Goal: Task Accomplishment & Management: Complete application form

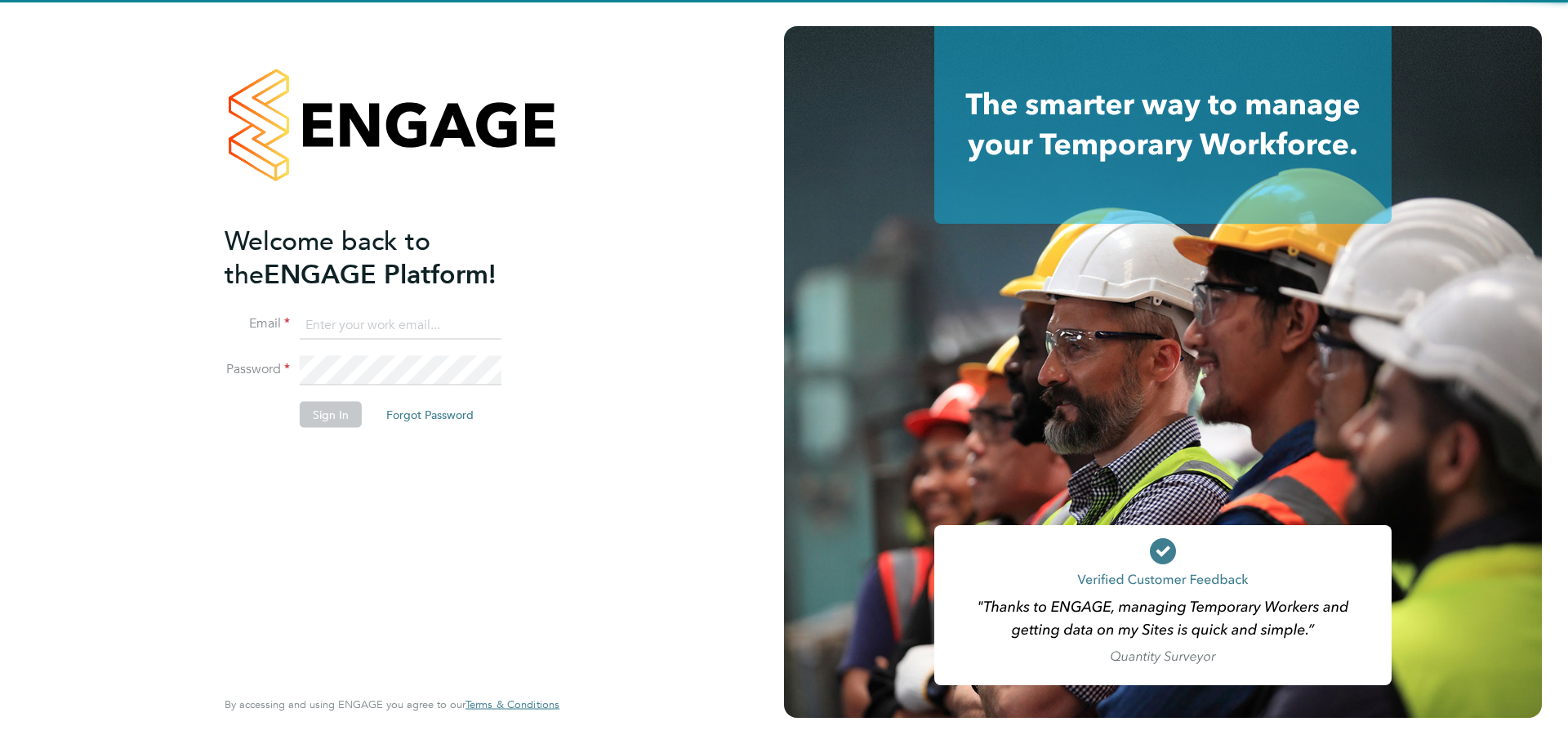
type input "joshua.james@vistry.co.uk"
click at [320, 401] on button "Sign In" at bounding box center [330, 414] width 62 height 26
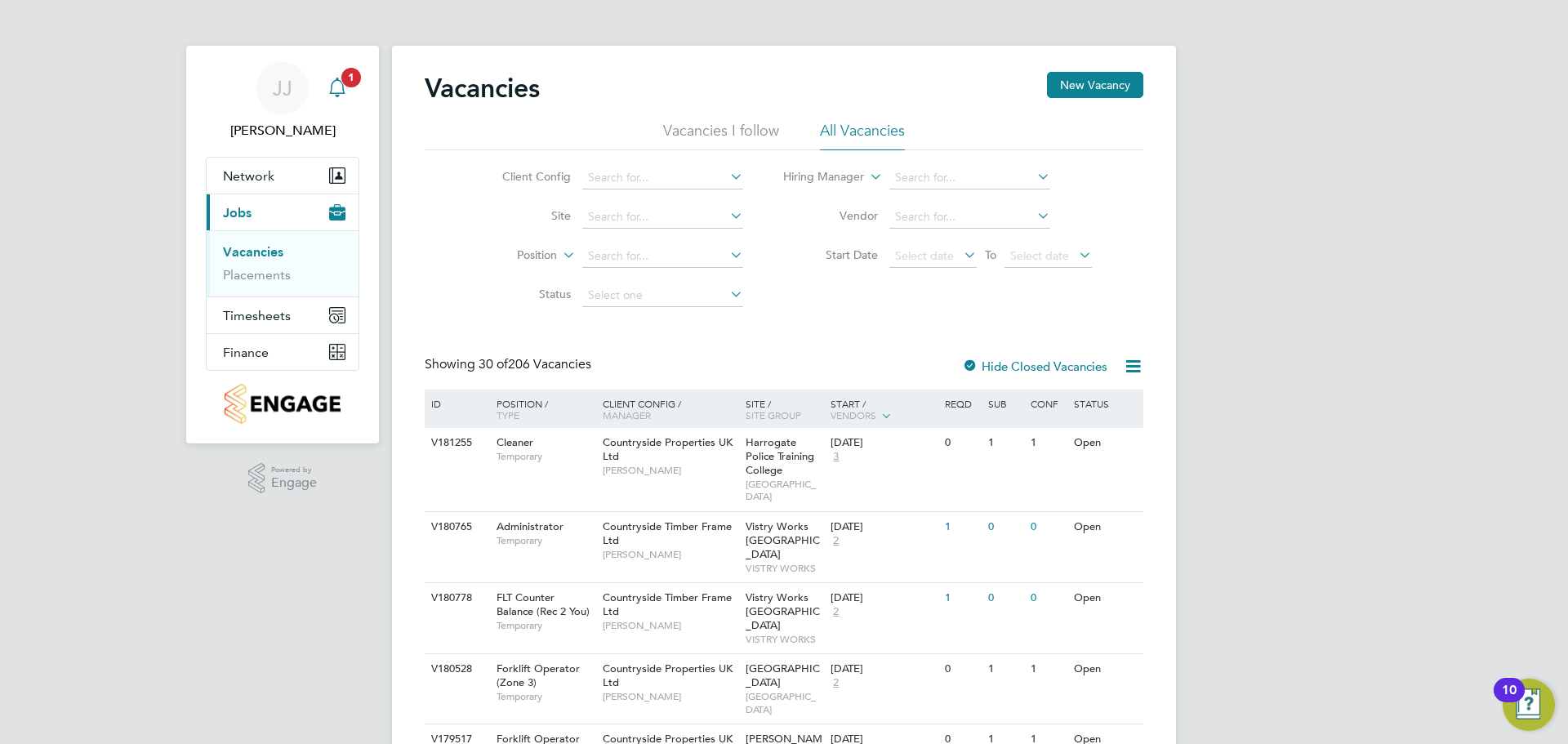
click at [342, 86] on icon "Main navigation" at bounding box center [337, 87] width 19 height 19
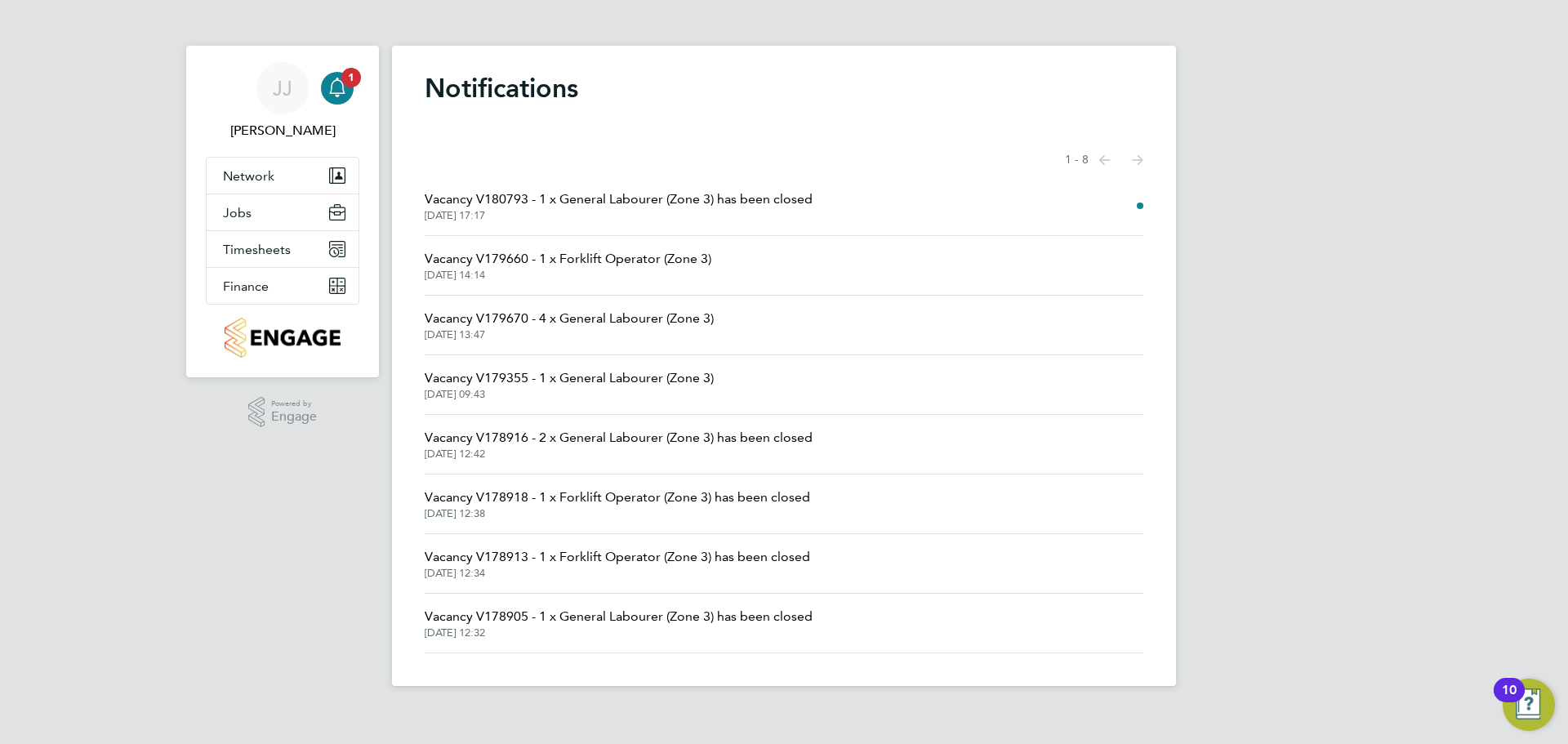
click at [612, 198] on span "Vacancy V180793 - 1 x General Labourer (Zone 3) has been closed" at bounding box center [618, 199] width 388 height 19
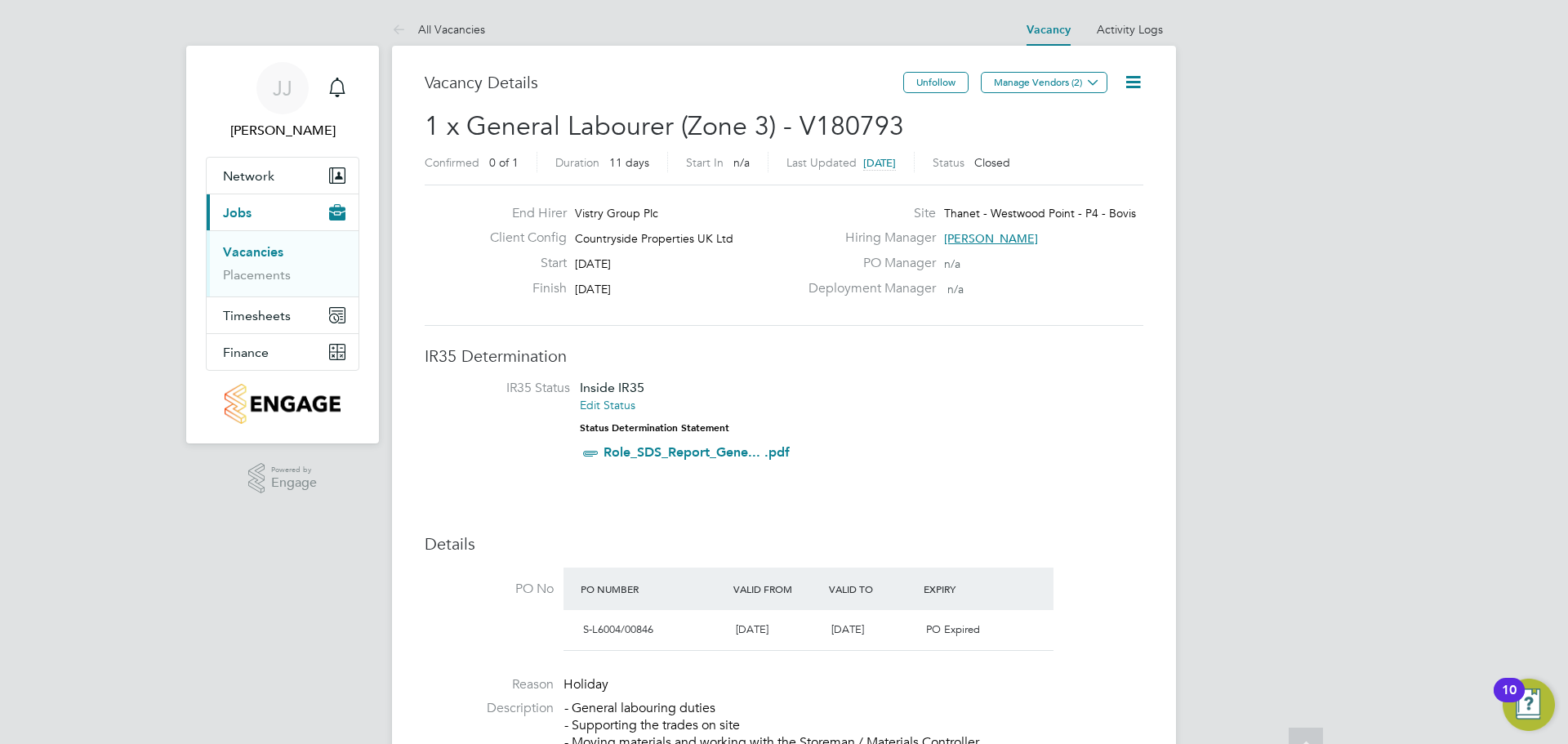
drag, startPoint x: 354, startPoint y: 578, endPoint x: 395, endPoint y: 349, distance: 232.6
click at [270, 253] on link "Vacancies" at bounding box center [253, 252] width 60 height 16
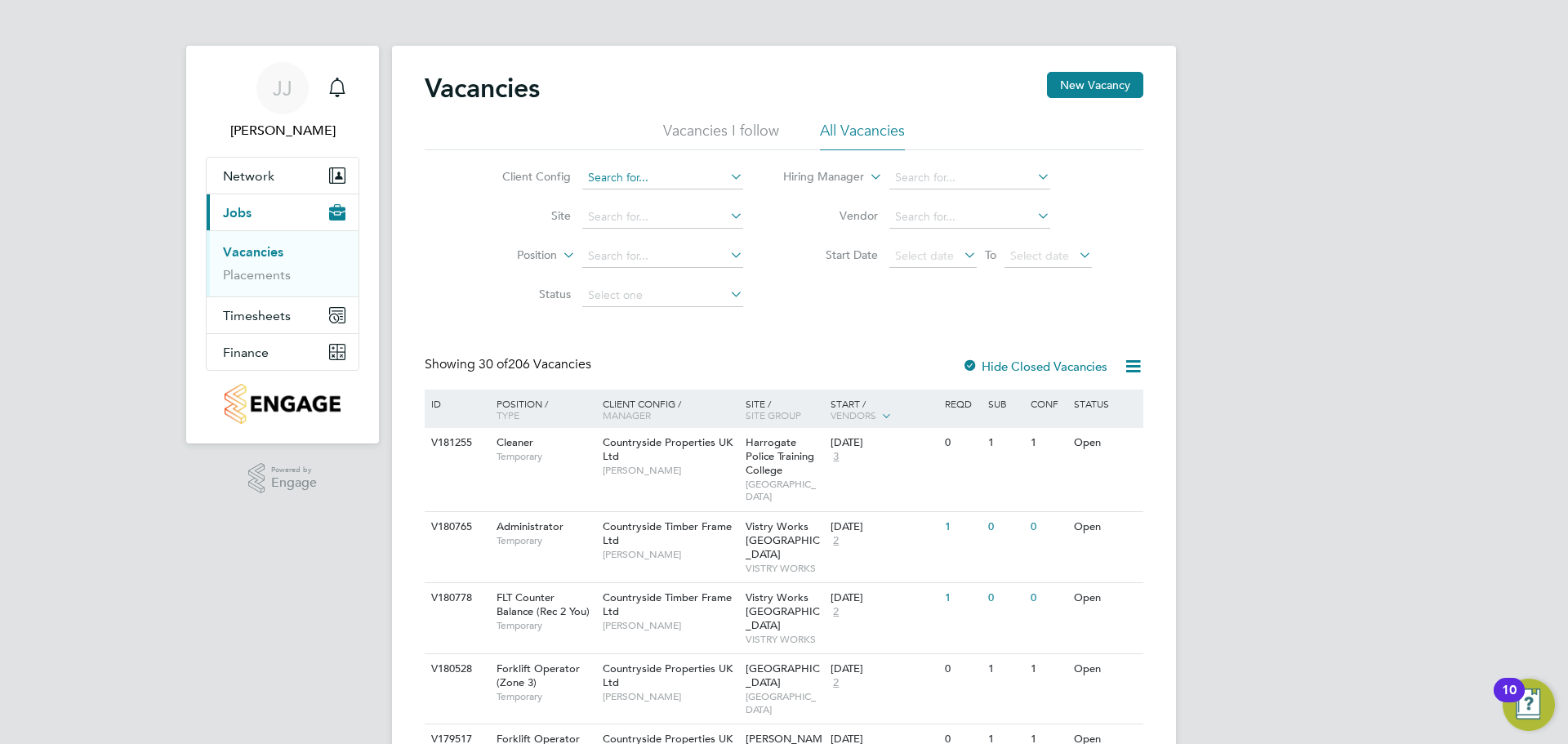
click at [718, 180] on input at bounding box center [662, 178] width 161 height 23
click at [720, 371] on li "Countryside Properties UK Ltd" at bounding box center [790, 377] width 418 height 22
type input "Countryside Properties UK Ltd"
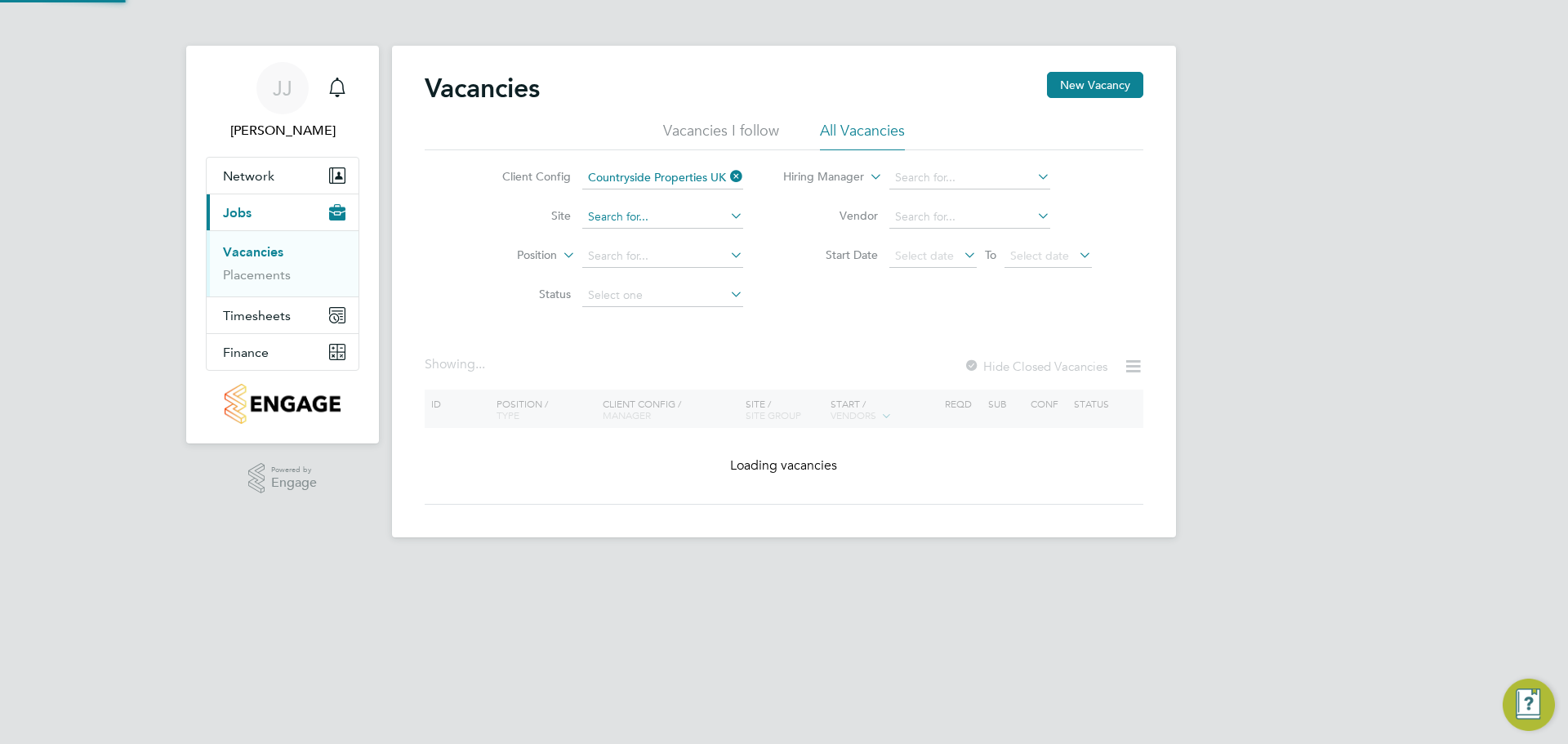
click at [684, 214] on input at bounding box center [662, 217] width 161 height 23
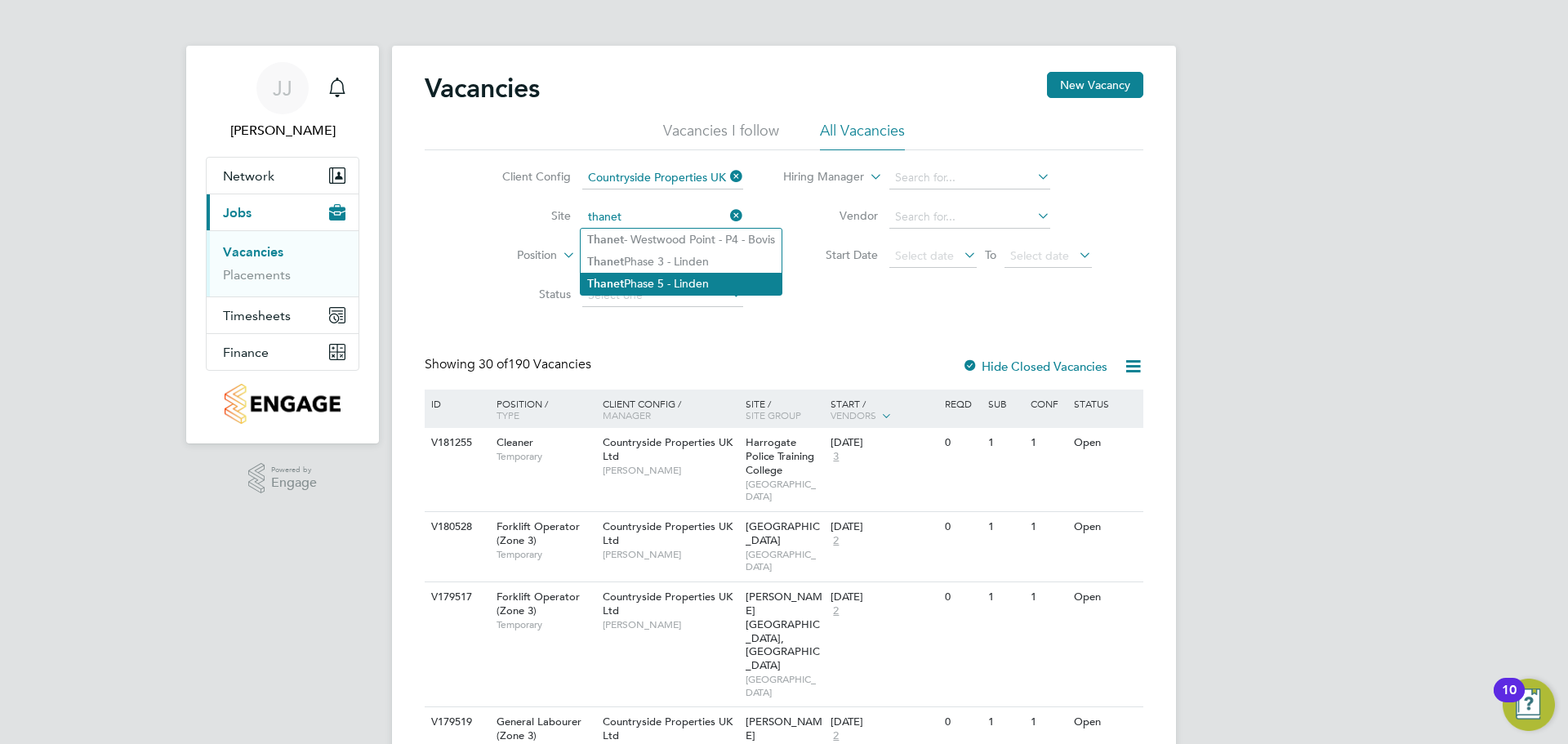
click at [647, 280] on li "Thanet Phase 5 - Linden" at bounding box center [682, 283] width 201 height 22
type input "Thanet Phase 5 - Linden"
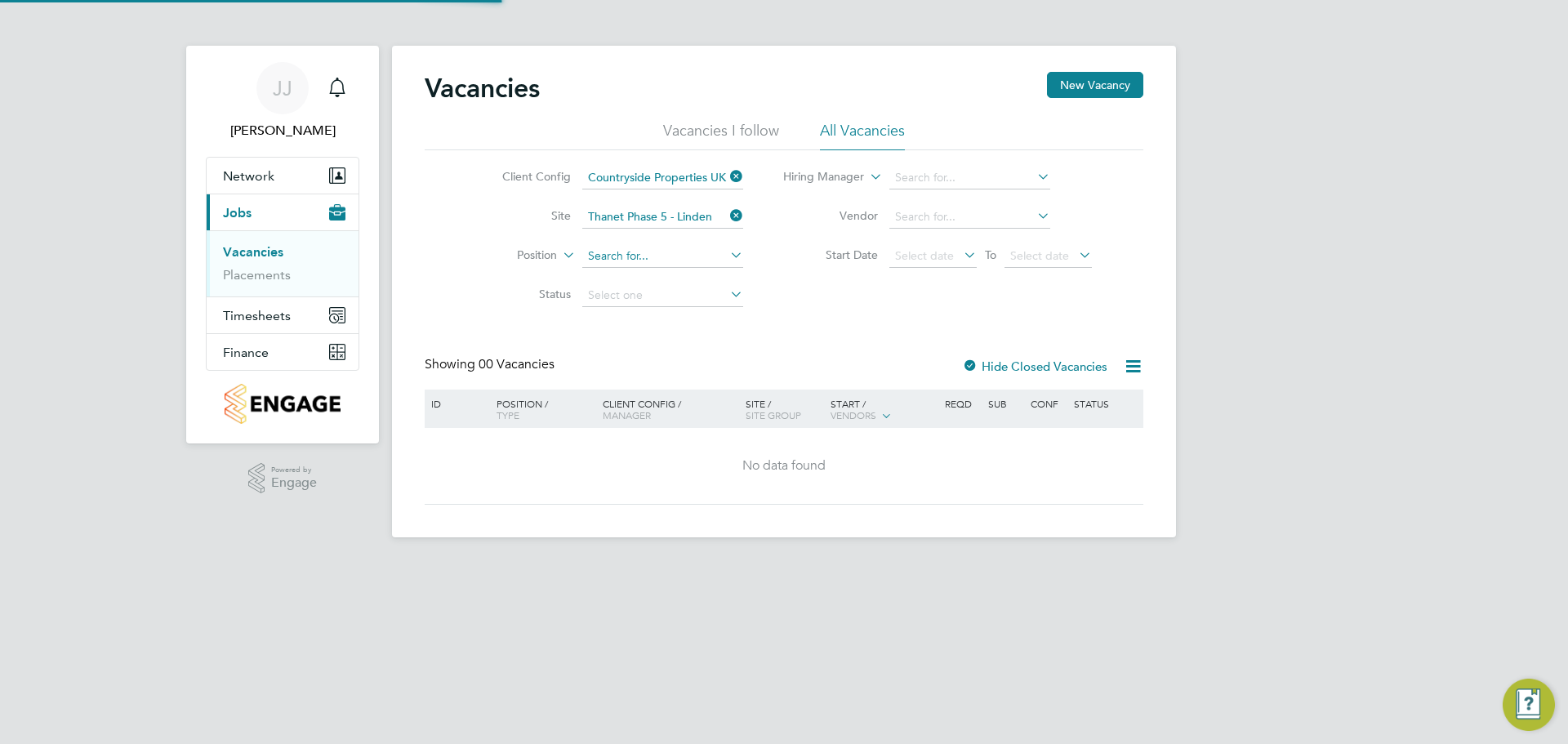
click at [668, 251] on input at bounding box center [662, 256] width 161 height 23
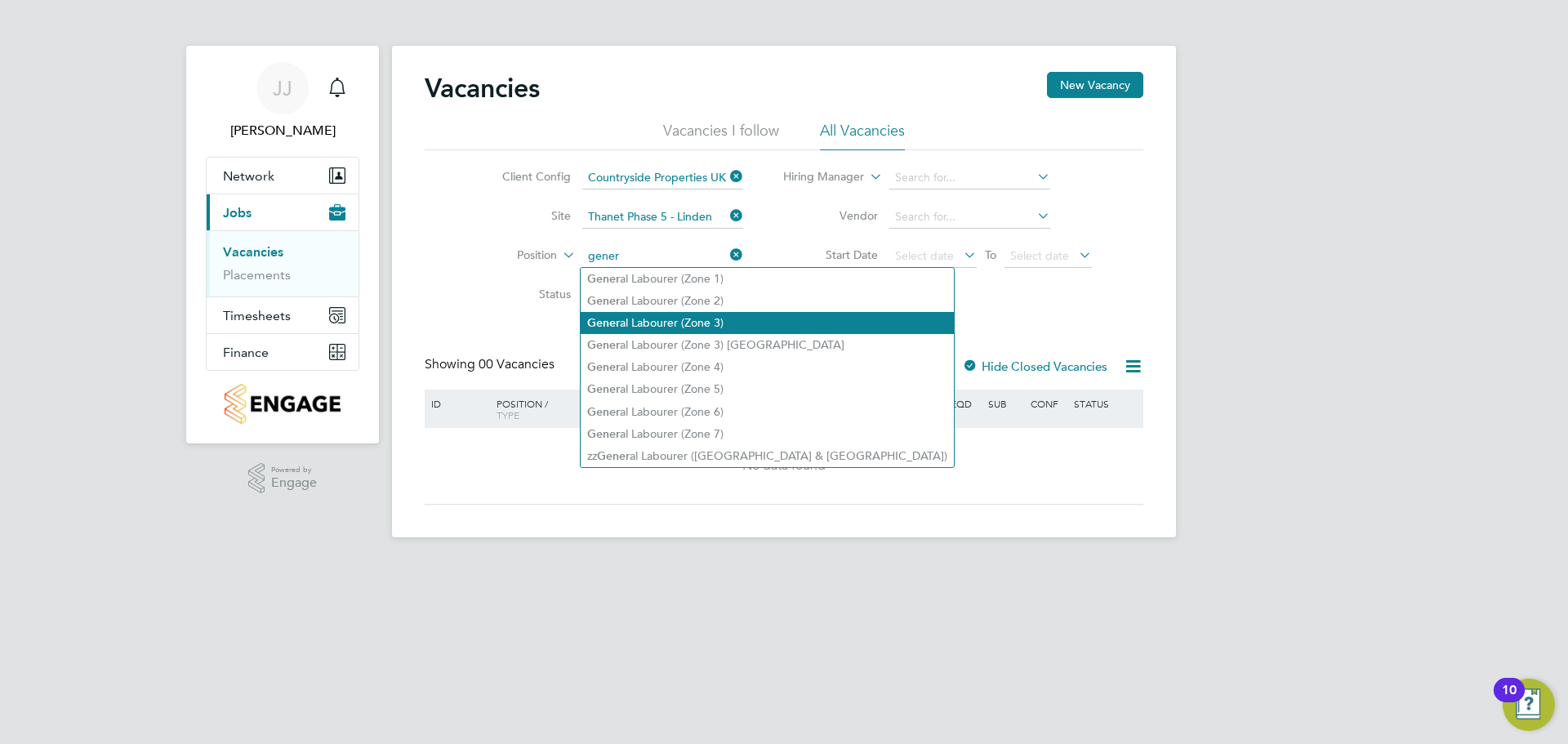
click at [741, 320] on li "Gener al Labourer (Zone 3)" at bounding box center [767, 322] width 373 height 22
type input "General Labourer (Zone 3)"
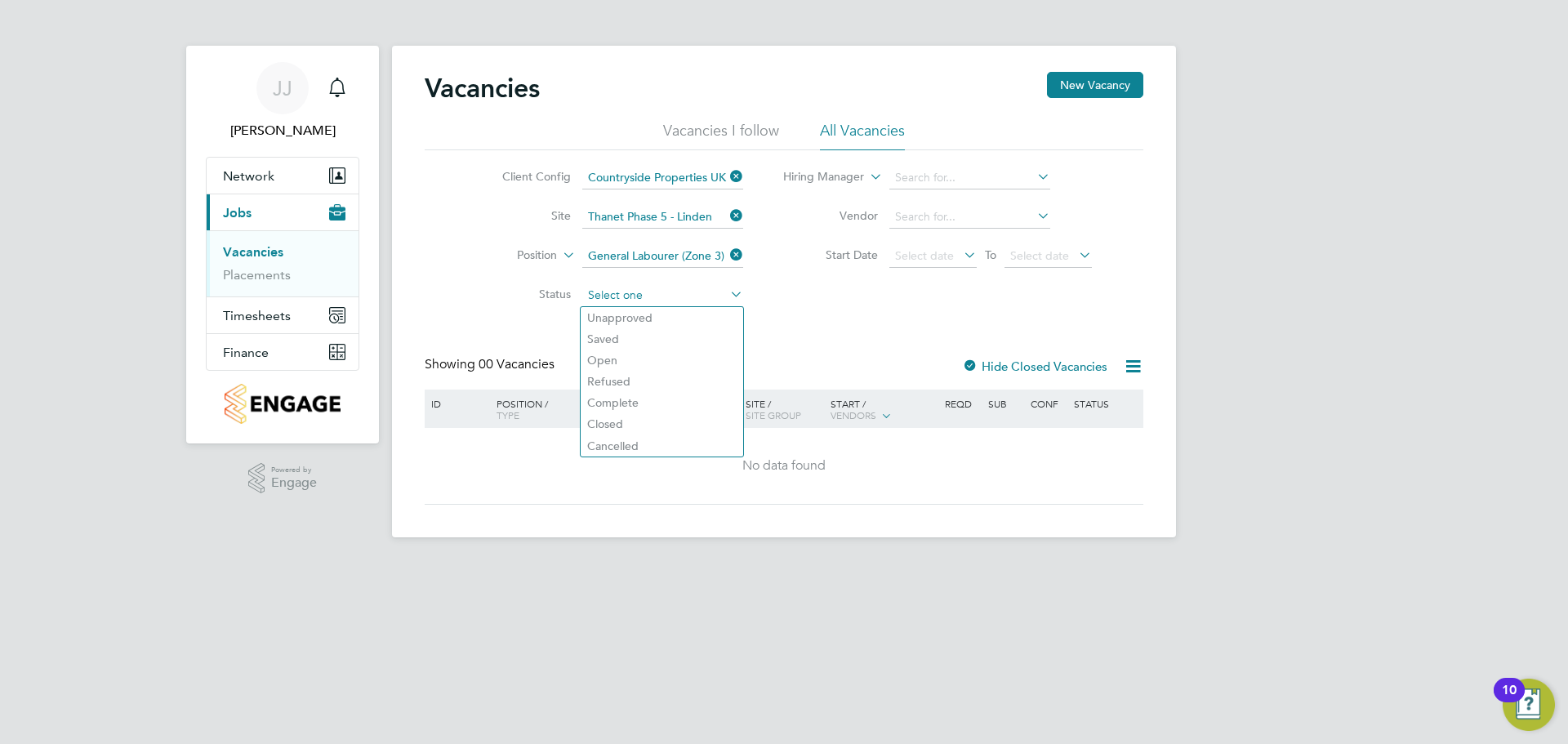
click at [652, 297] on input at bounding box center [662, 296] width 161 height 23
click at [642, 362] on li "Open" at bounding box center [662, 360] width 162 height 21
type input "Open"
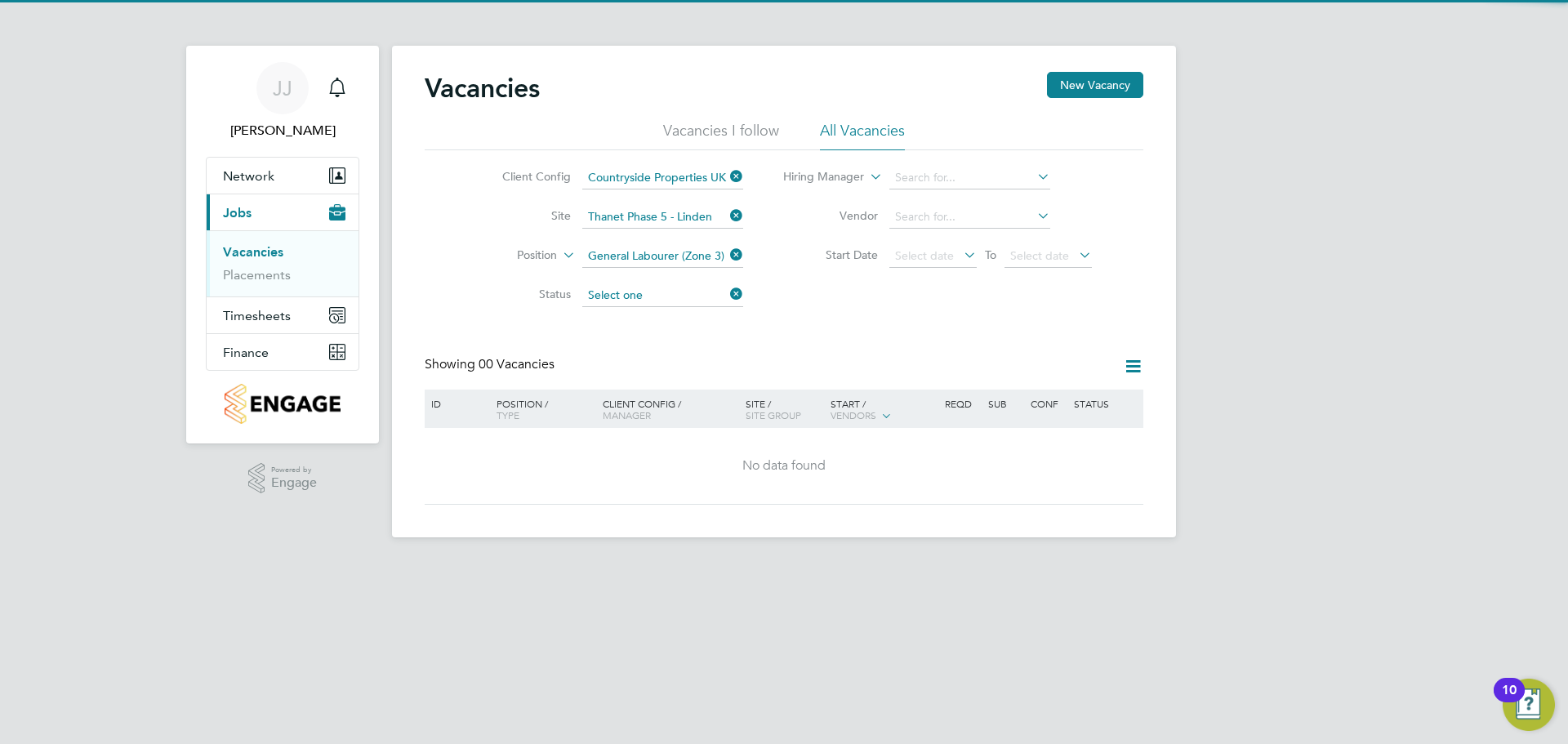
click at [642, 299] on input at bounding box center [662, 296] width 161 height 23
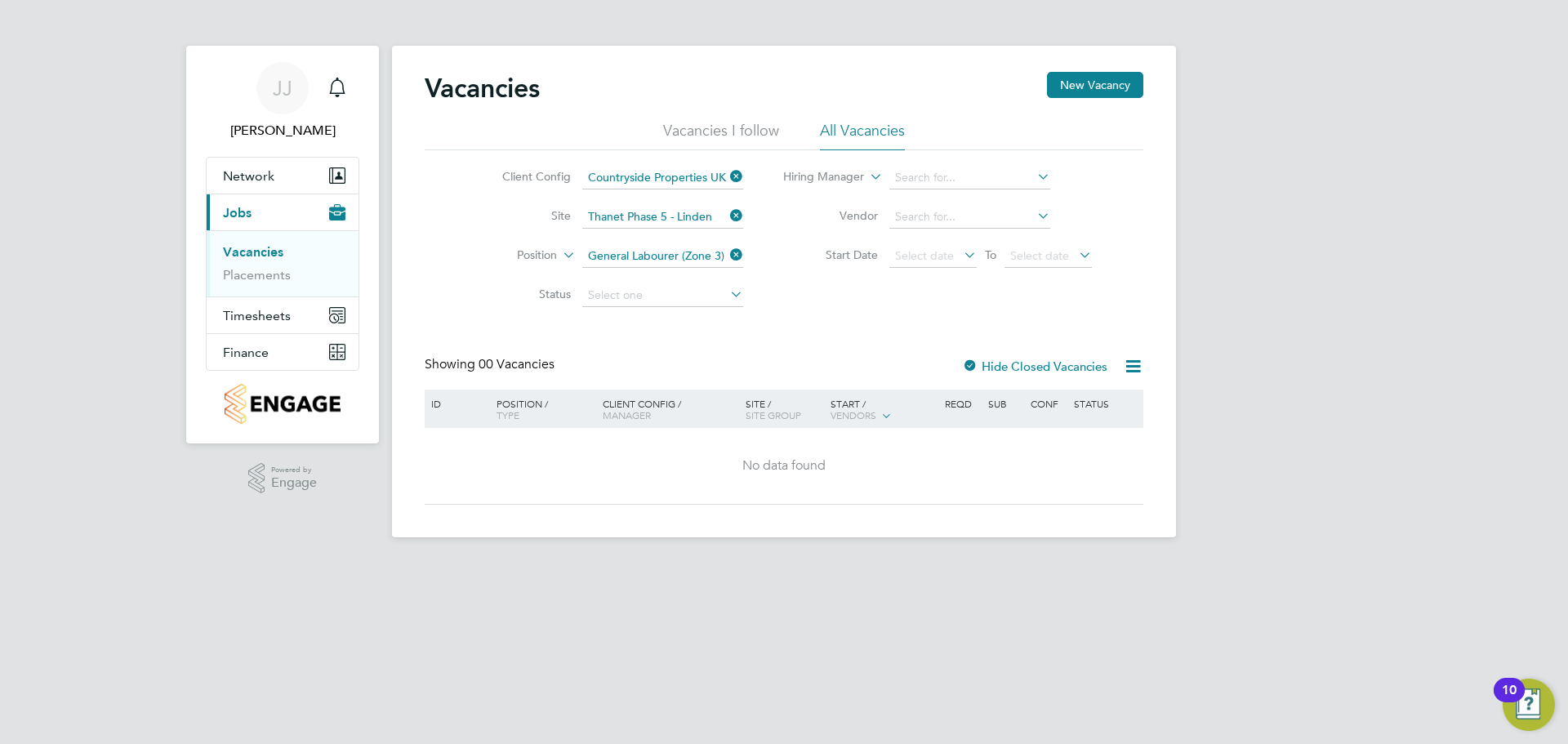
click at [641, 322] on div "Vacancies New Vacancy Vacancies I follow All Vacancies Client Config Countrysid…" at bounding box center [784, 291] width 784 height 492
click at [641, 295] on input at bounding box center [662, 296] width 161 height 23
click at [634, 319] on li "Unapproved" at bounding box center [662, 318] width 162 height 21
type input "Unapproved"
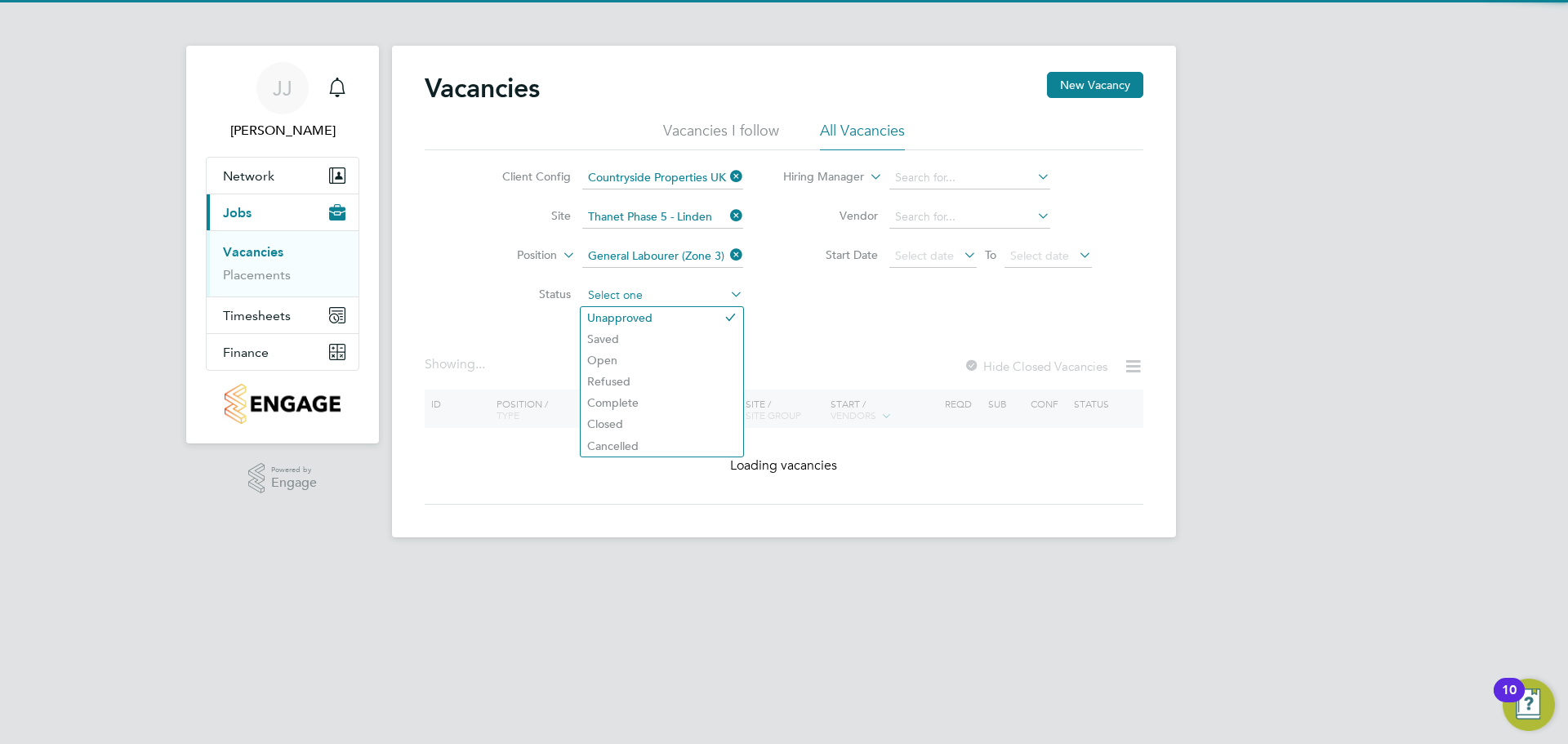
click at [645, 297] on input at bounding box center [662, 296] width 161 height 23
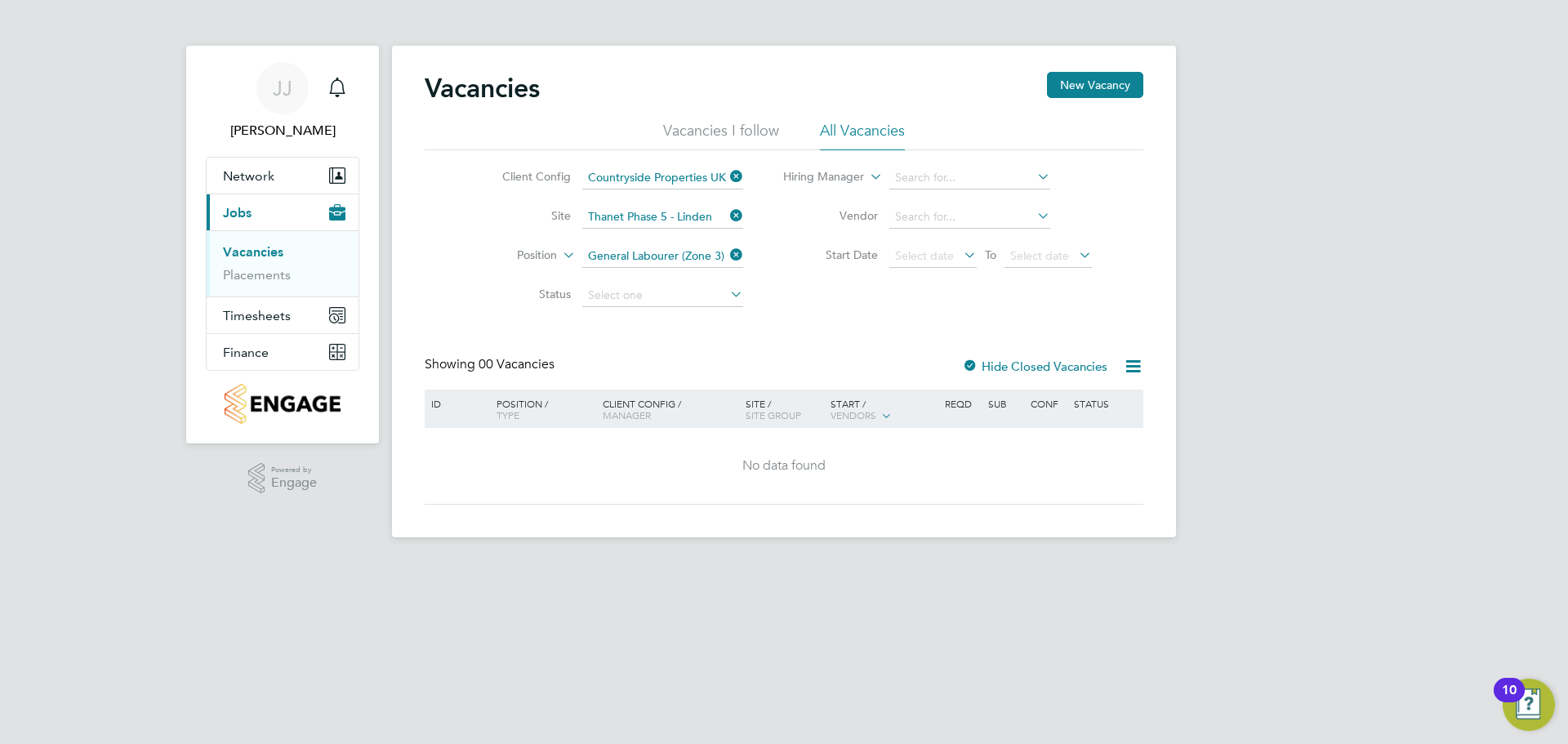
click at [864, 330] on div "Vacancies New Vacancy Vacancies I follow All Vacancies Client Config Countrysid…" at bounding box center [784, 288] width 719 height 432
click at [727, 216] on icon at bounding box center [727, 215] width 0 height 23
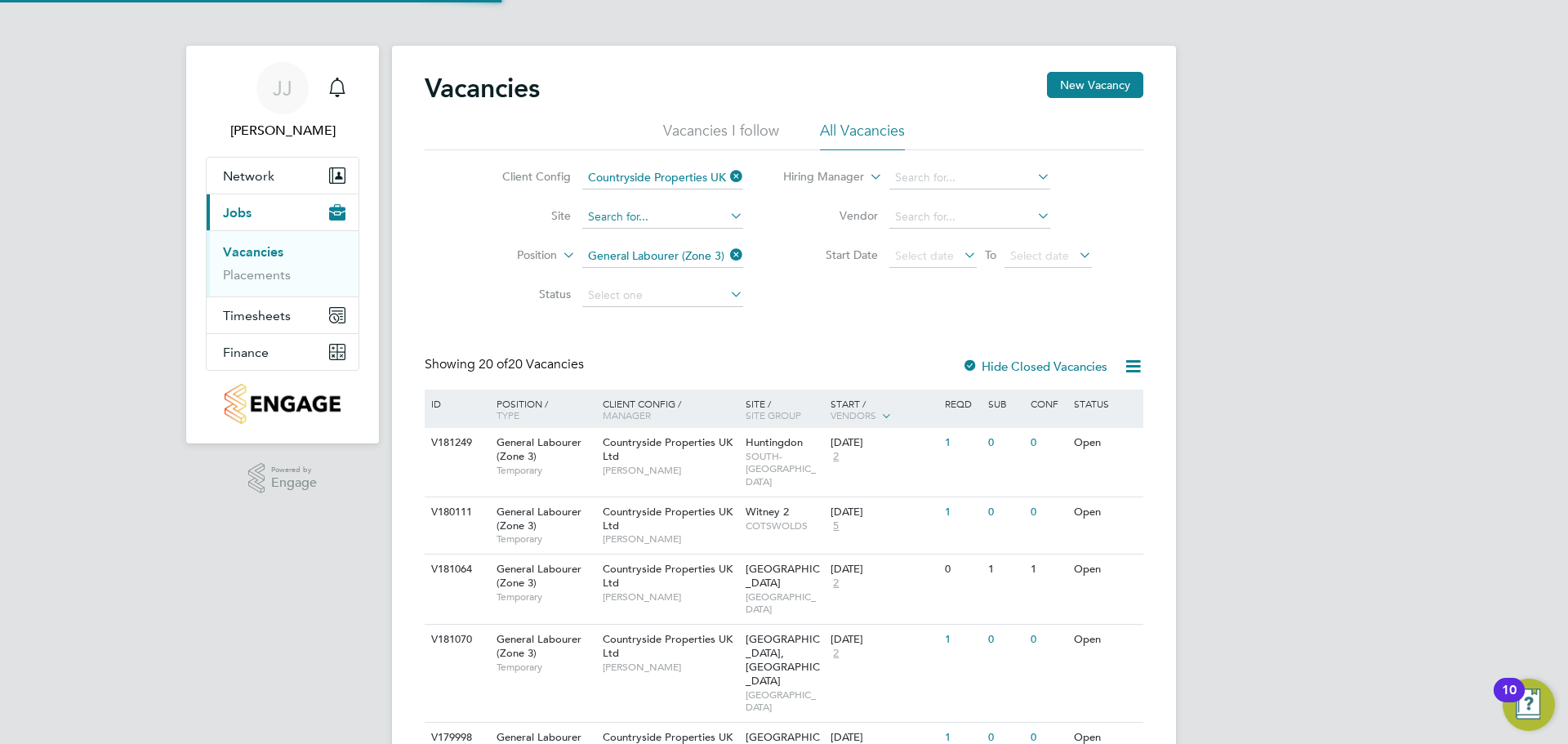
click at [715, 221] on input at bounding box center [662, 217] width 161 height 23
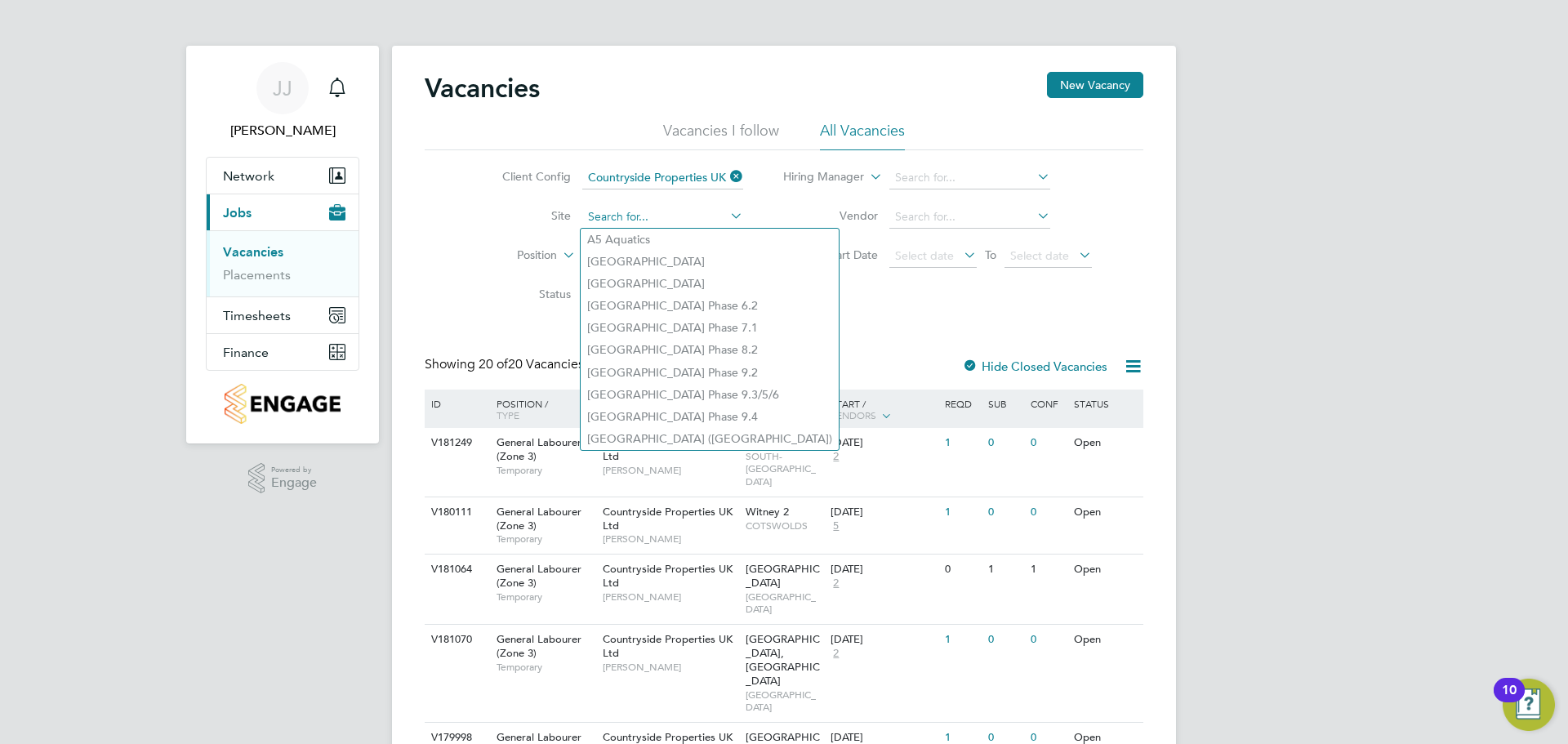
click at [649, 213] on input at bounding box center [662, 217] width 161 height 23
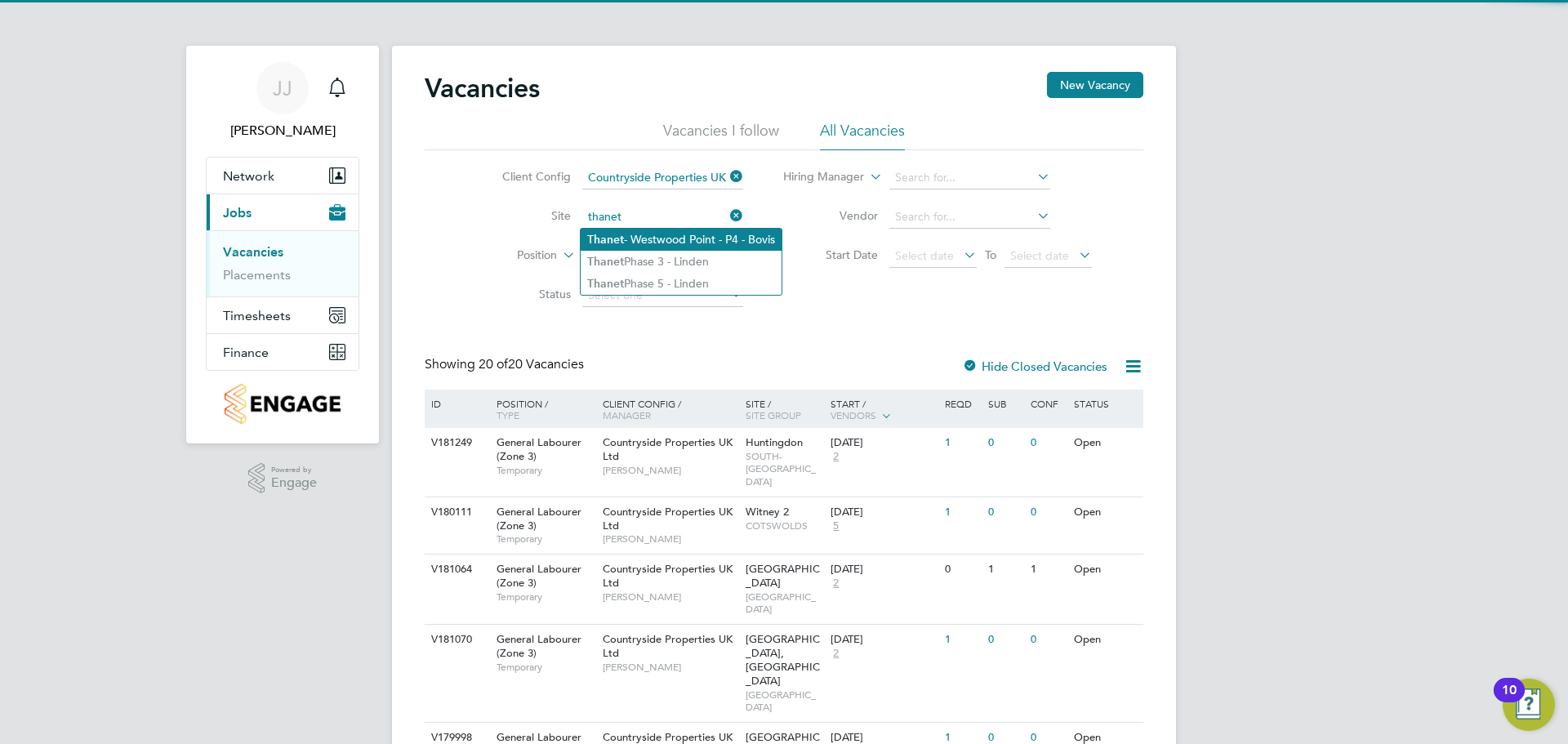
click at [640, 240] on li "Thanet - Westwood Point - P4 - Bovis" at bounding box center [682, 239] width 201 height 22
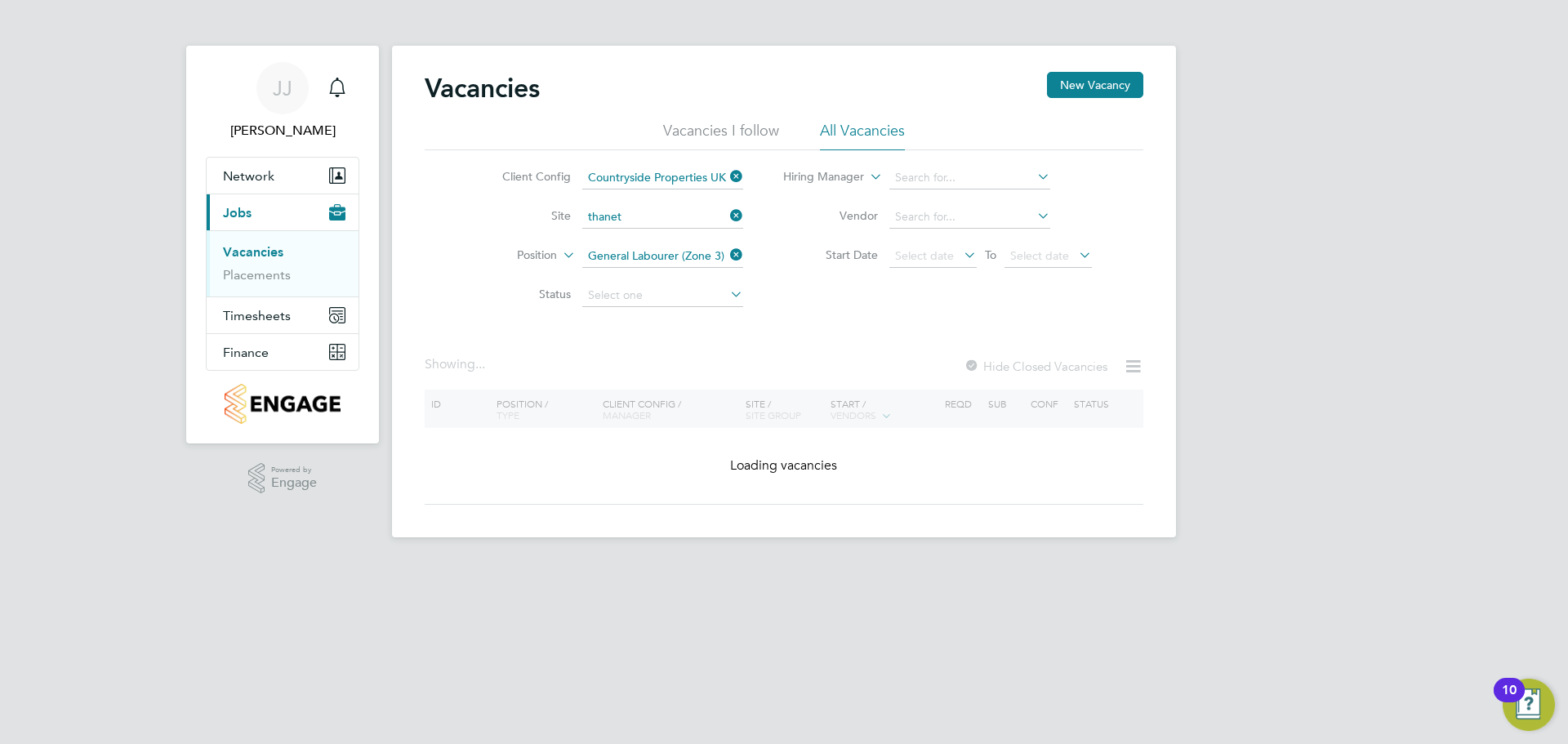
type input "Thanet - Westwood Point - P4 - Bovis"
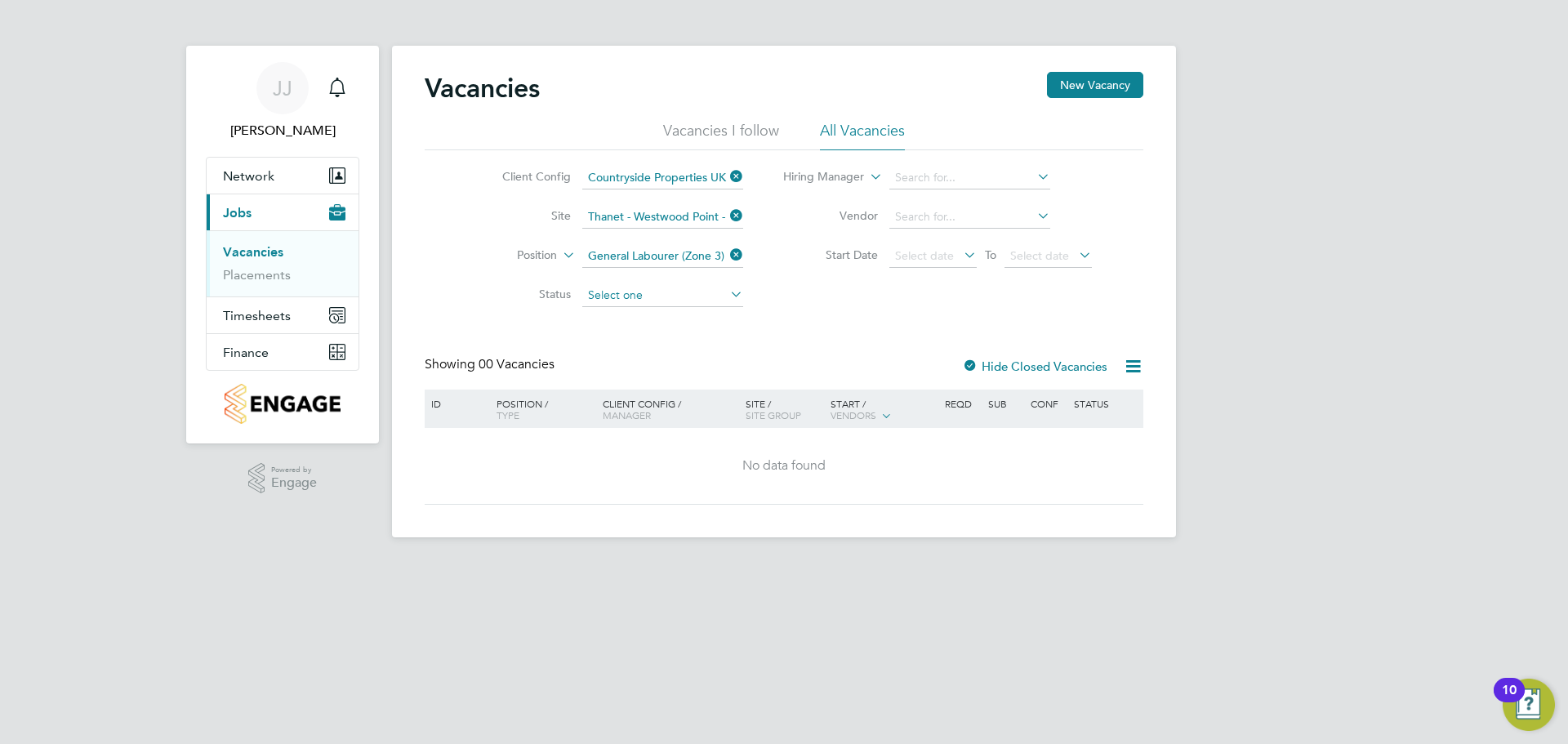
click at [674, 295] on input at bounding box center [662, 296] width 161 height 23
click at [803, 313] on div "Client Config Countryside Properties UK Ltd Site Thanet - [GEOGRAPHIC_DATA] - P…" at bounding box center [784, 232] width 719 height 165
click at [995, 367] on label "Hide Closed Vacancies" at bounding box center [1035, 366] width 146 height 16
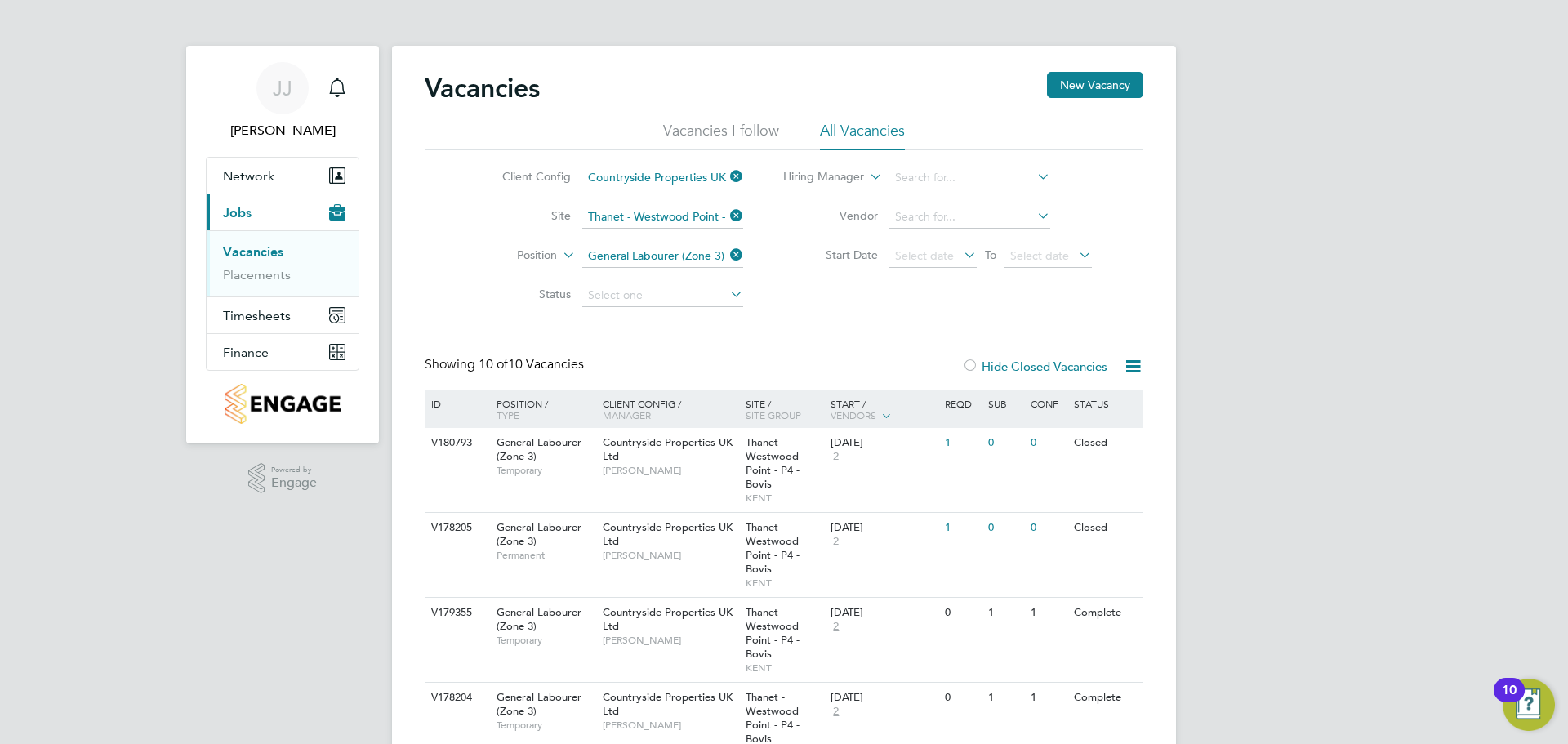
click at [1017, 357] on div "Hide Closed Vacancies" at bounding box center [1030, 365] width 161 height 20
click at [1010, 365] on label "Hide Closed Vacancies" at bounding box center [1035, 366] width 146 height 16
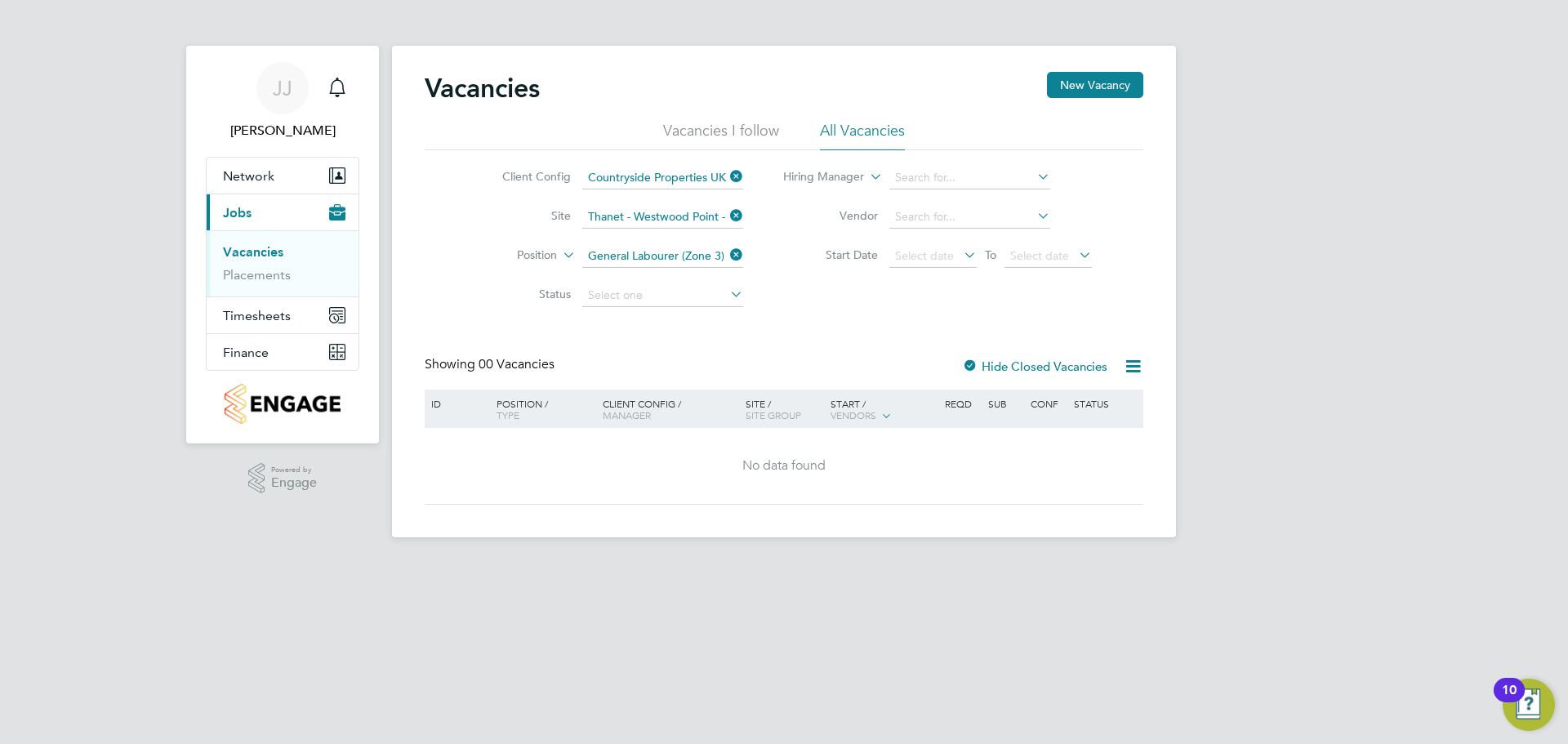
click at [727, 253] on icon at bounding box center [727, 255] width 0 height 23
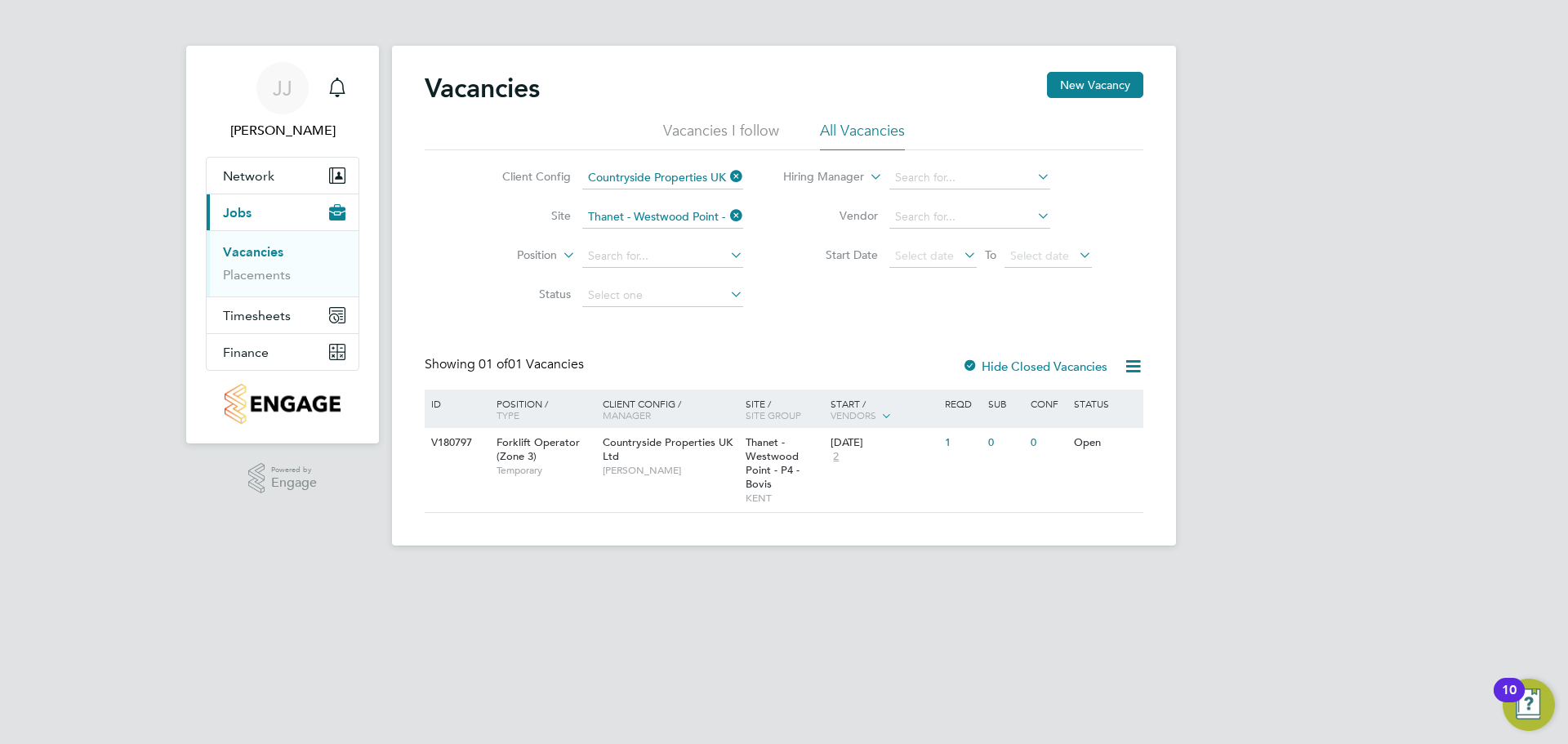
click at [1029, 364] on label "Hide Closed Vacancies" at bounding box center [1035, 366] width 146 height 16
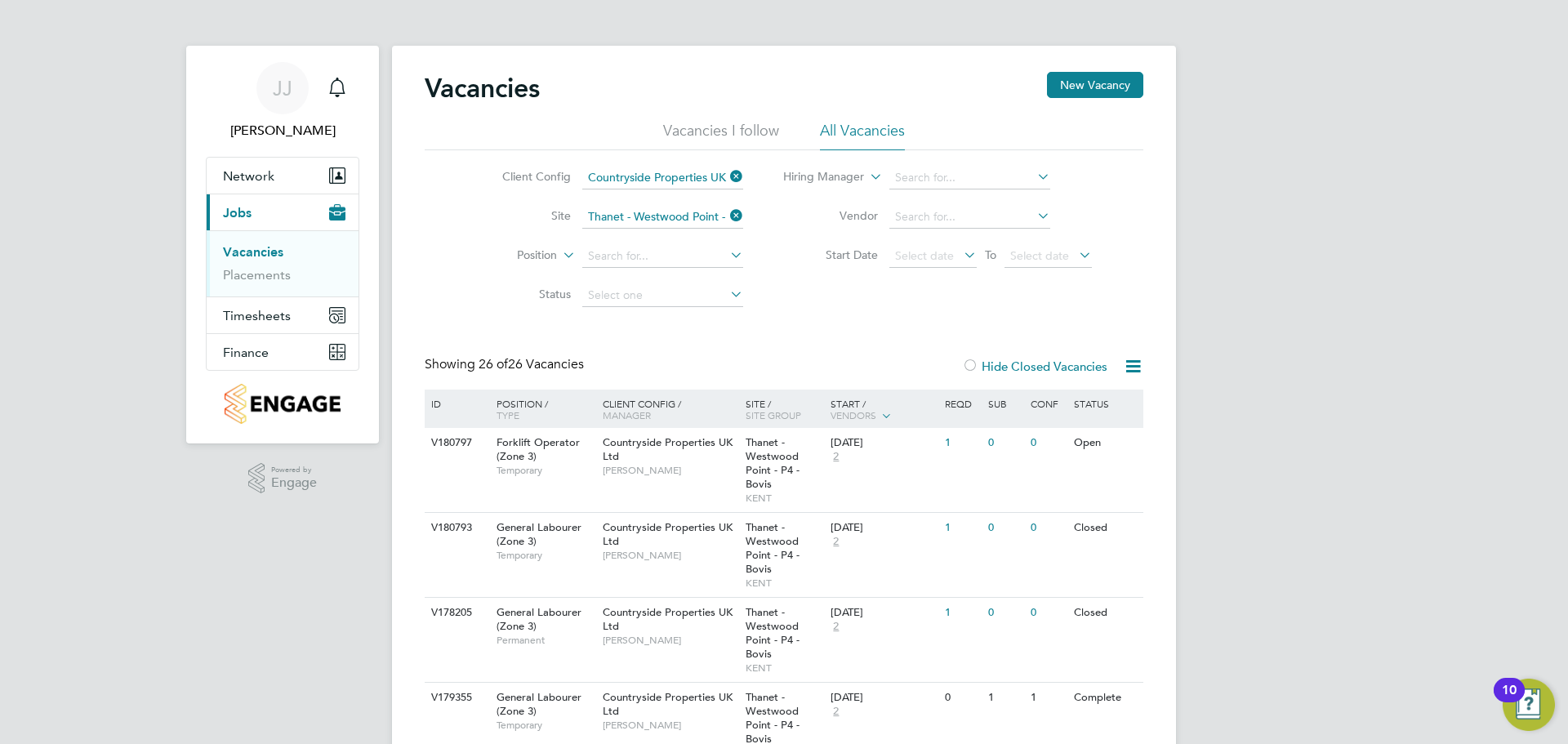
click at [1053, 364] on label "Hide Closed Vacancies" at bounding box center [1035, 366] width 146 height 16
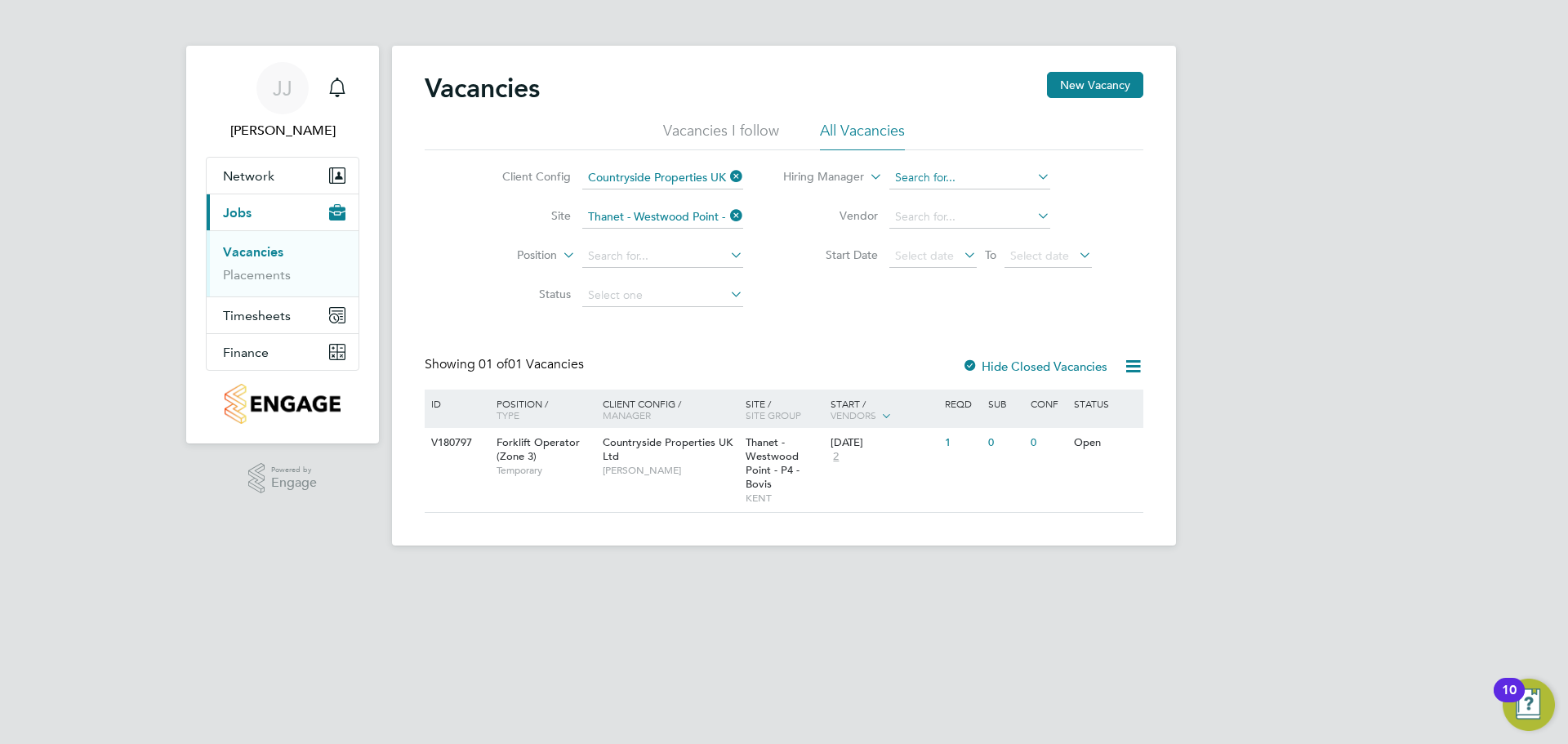
click at [933, 179] on input at bounding box center [969, 178] width 161 height 23
type input "k"
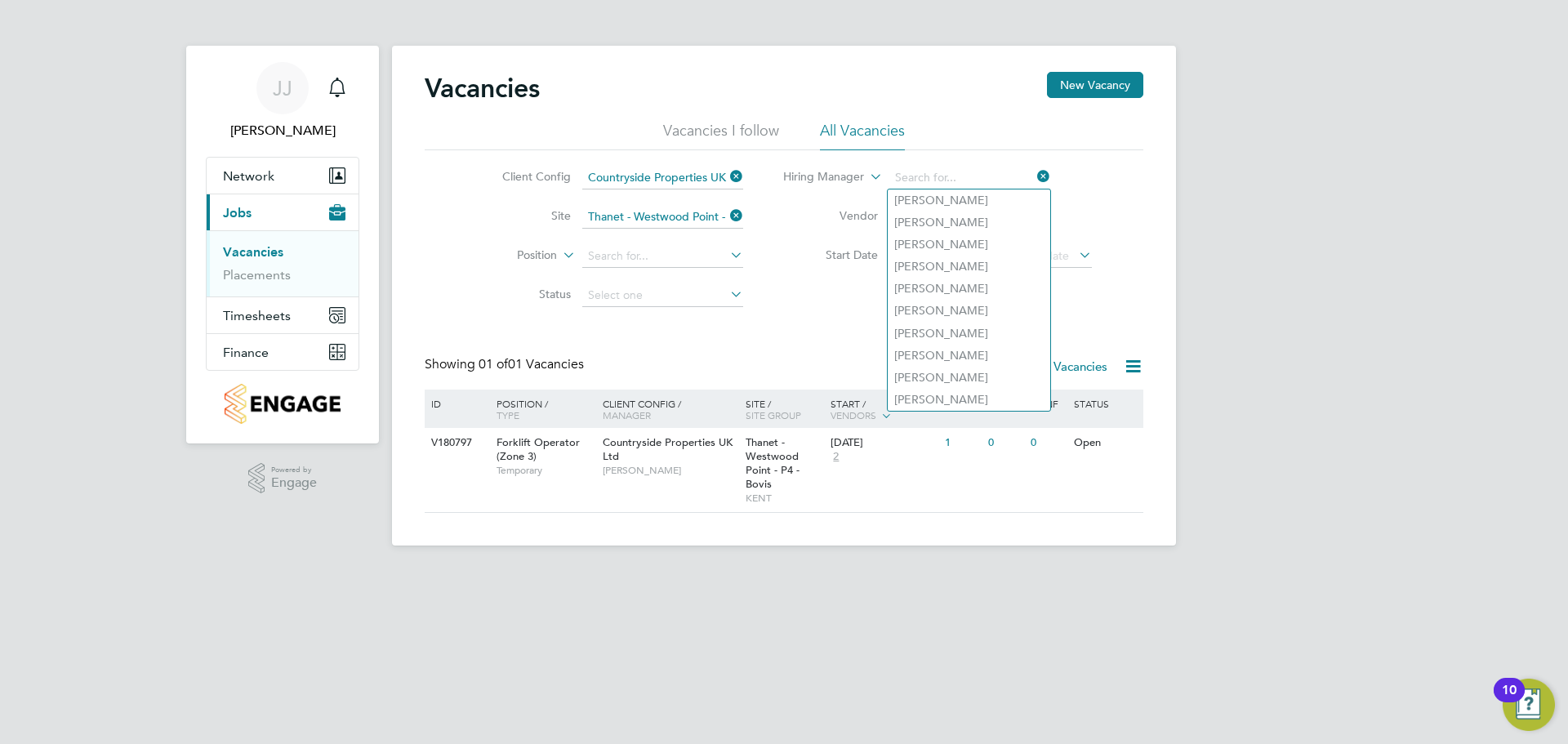
click at [1091, 173] on li "Hiring Manager" at bounding box center [938, 177] width 349 height 39
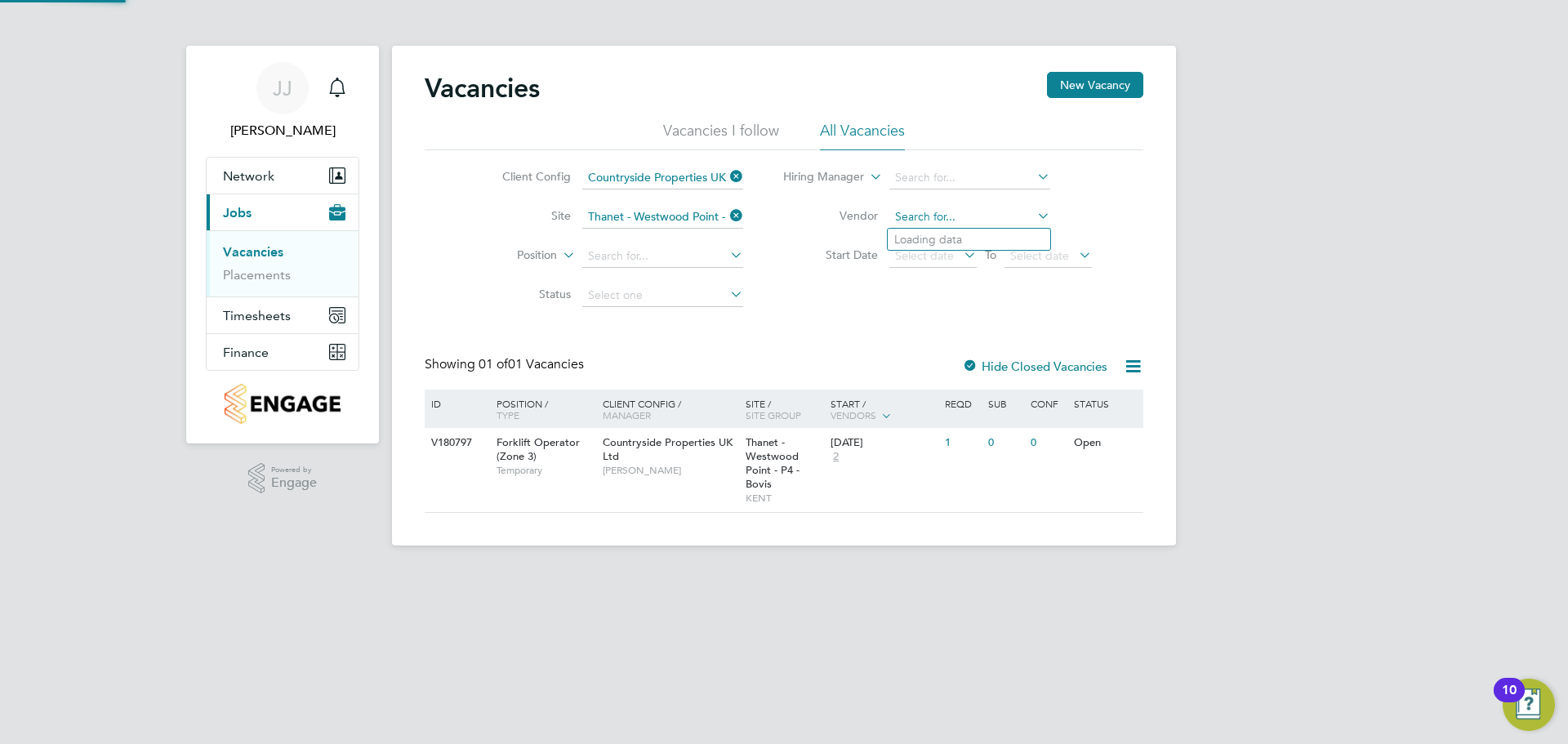
click at [1016, 212] on input at bounding box center [969, 217] width 161 height 23
click at [928, 229] on li "Konnect Recruit Southern Ltd" at bounding box center [970, 239] width 166 height 22
type input "Konnect Recruit Southern Ltd"
click at [674, 215] on input at bounding box center [662, 217] width 161 height 23
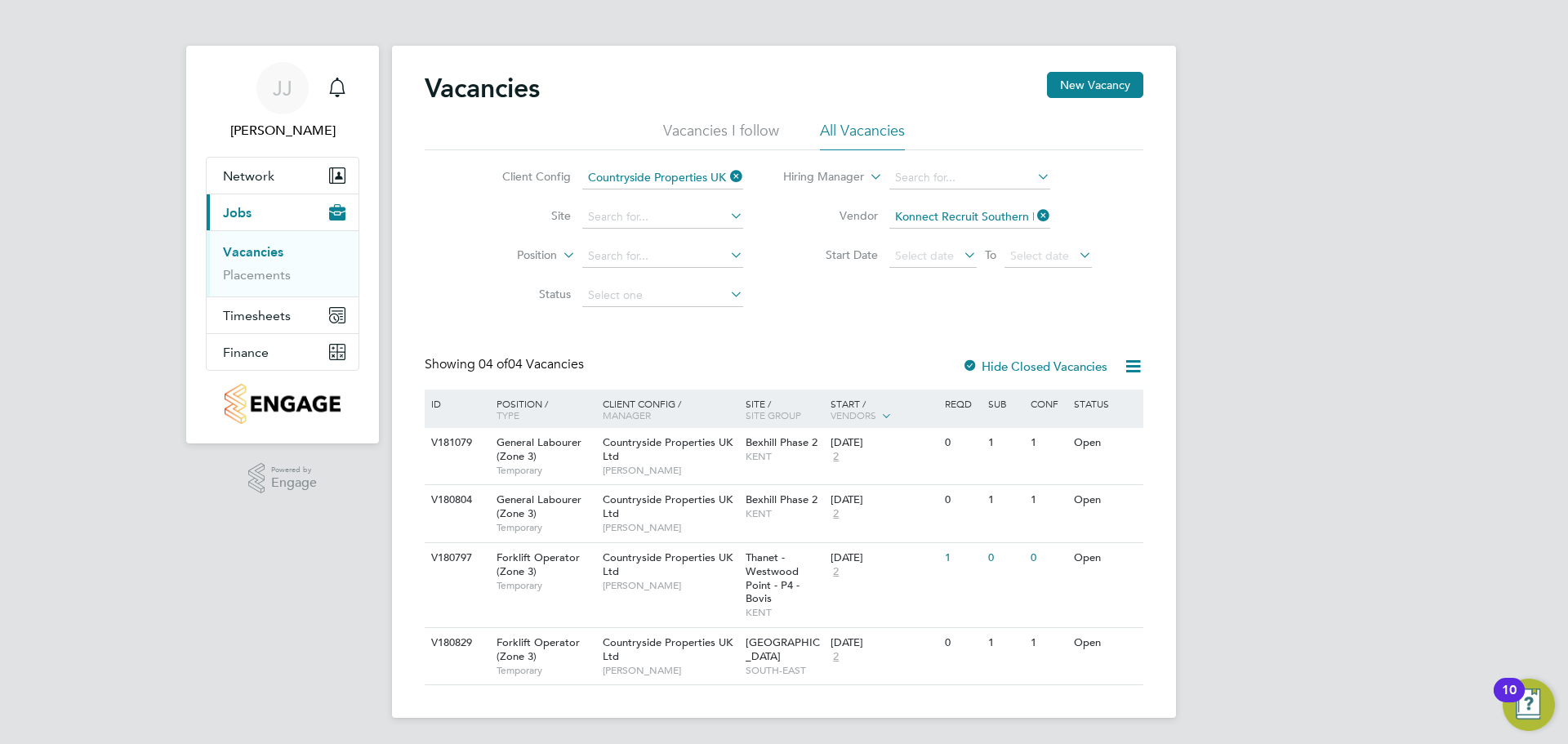
click at [947, 326] on div "Vacancies New Vacancy Vacancies I follow All Vacancies Client Config Countrysid…" at bounding box center [784, 378] width 719 height 613
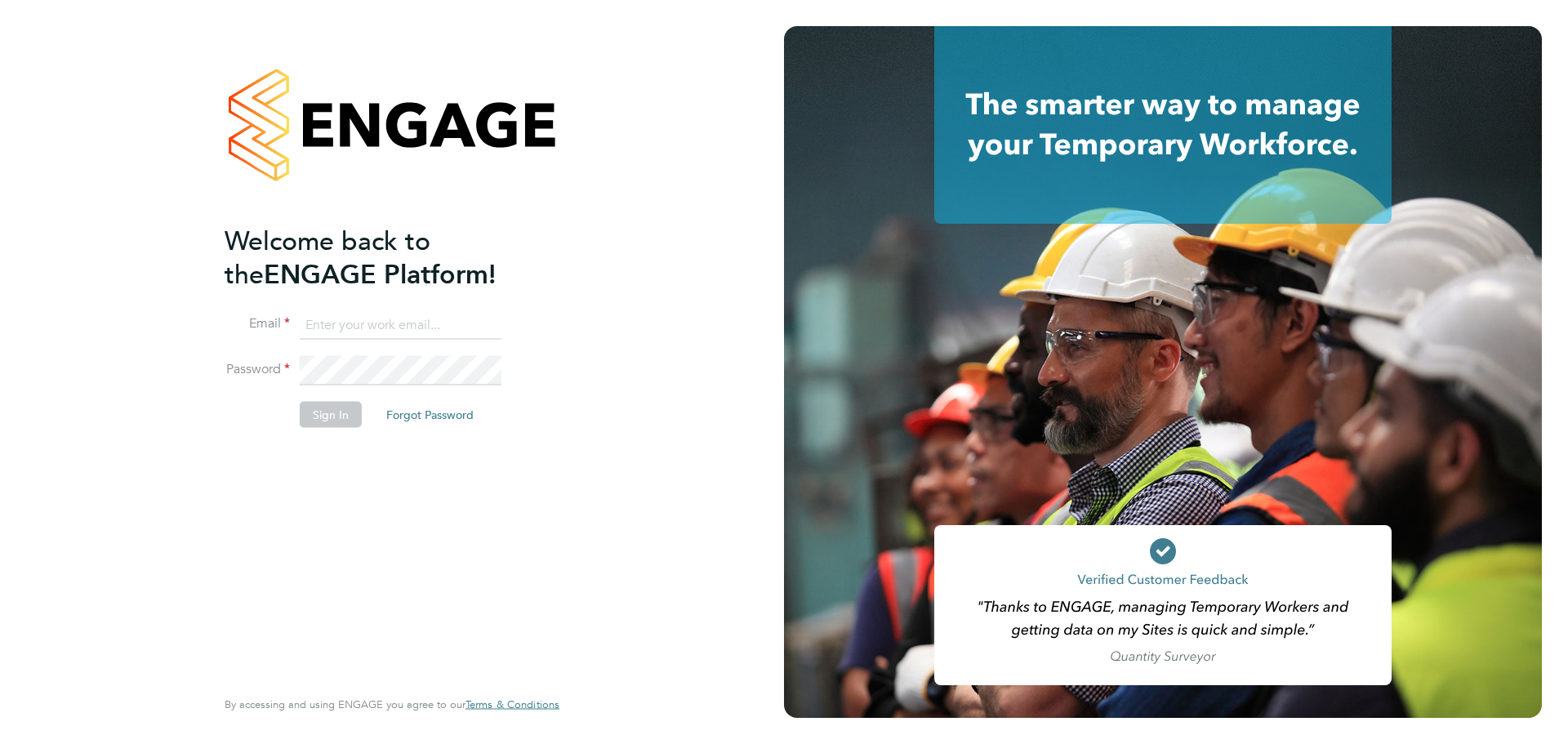
type input "[PERSON_NAME][EMAIL_ADDRESS][PERSON_NAME][DOMAIN_NAME]"
click at [338, 422] on button "Sign In" at bounding box center [330, 414] width 62 height 26
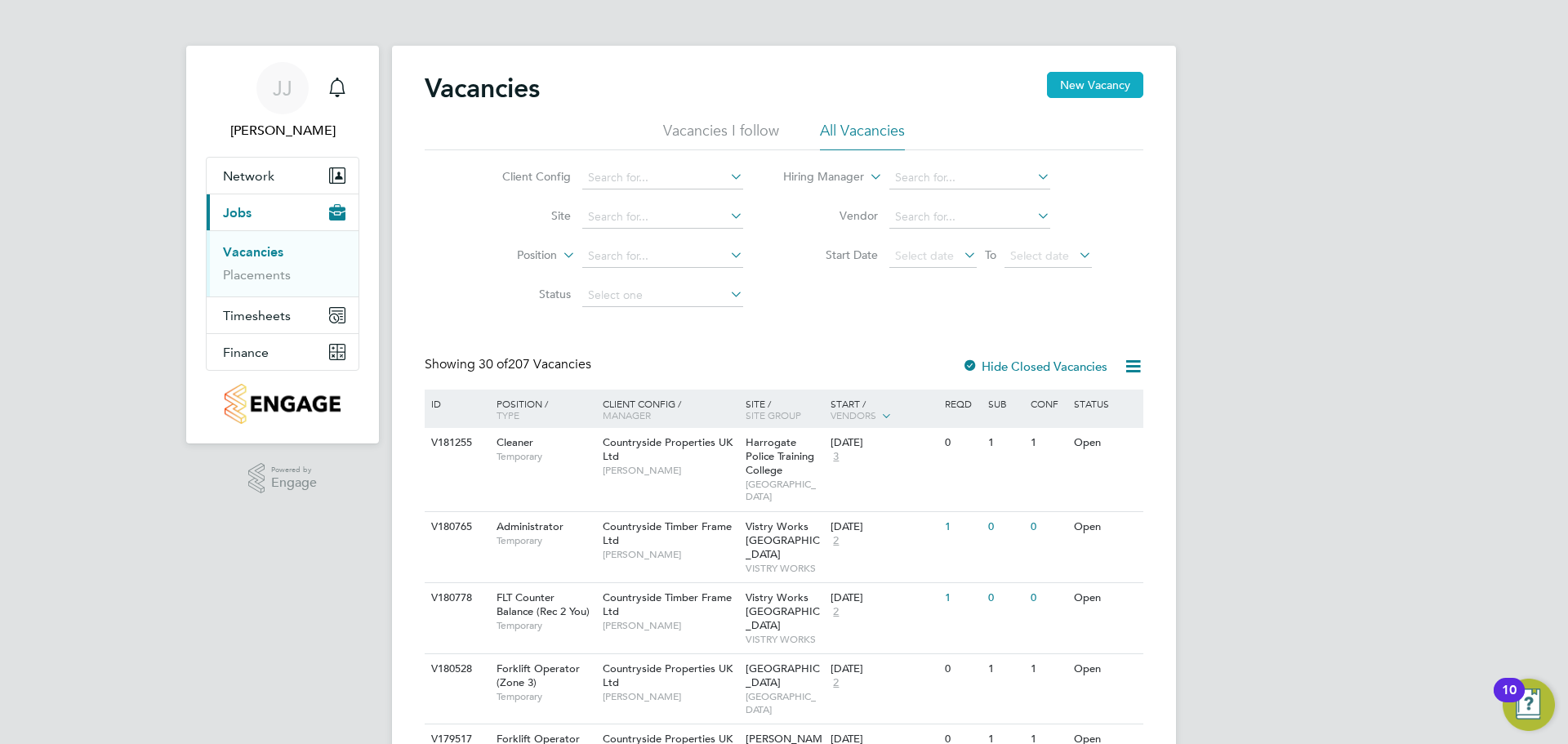
click at [1071, 78] on button "New Vacancy" at bounding box center [1095, 85] width 96 height 26
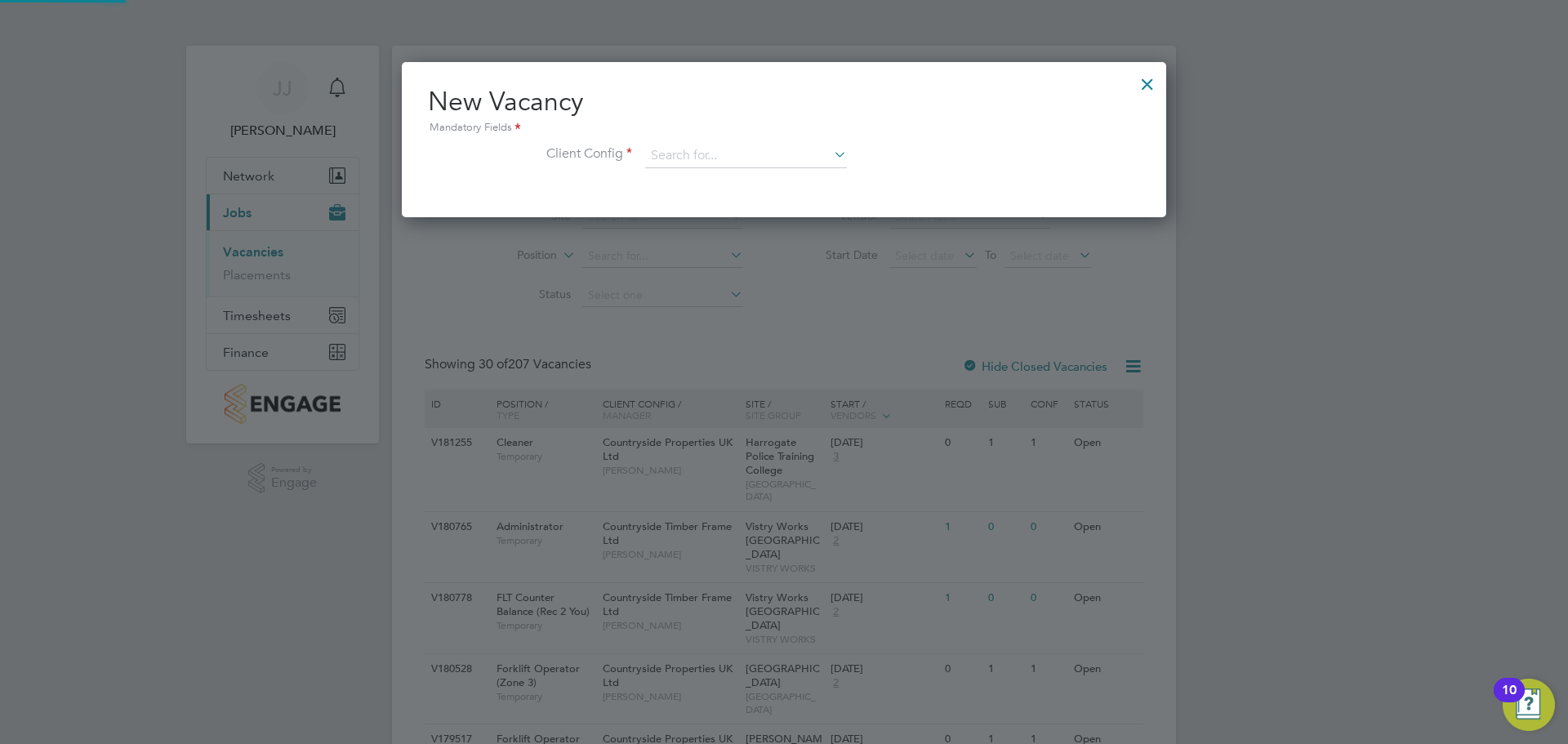
scroll to position [155, 765]
click at [727, 157] on input at bounding box center [746, 156] width 201 height 25
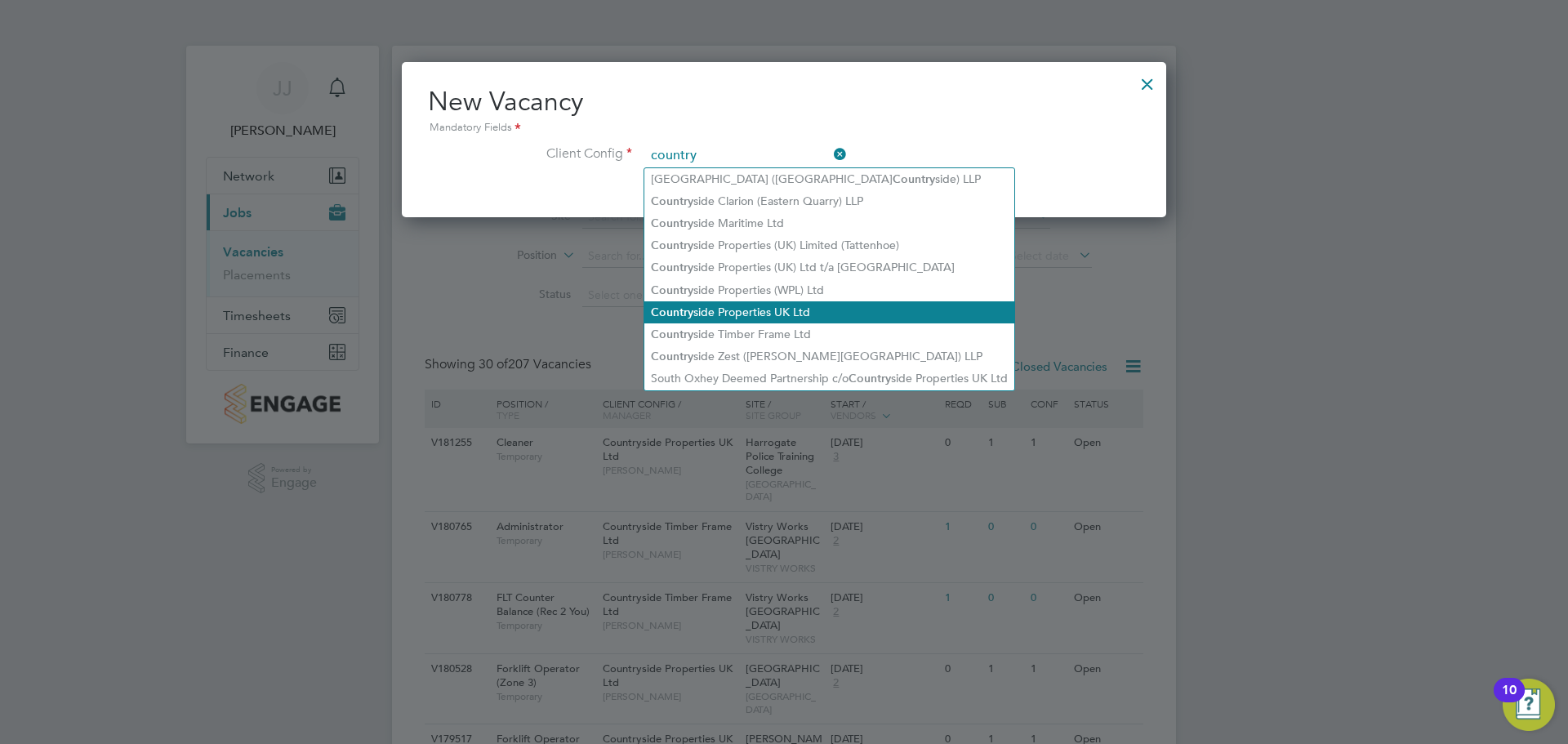
click at [715, 309] on li "Country side Properties UK Ltd" at bounding box center [829, 312] width 370 height 22
type input "Countryside Properties UK Ltd"
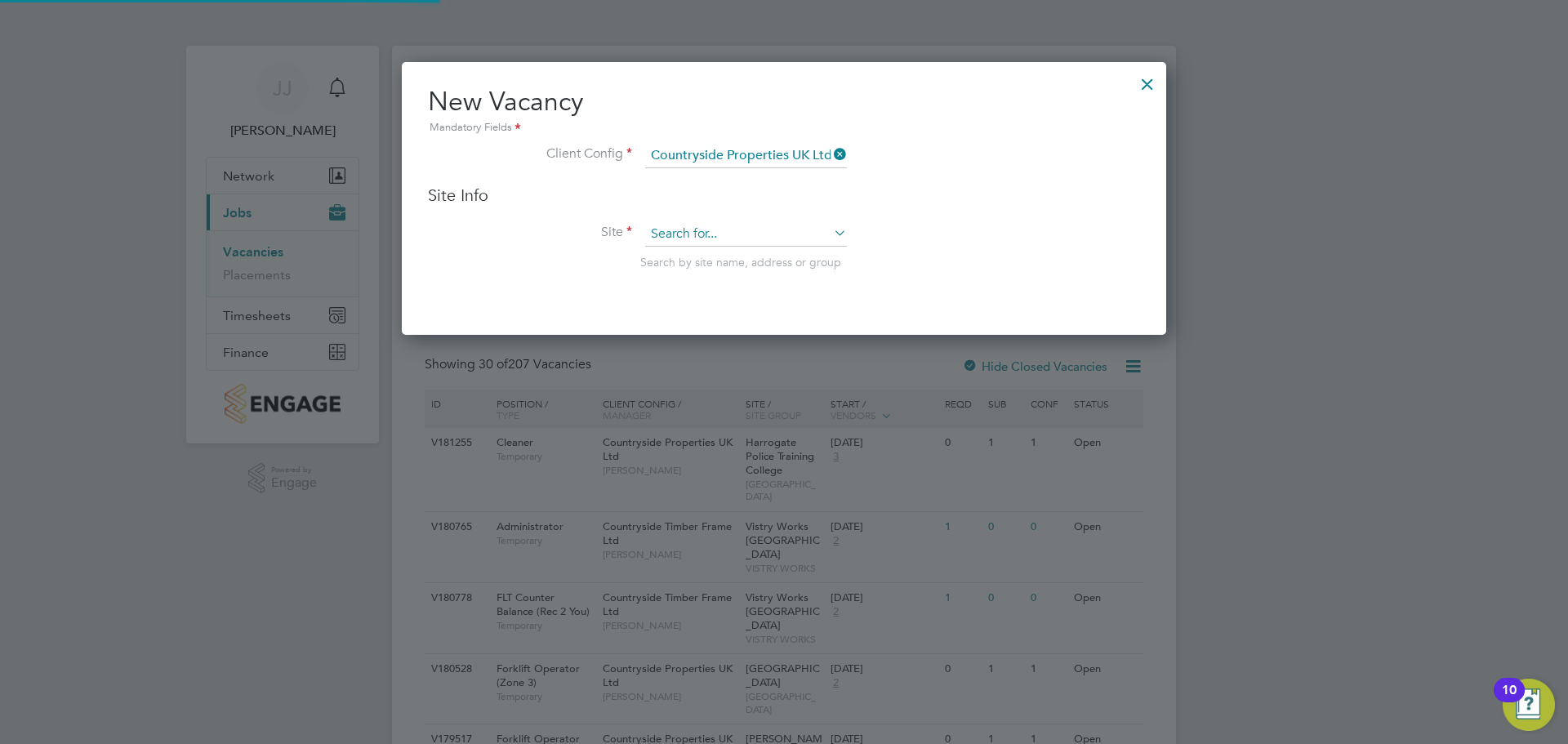
click at [690, 240] on input at bounding box center [746, 235] width 201 height 25
click at [703, 257] on li "Thanet - Westwood Point - P4 - Bovis" at bounding box center [746, 257] width 203 height 22
type input "Thanet - Westwood Point - P4 - Bovis"
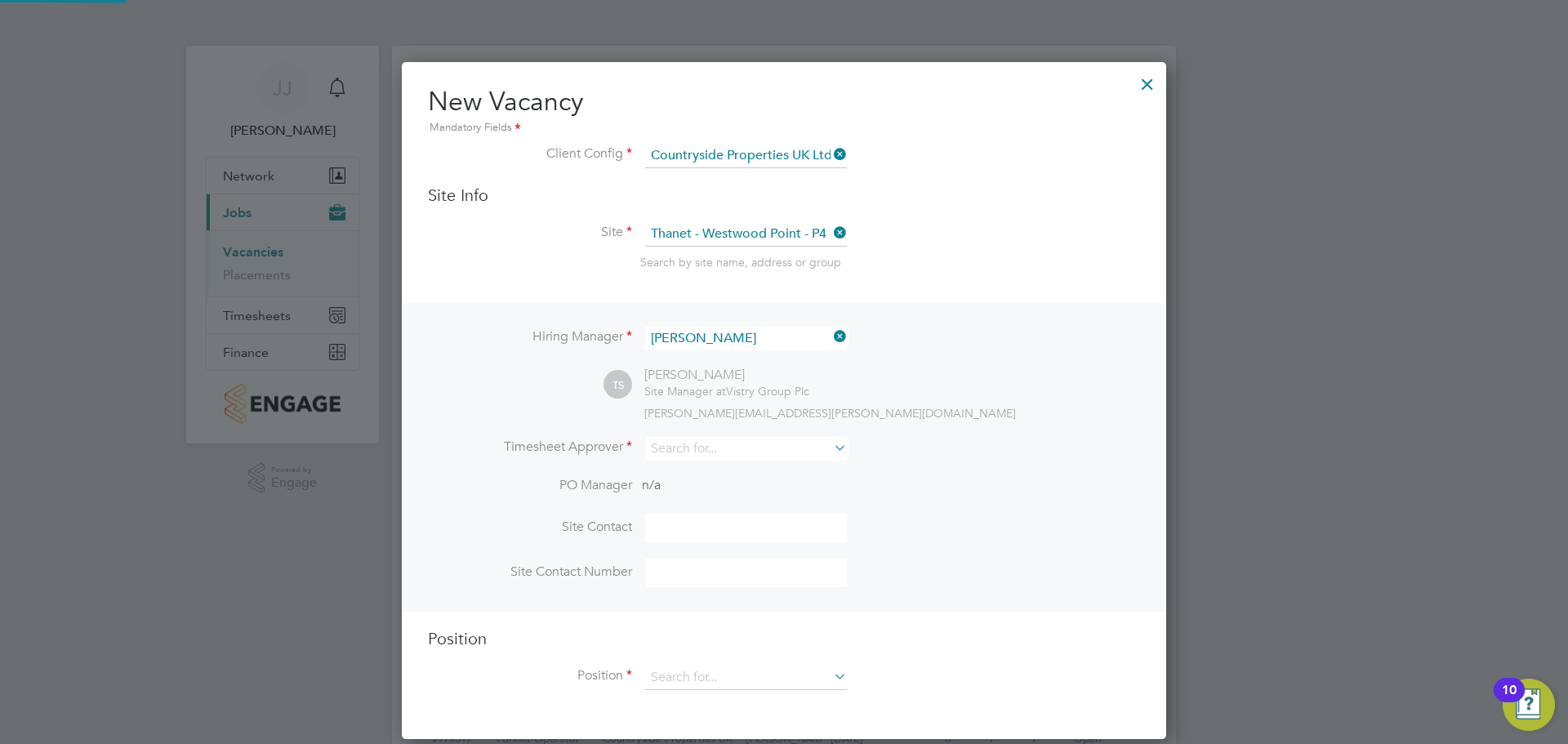
scroll to position [678, 765]
click at [831, 334] on icon at bounding box center [831, 336] width 0 height 23
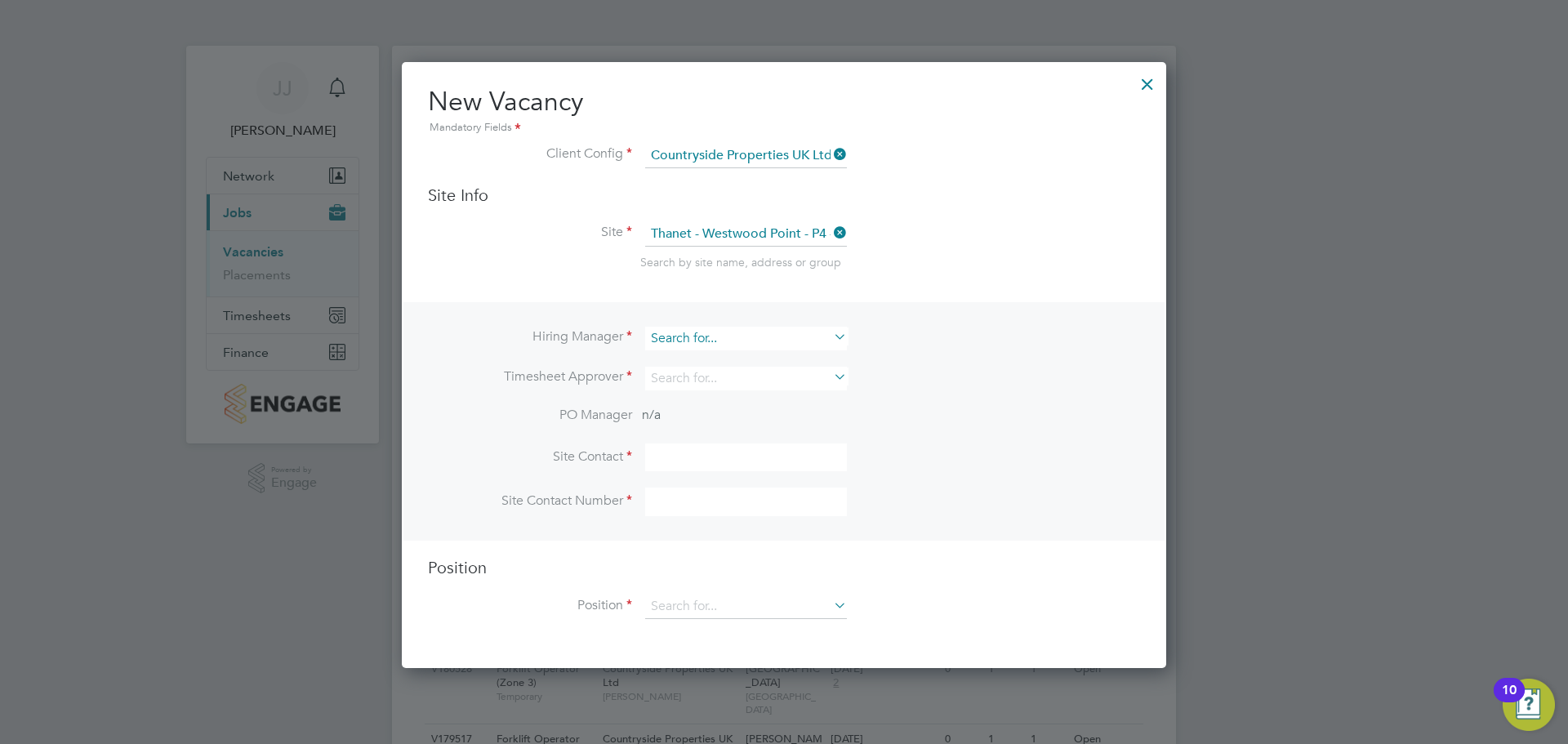
click at [773, 337] on input at bounding box center [746, 338] width 201 height 24
click at [737, 364] on li "Matt Hugo" at bounding box center [747, 361] width 206 height 22
type input "[PERSON_NAME]"
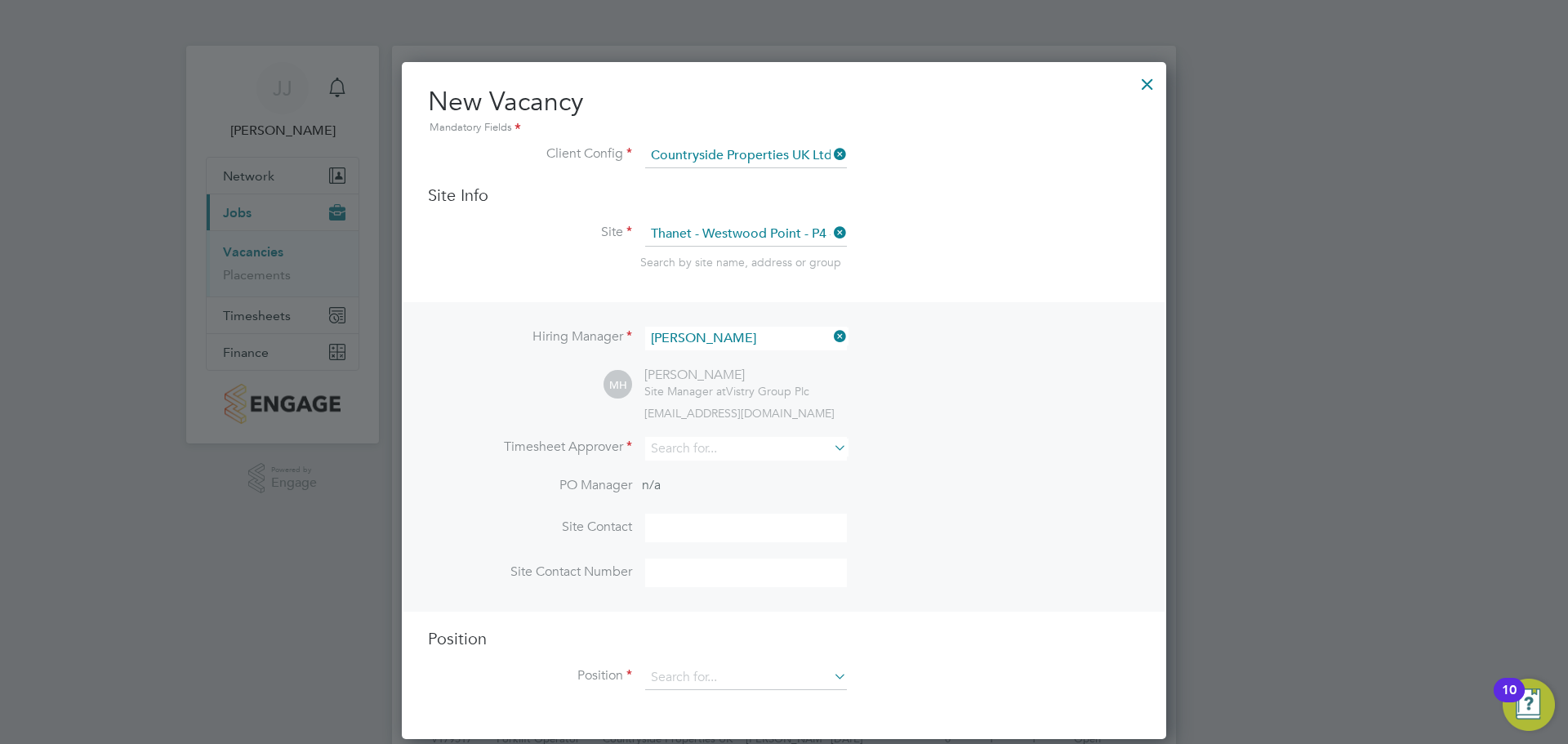
scroll to position [678, 765]
click at [690, 450] on input at bounding box center [746, 448] width 201 height 24
click at [749, 475] on b "Hug" at bounding box center [759, 472] width 22 height 14
type input "[PERSON_NAME]"
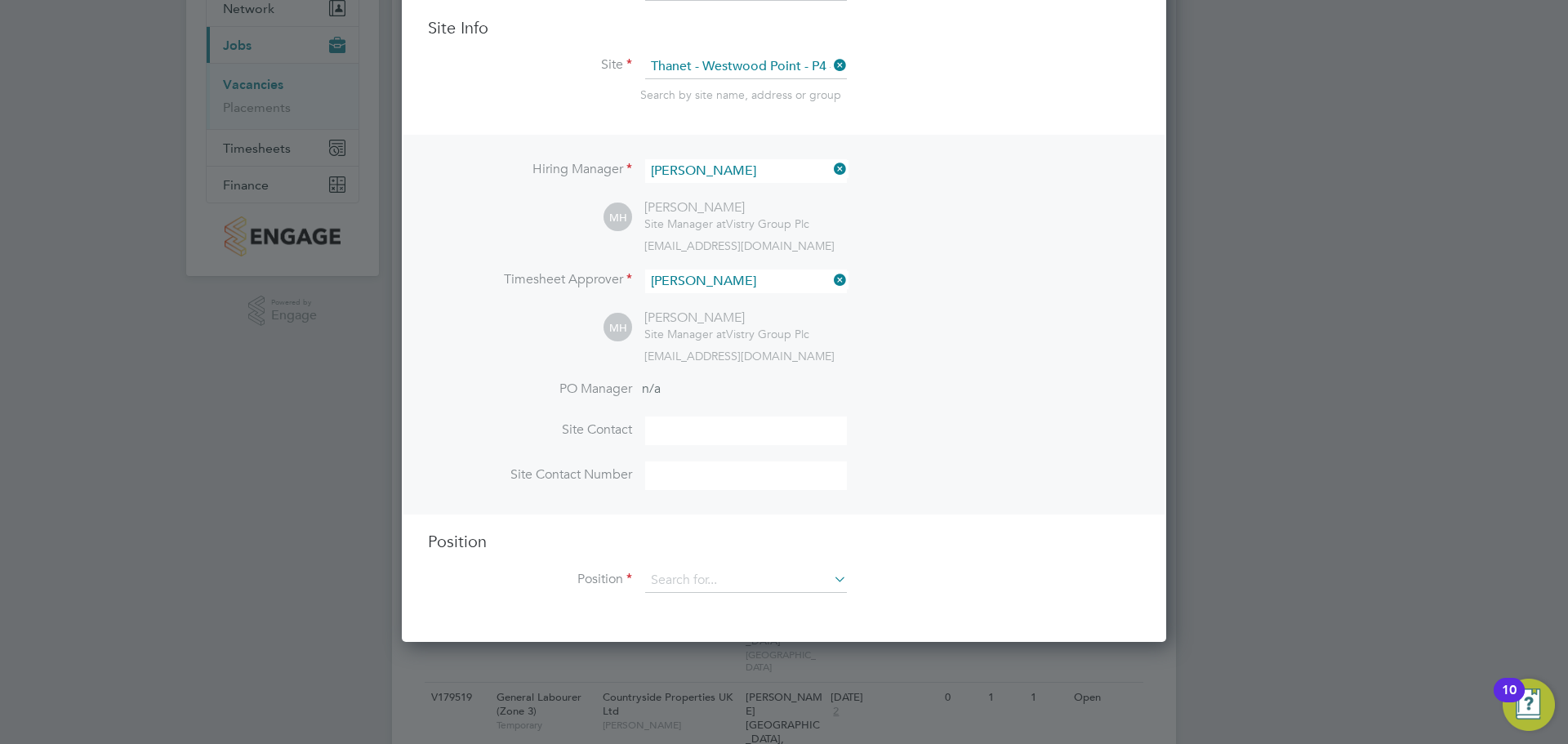
scroll to position [244, 0]
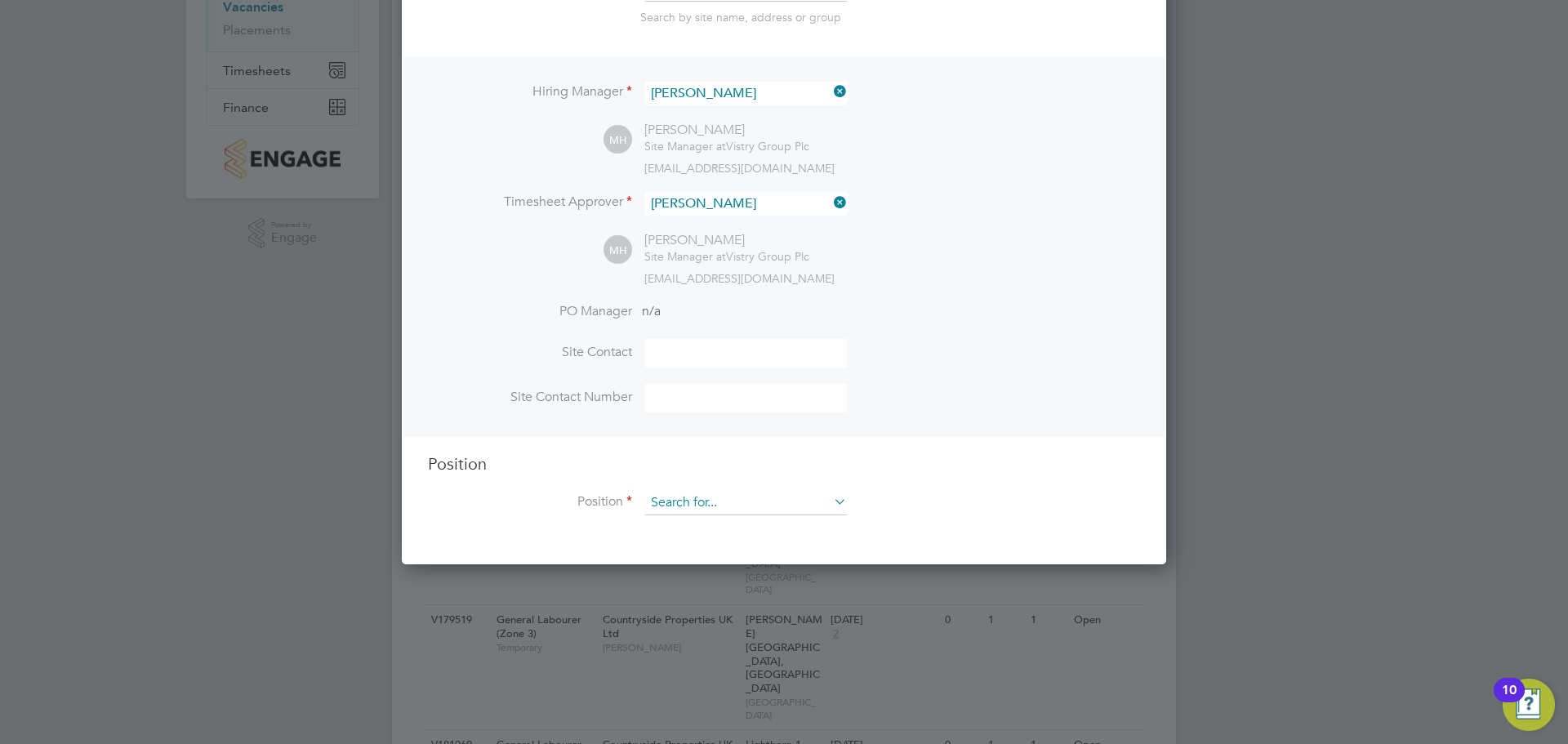
click at [670, 508] on input at bounding box center [746, 503] width 201 height 25
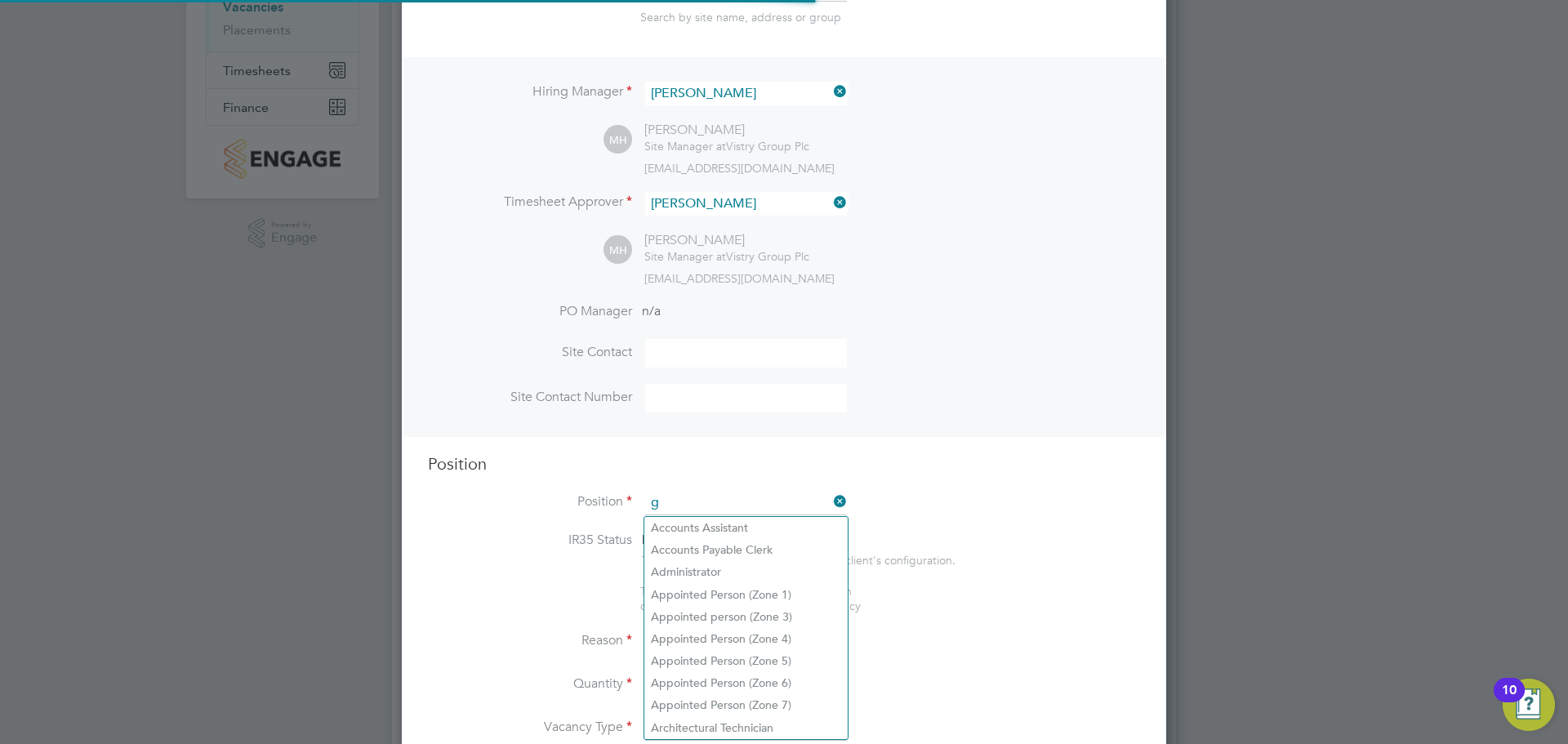
scroll to position [2346, 765]
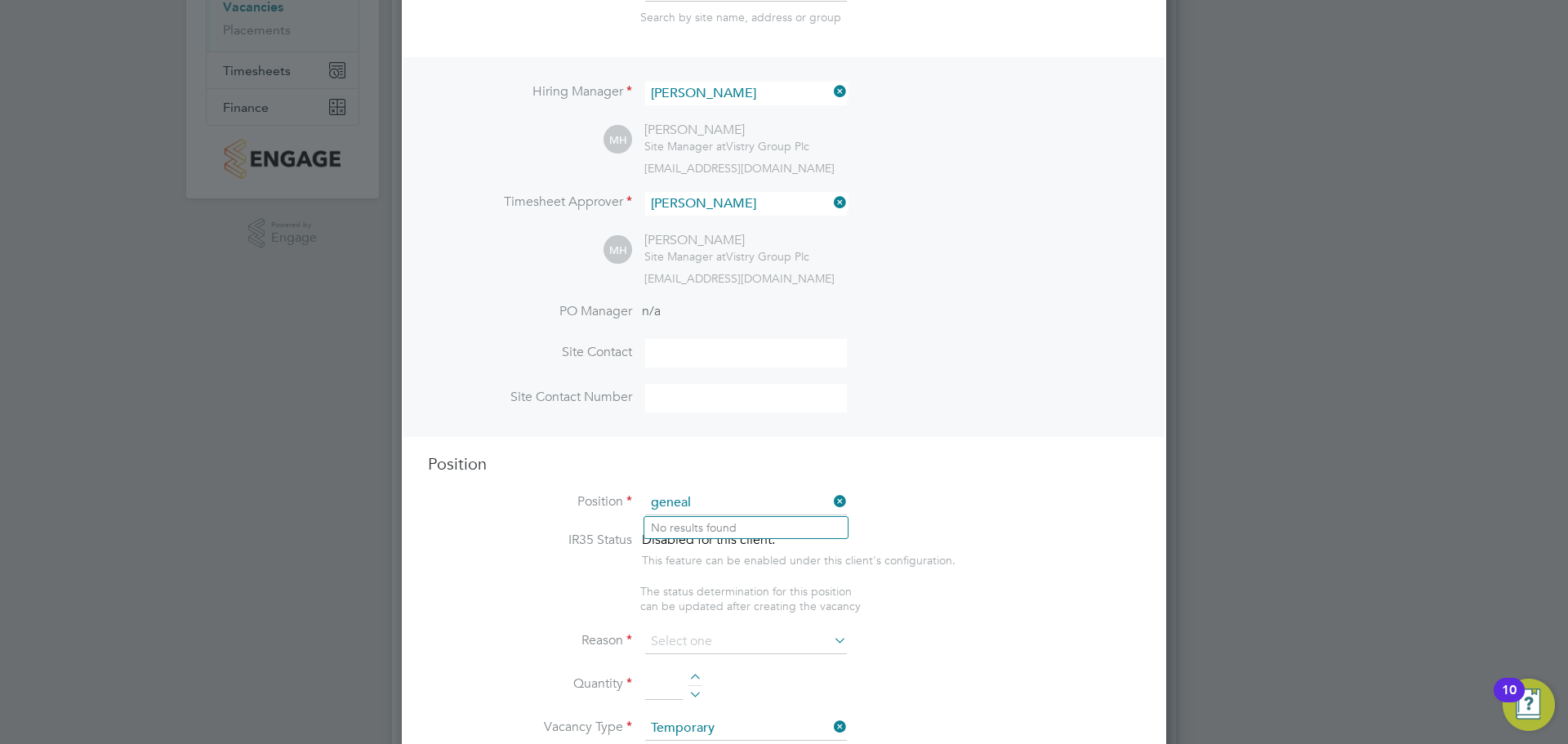
drag, startPoint x: 709, startPoint y: 503, endPoint x: 604, endPoint y: 503, distance: 105.0
click at [604, 503] on li "Position geneal" at bounding box center [784, 511] width 712 height 41
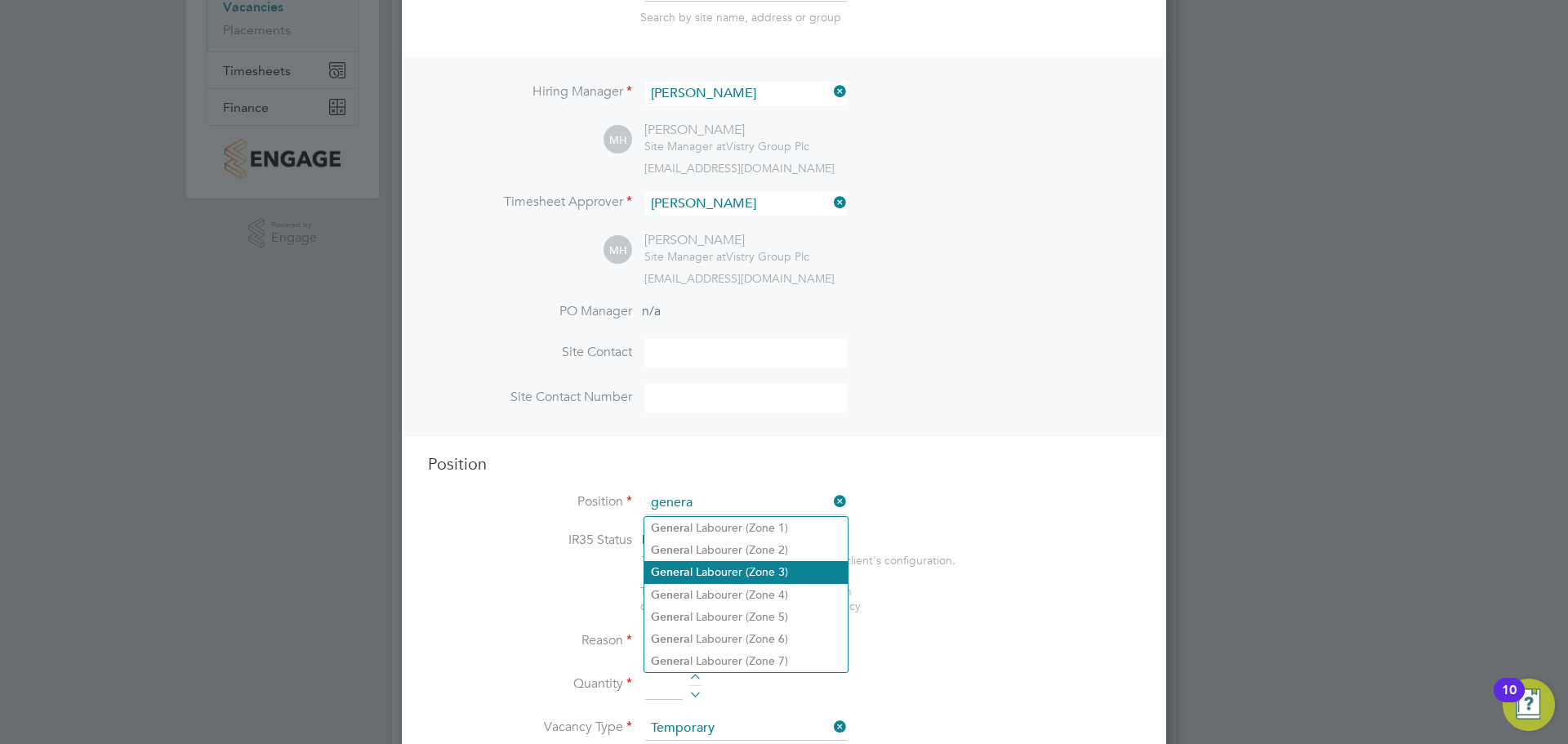
click at [720, 567] on li "Genera l Labourer (Zone 3)" at bounding box center [746, 571] width 203 height 22
type input "General Labourer (Zone 3)"
type textarea "- General labouring duties - Supporting the trades on site - Moving materials a…"
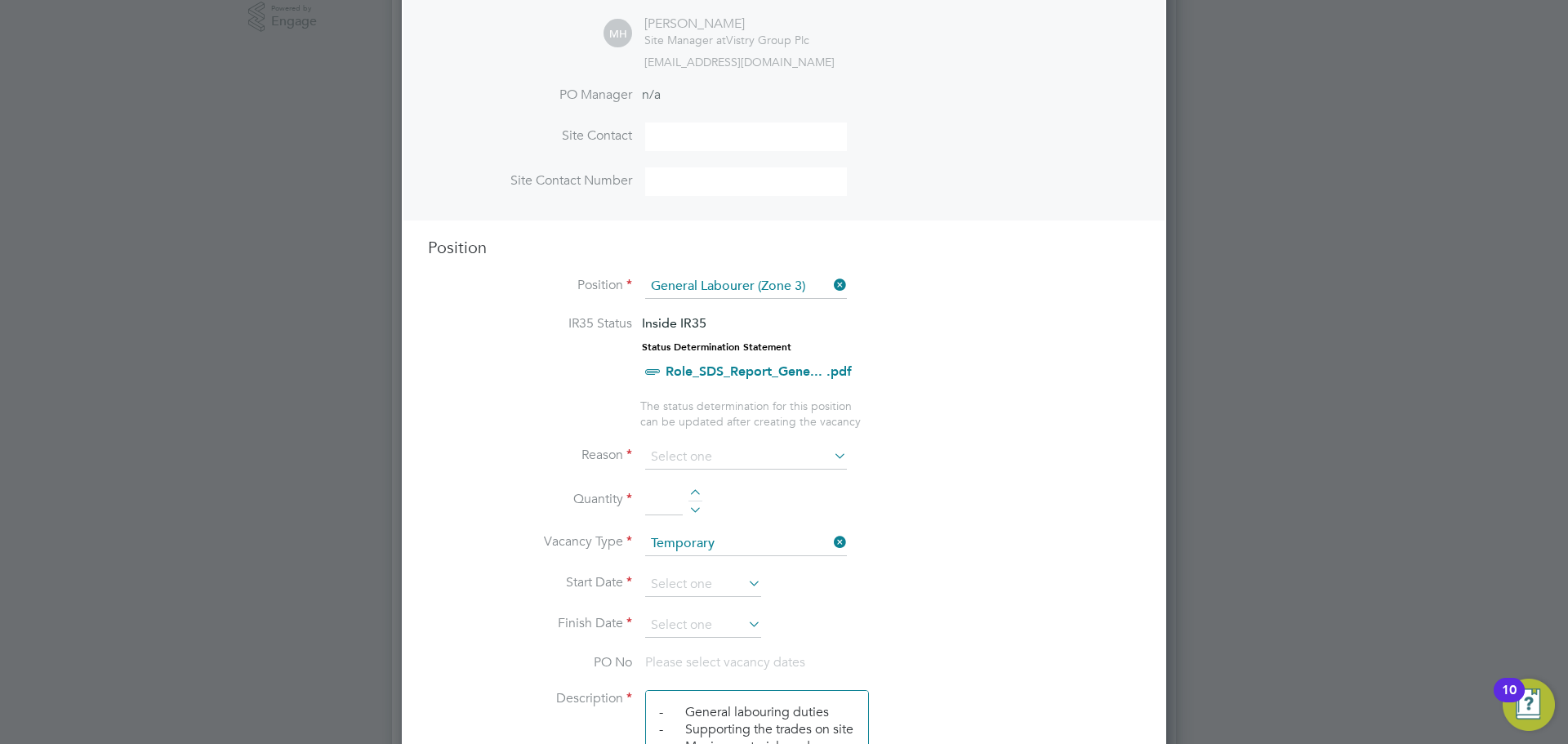
scroll to position [490, 0]
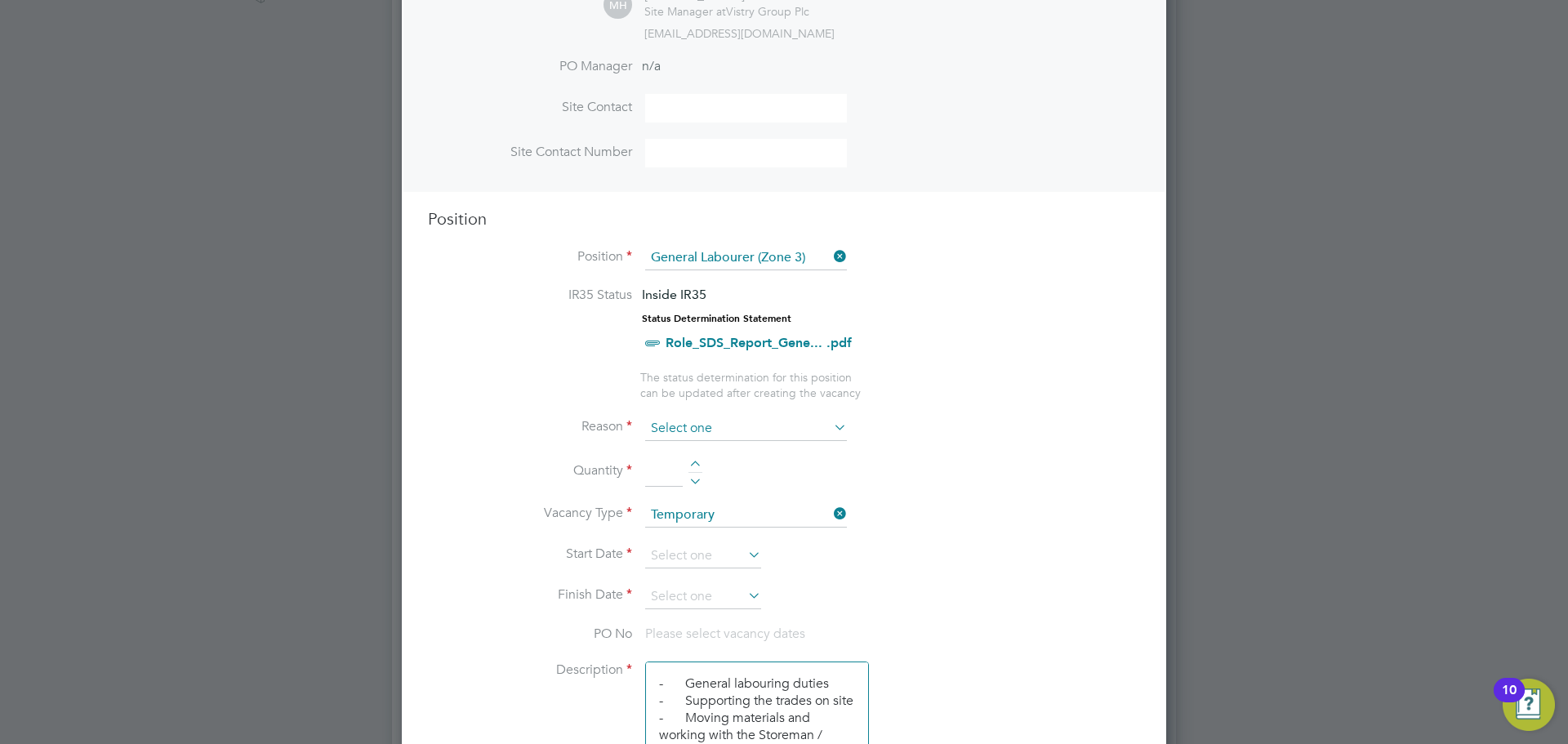
click at [677, 426] on input at bounding box center [746, 429] width 201 height 25
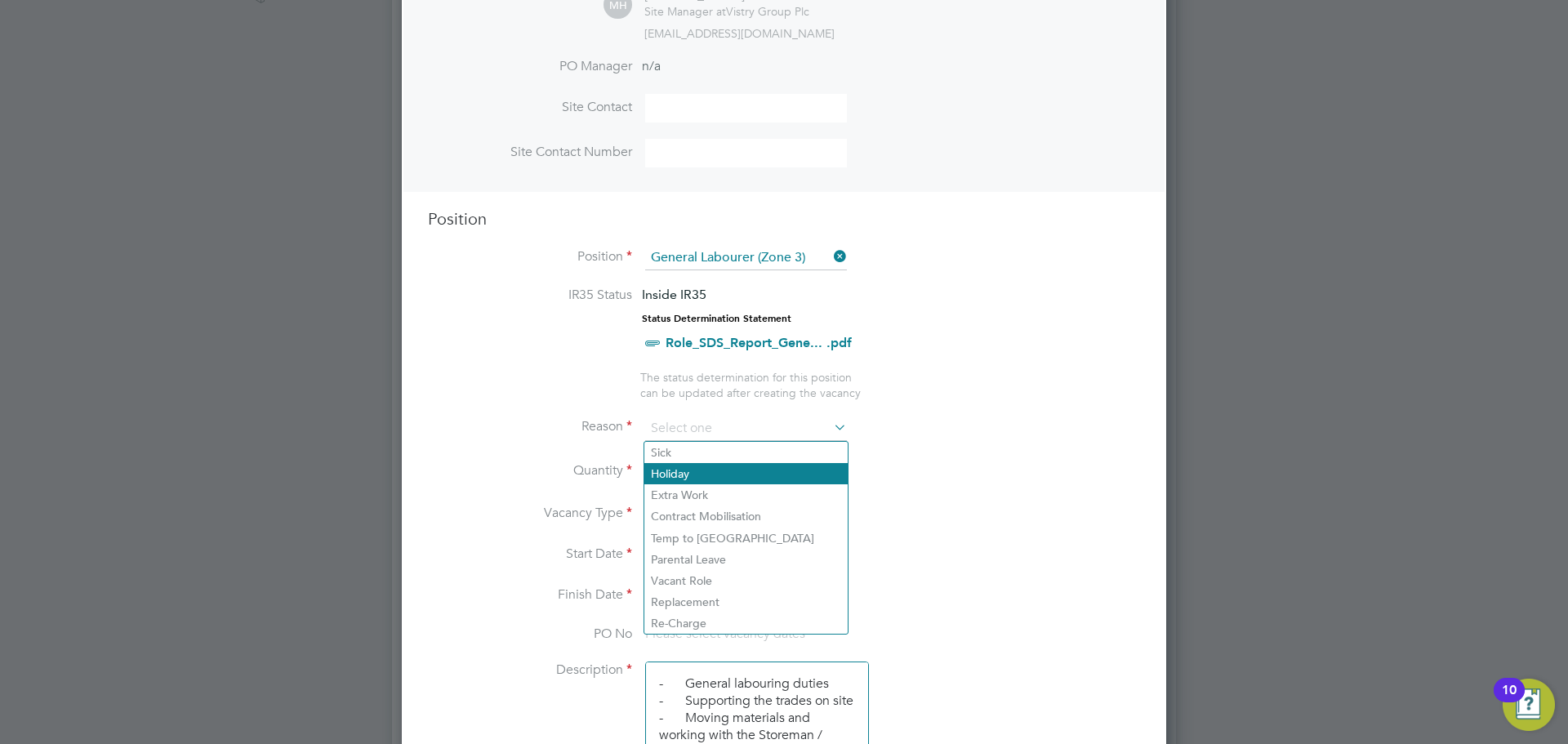
click at [679, 474] on li "Holiday" at bounding box center [746, 473] width 203 height 21
type input "Holiday"
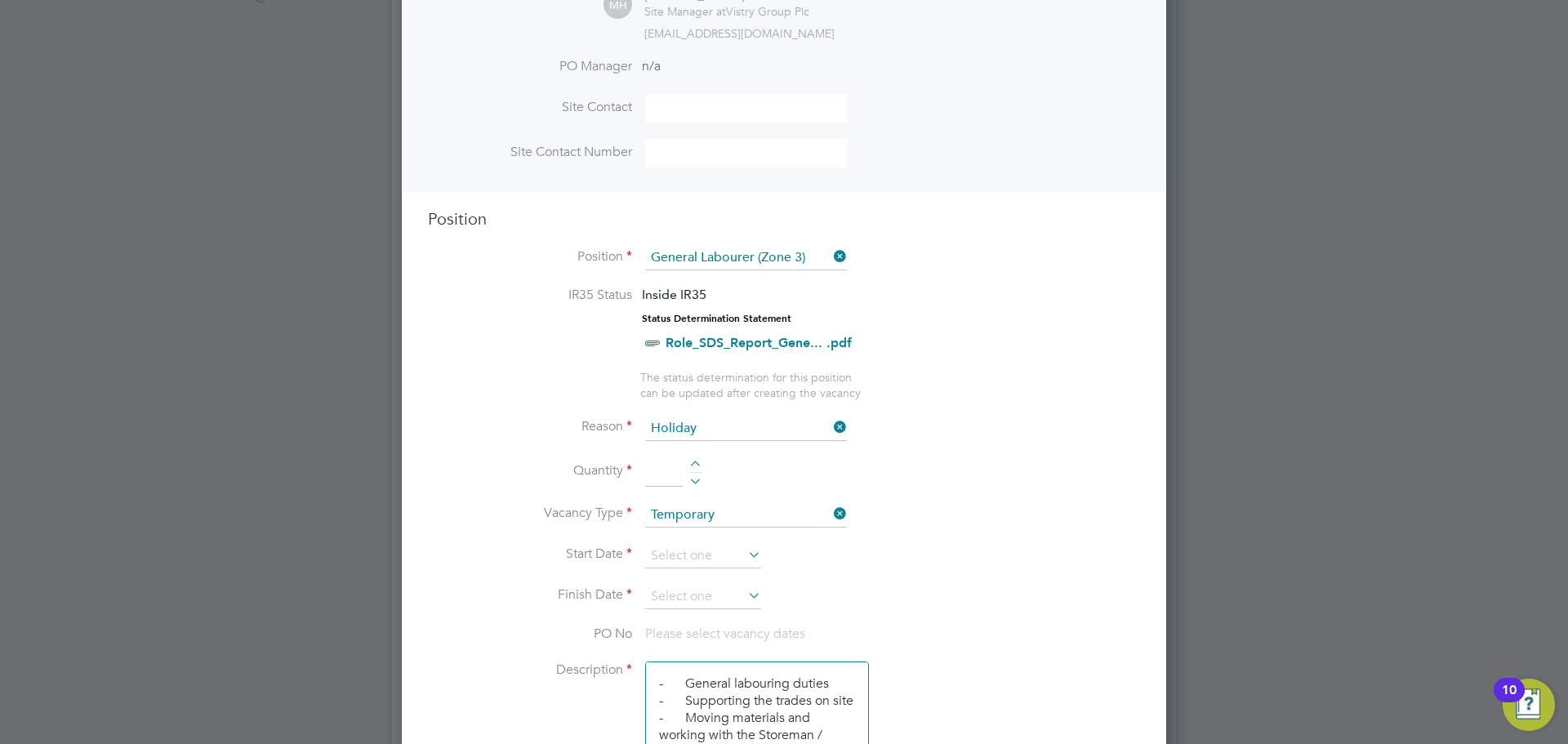
click at [671, 469] on input at bounding box center [664, 471] width 38 height 29
type input "1"
click at [669, 553] on input at bounding box center [703, 556] width 116 height 25
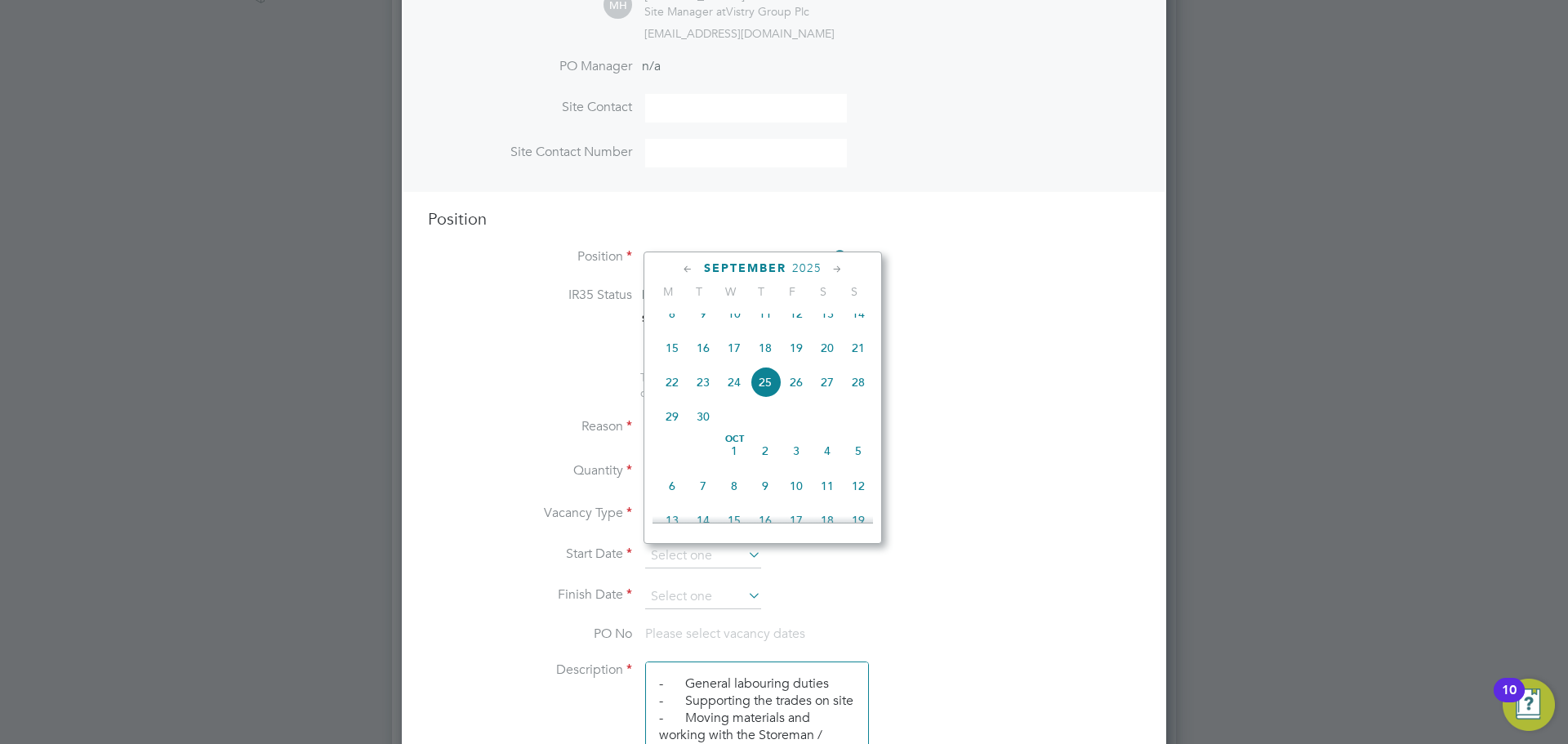
click at [672, 358] on span "15" at bounding box center [672, 347] width 31 height 31
type input "[DATE]"
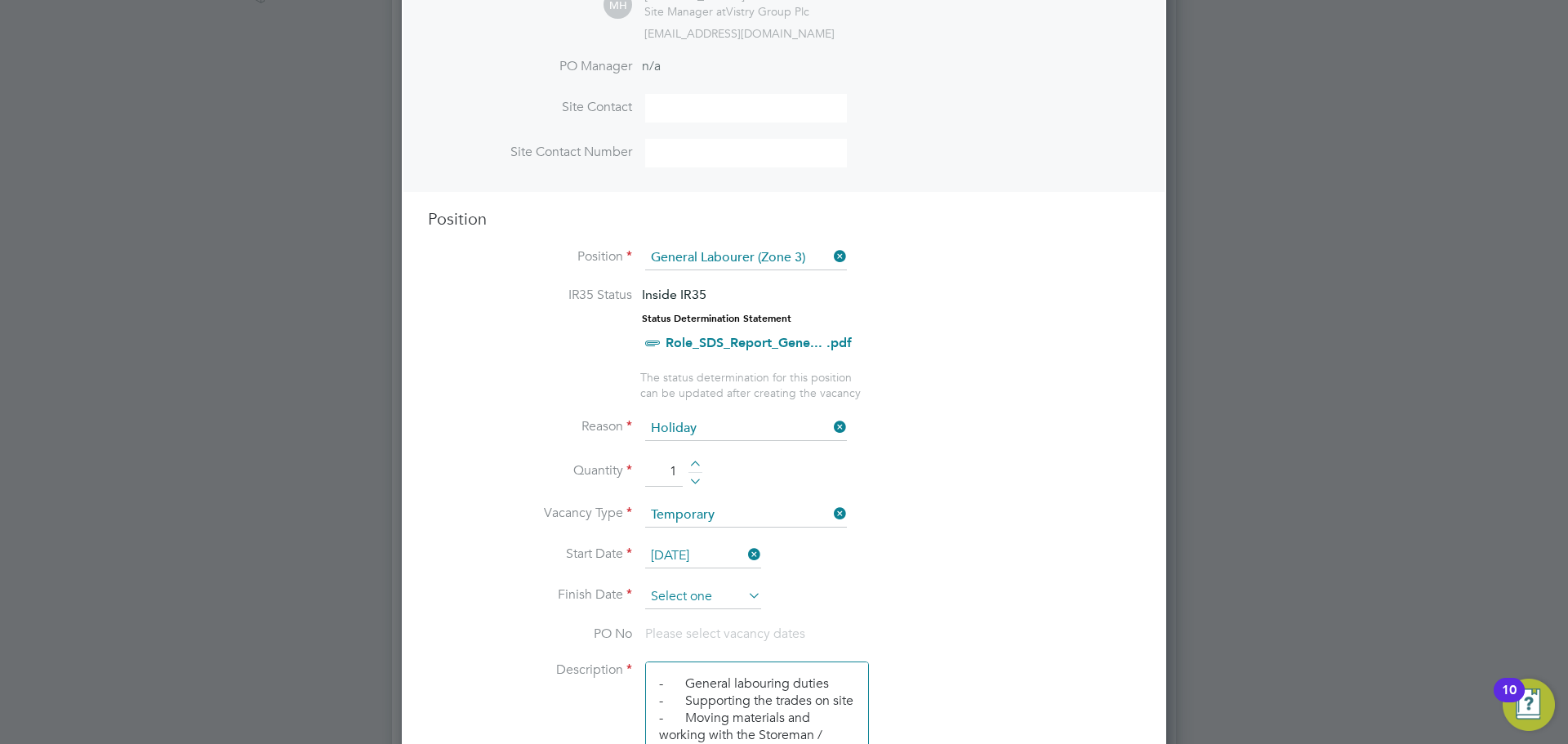
click at [682, 590] on input at bounding box center [703, 597] width 116 height 25
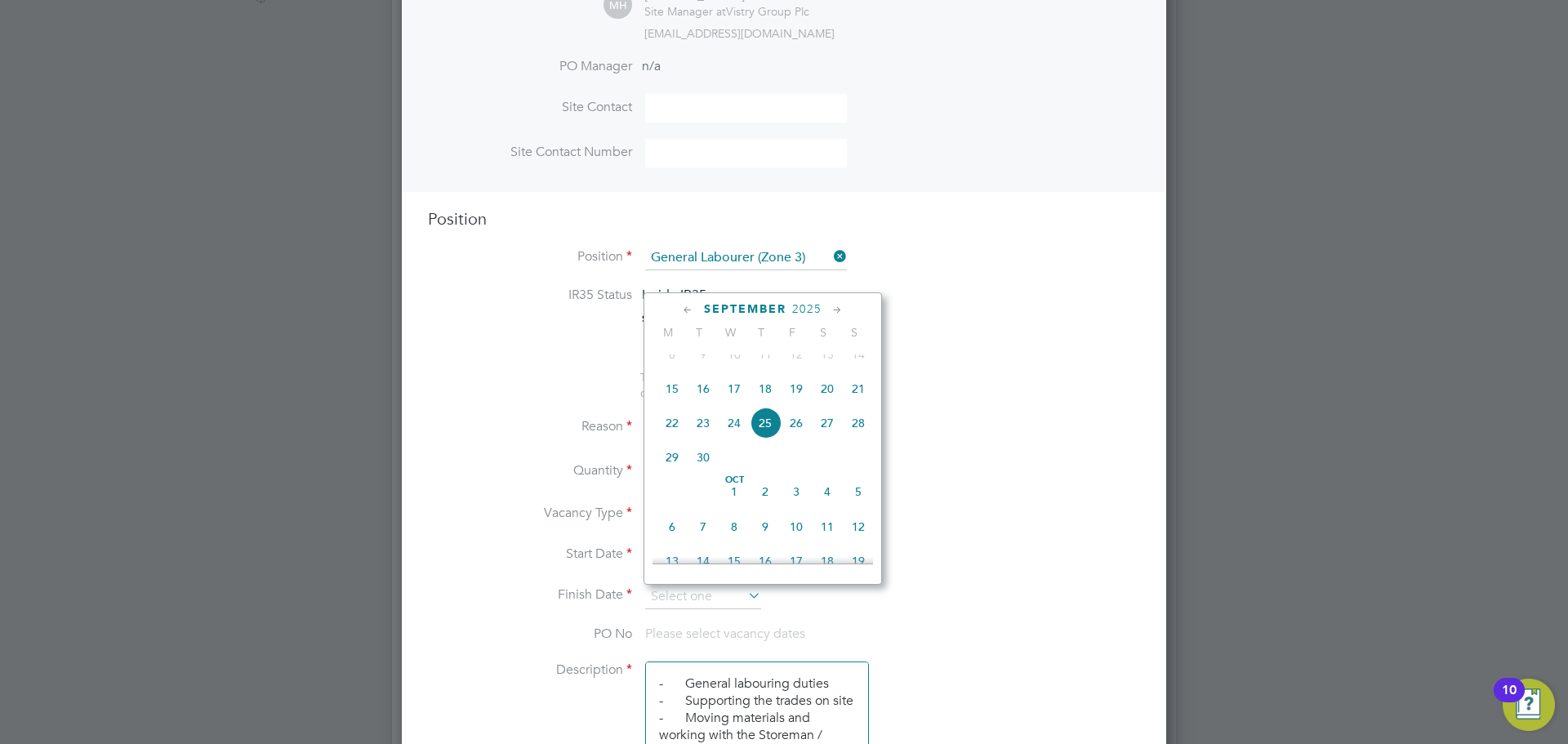
click at [799, 400] on span "19" at bounding box center [795, 388] width 31 height 31
type input "[DATE]"
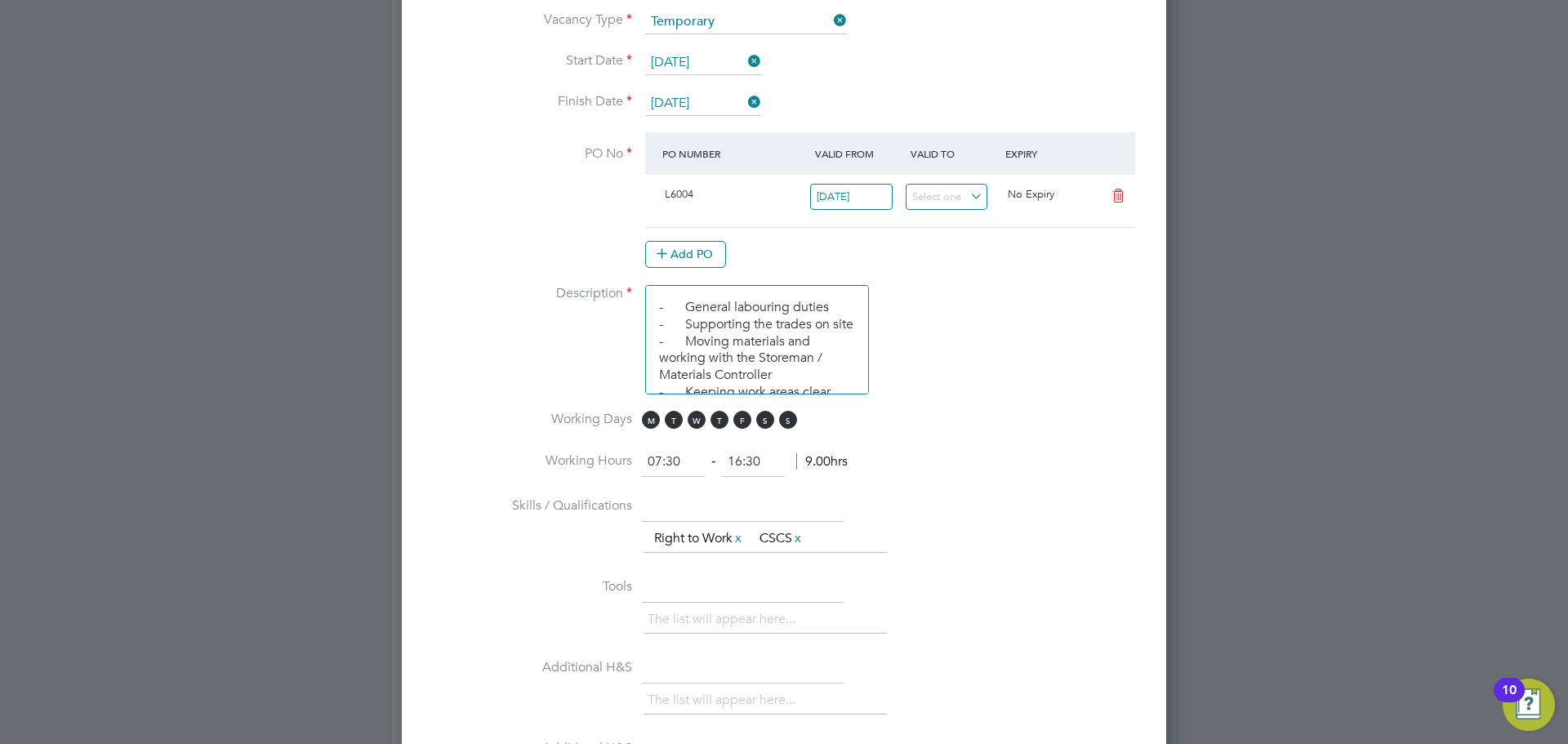
scroll to position [885, 0]
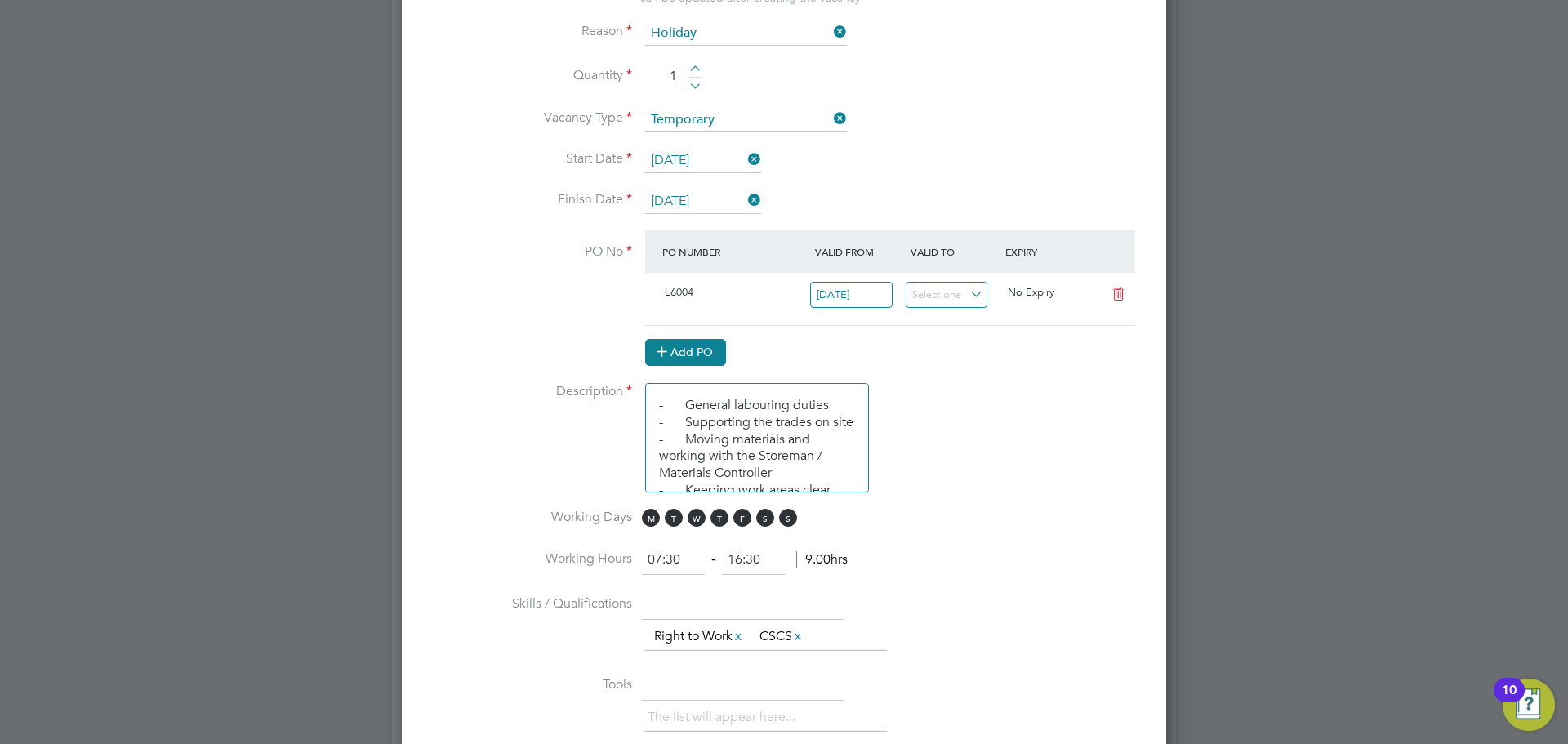
click at [676, 354] on button "Add PO" at bounding box center [686, 352] width 81 height 26
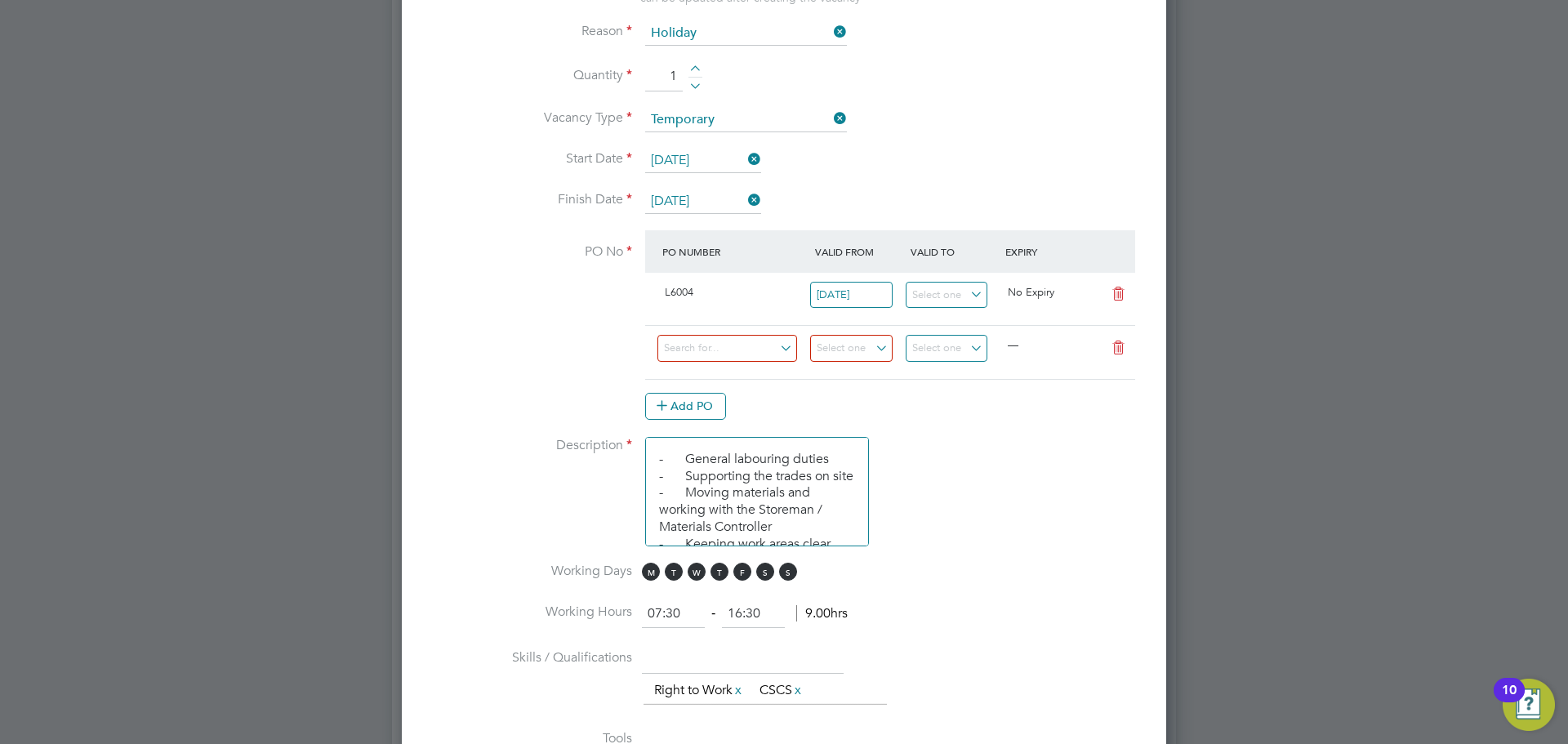
click at [1118, 293] on icon at bounding box center [1118, 294] width 20 height 13
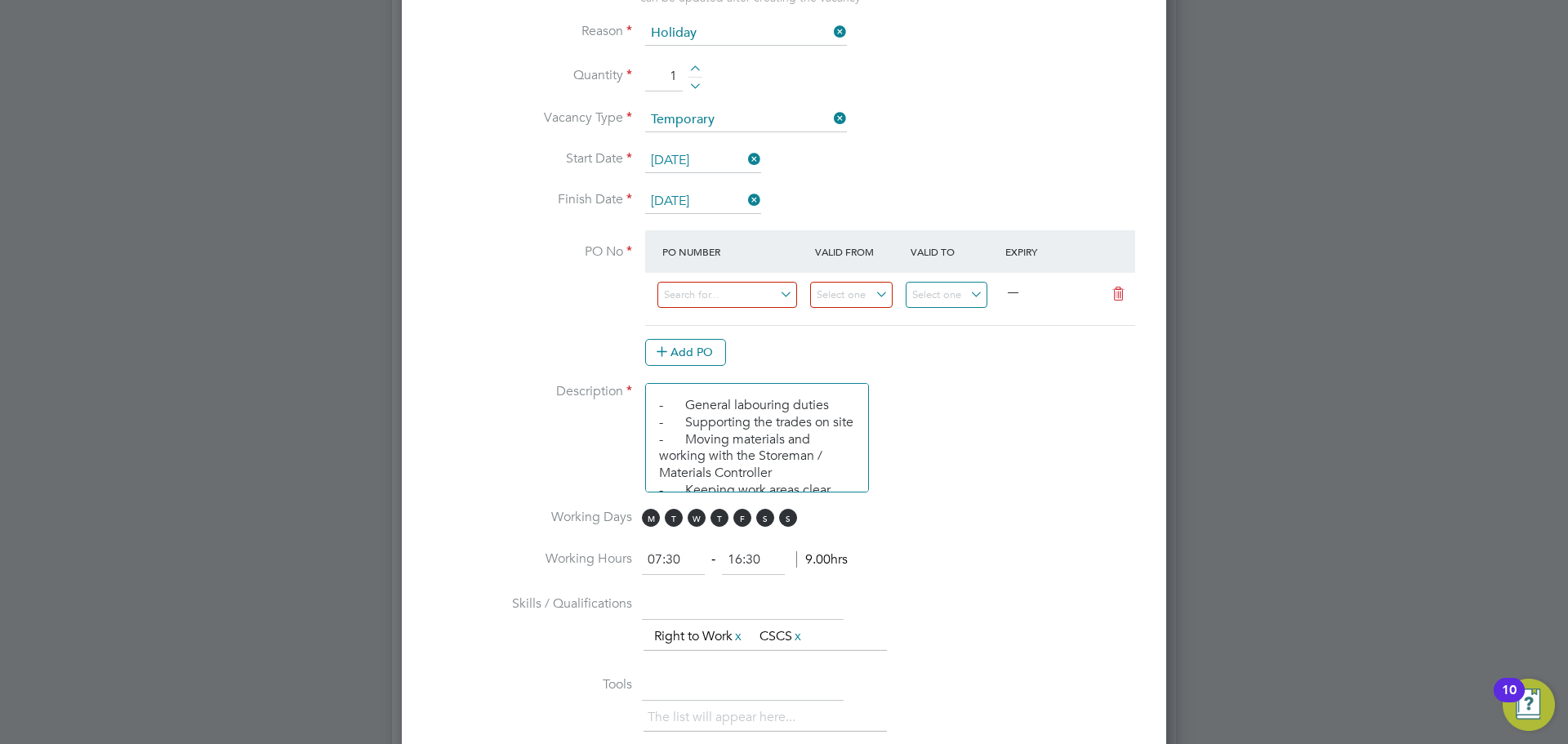
scroll to position [41, 154]
click at [1123, 290] on icon at bounding box center [1118, 294] width 20 height 13
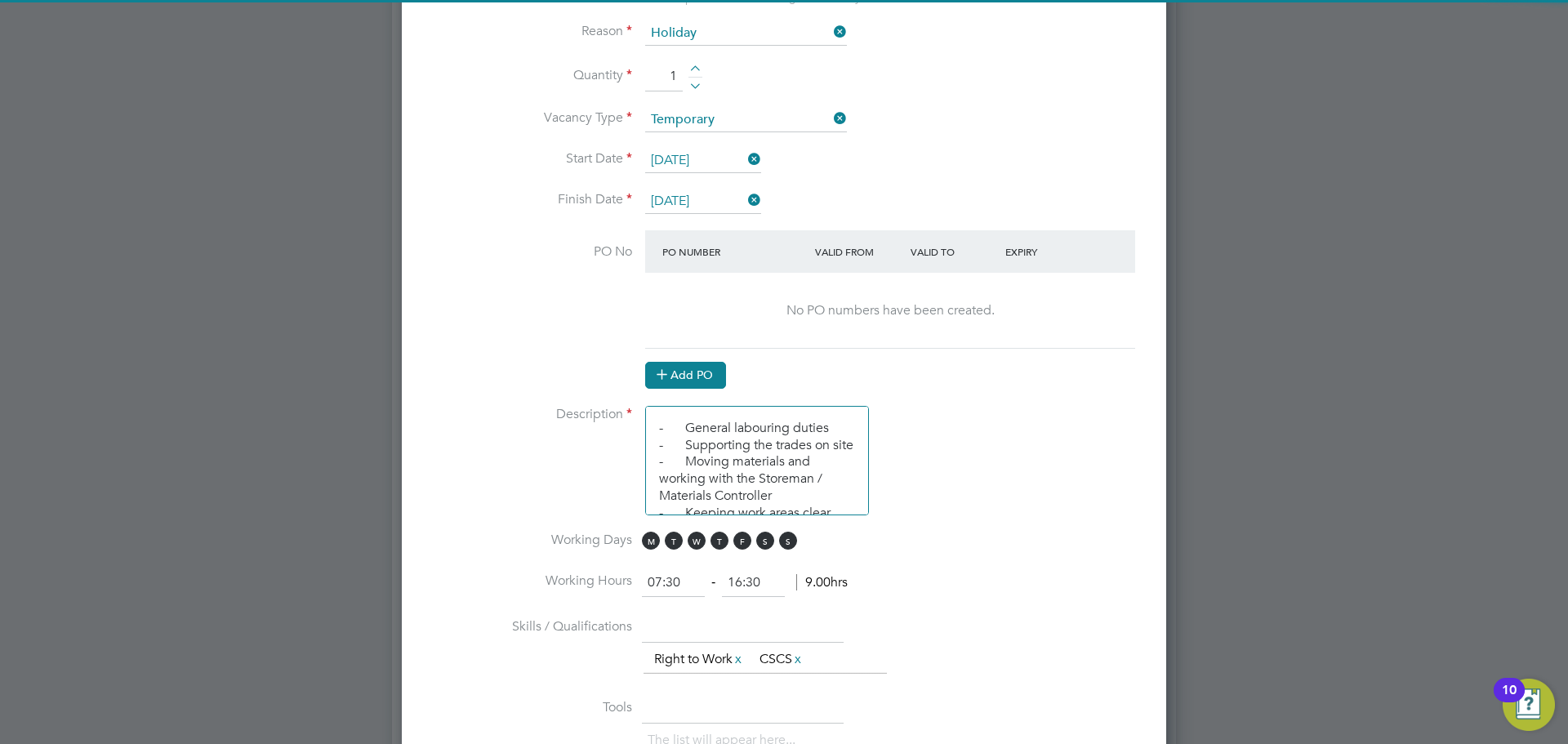
click at [687, 368] on button "Add PO" at bounding box center [686, 375] width 81 height 26
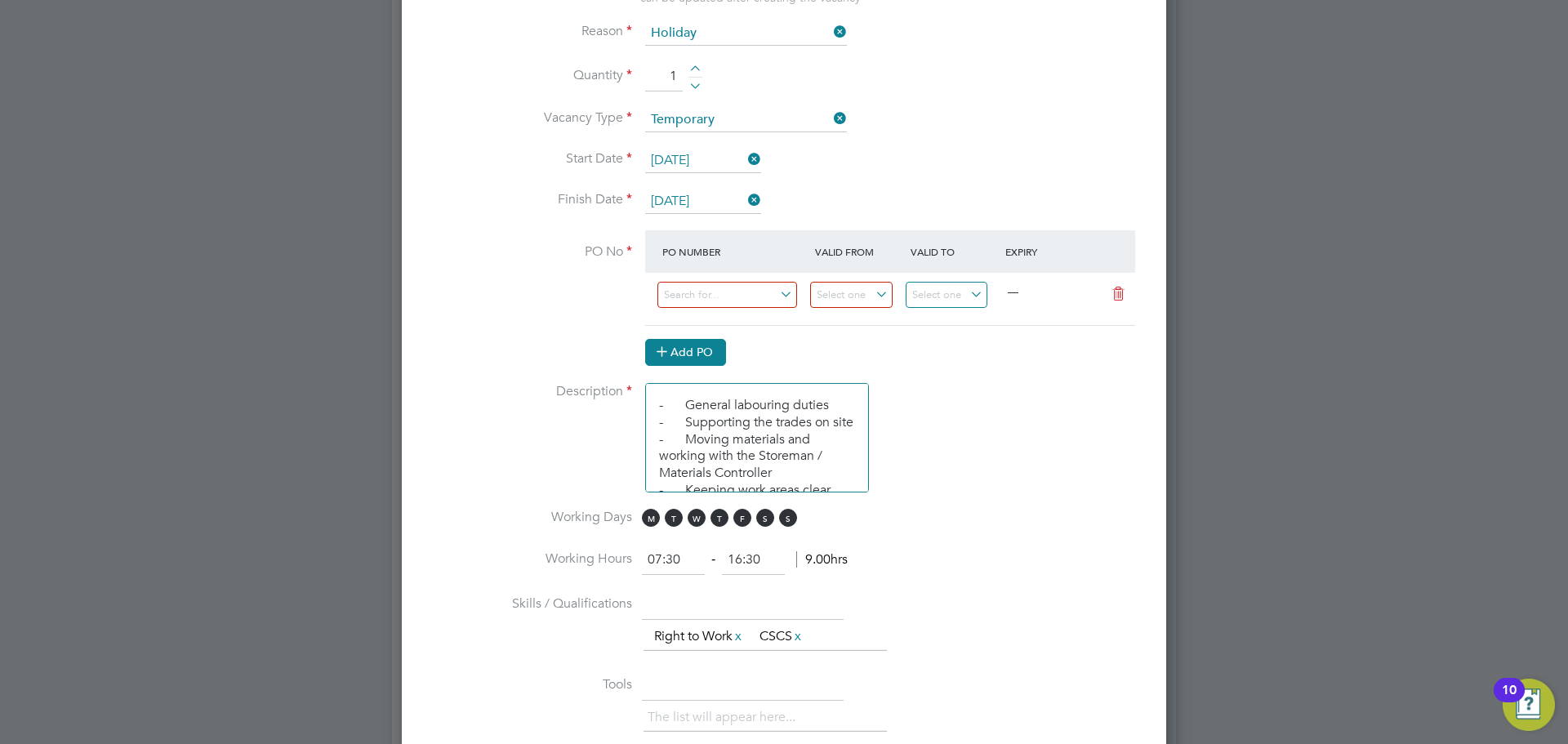
scroll to position [2464, 765]
click at [697, 299] on input at bounding box center [727, 295] width 139 height 27
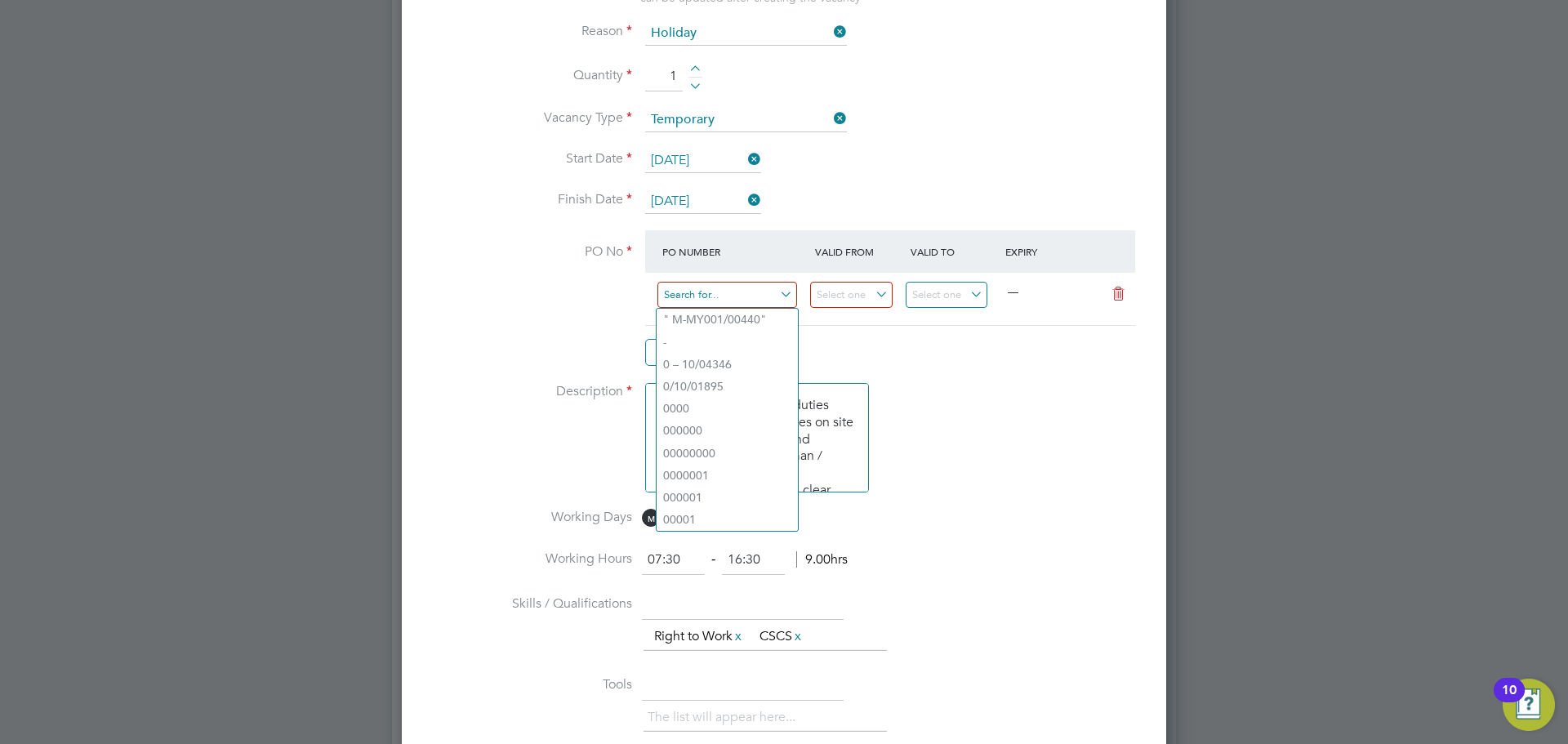
paste input "S-L6004/00846"
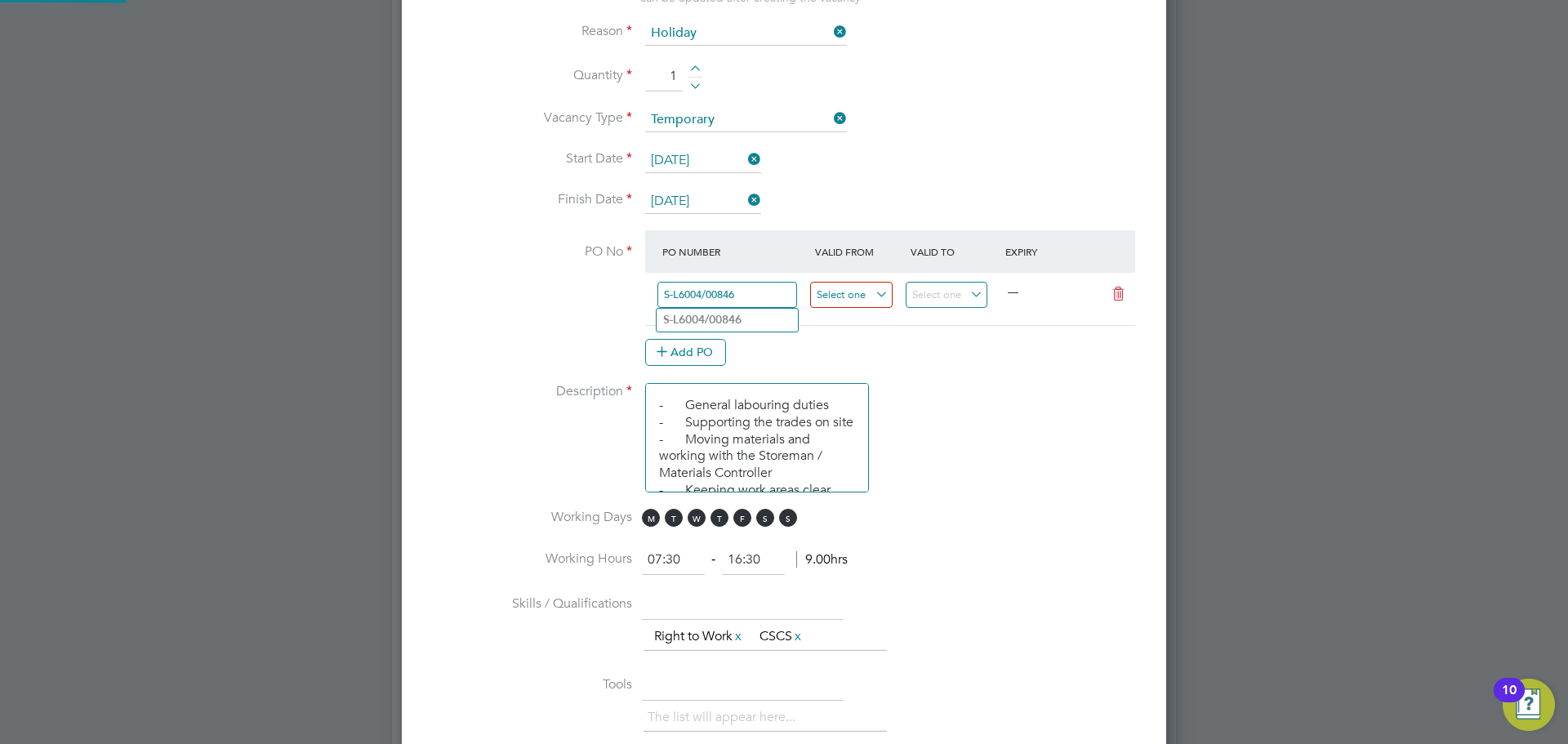
type input "S-L6004/00846"
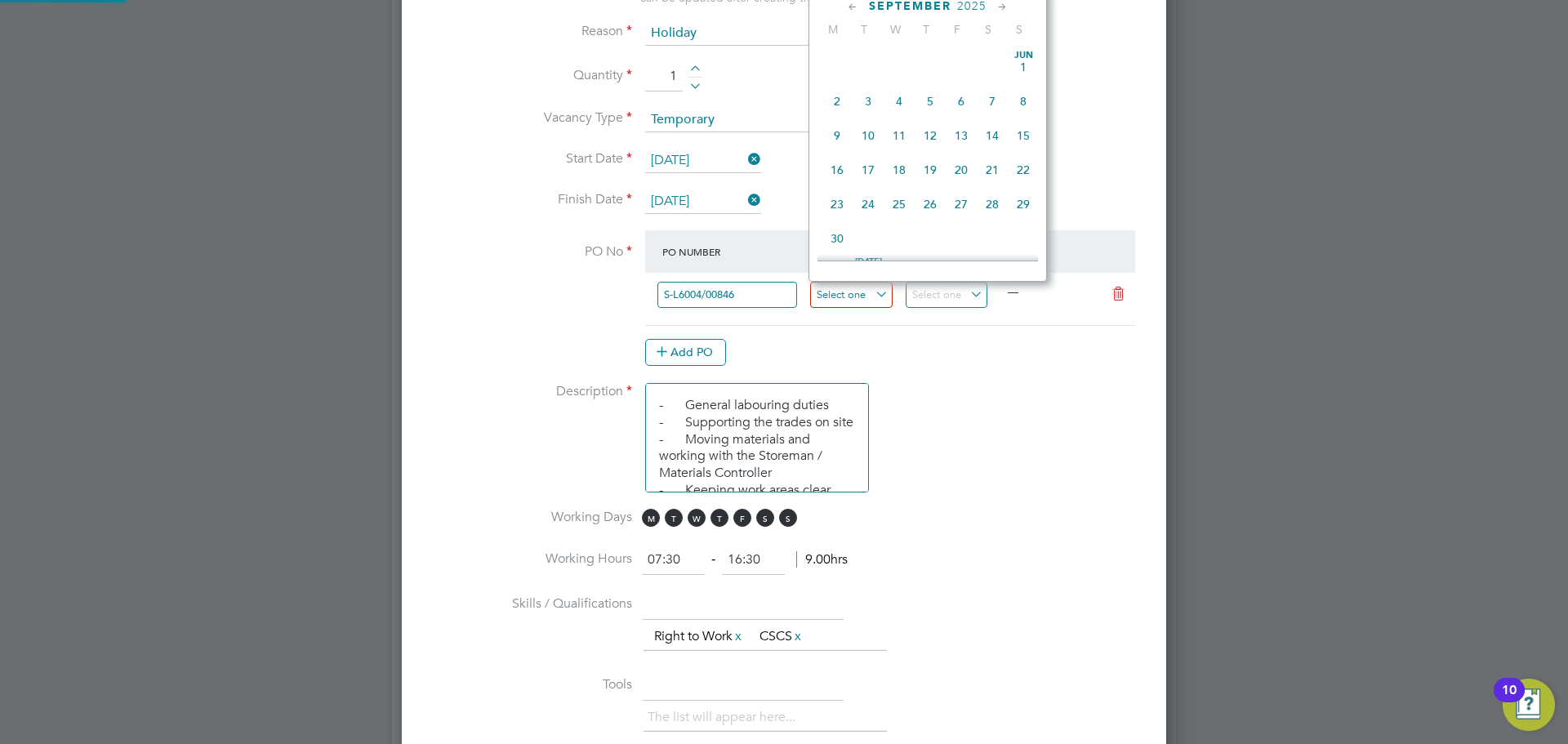
click at [867, 297] on input at bounding box center [851, 295] width 82 height 27
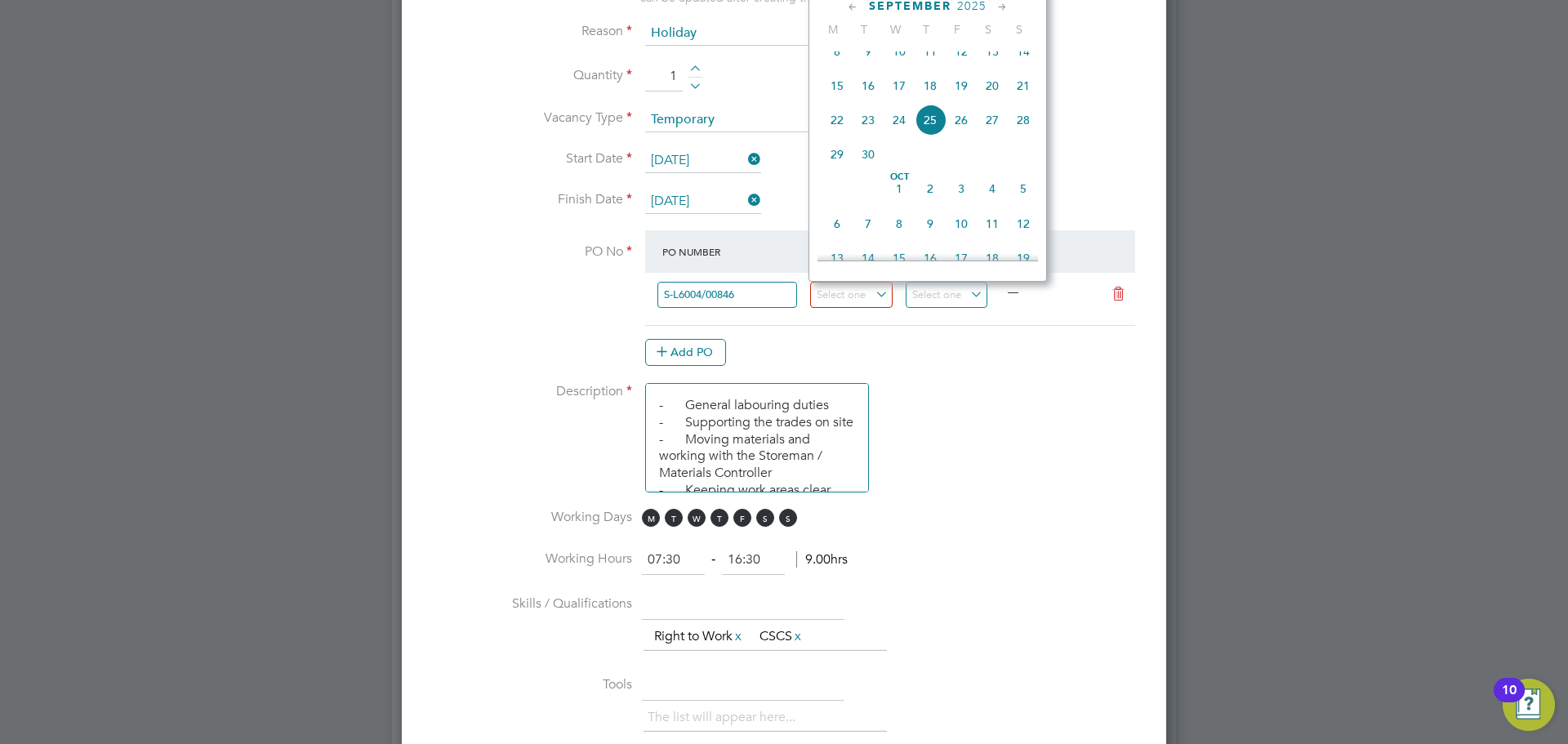
click at [834, 93] on span "15" at bounding box center [836, 86] width 31 height 31
type input "[DATE]"
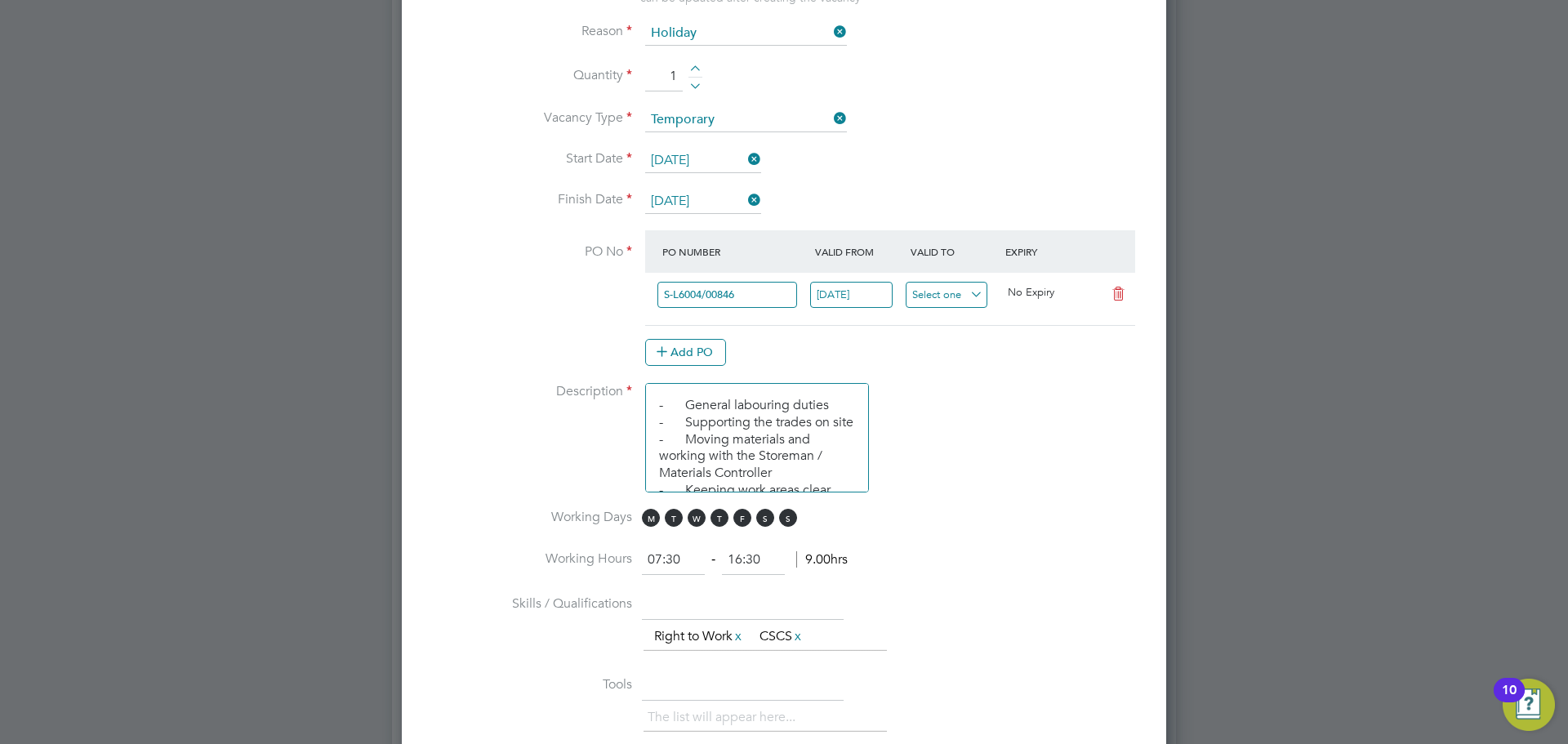
click at [954, 286] on input at bounding box center [946, 295] width 82 height 27
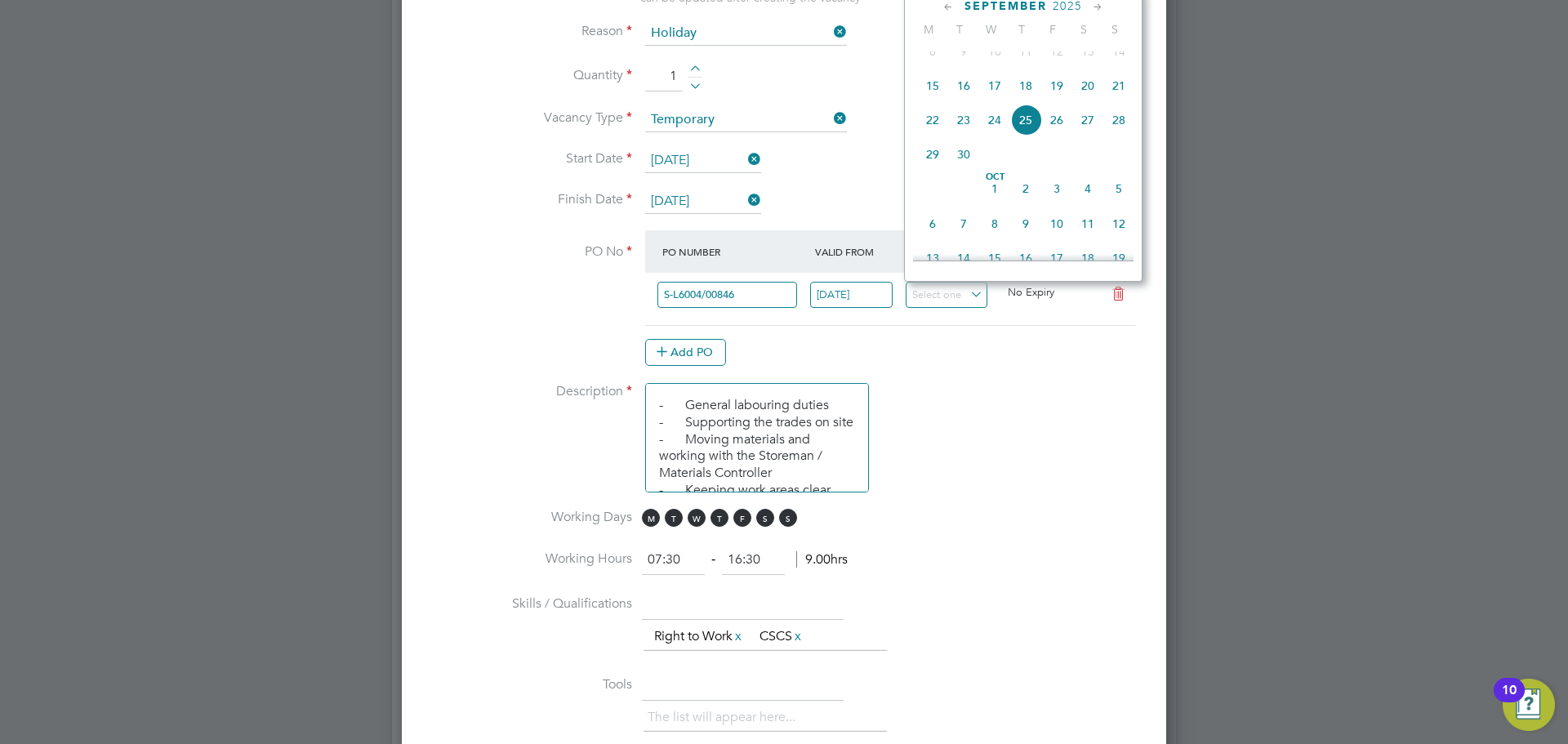
click at [1057, 98] on span "19" at bounding box center [1056, 86] width 31 height 31
type input "[DATE]"
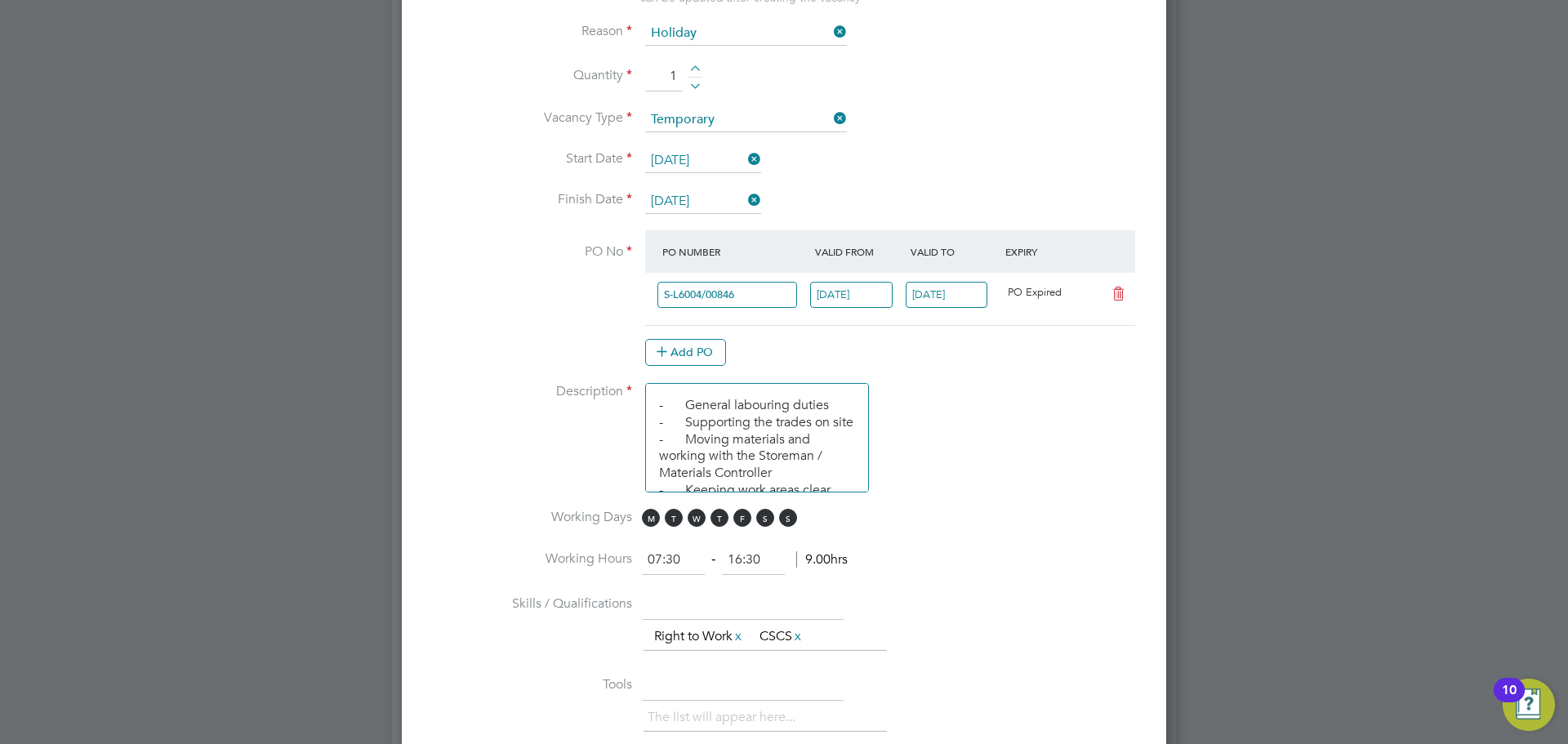
click at [1074, 380] on li "PO No PO Number Valid From Valid To Expiry S-L6004/00846 15 Sep 2025 19 Sep 202…" at bounding box center [784, 306] width 712 height 153
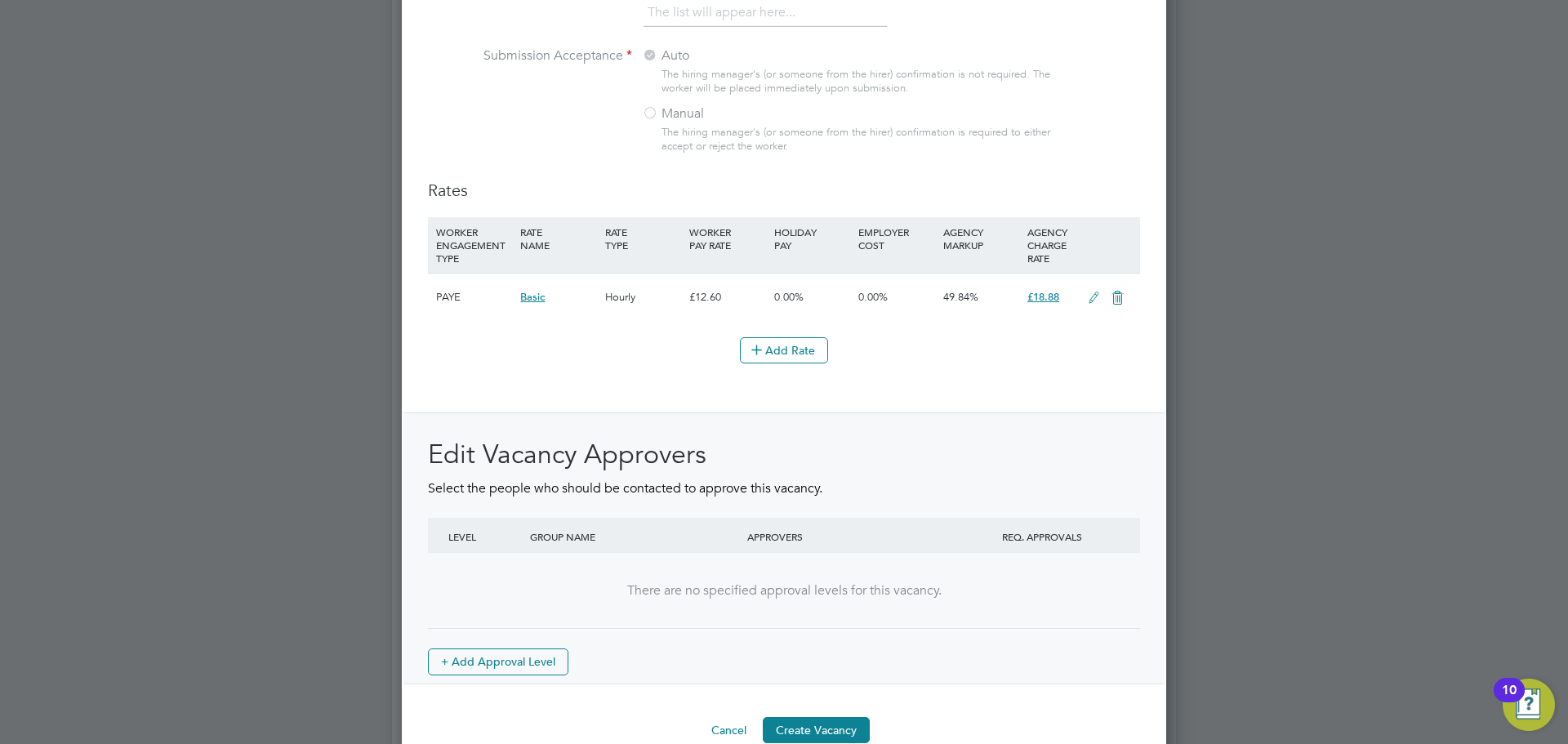
scroll to position [1783, 0]
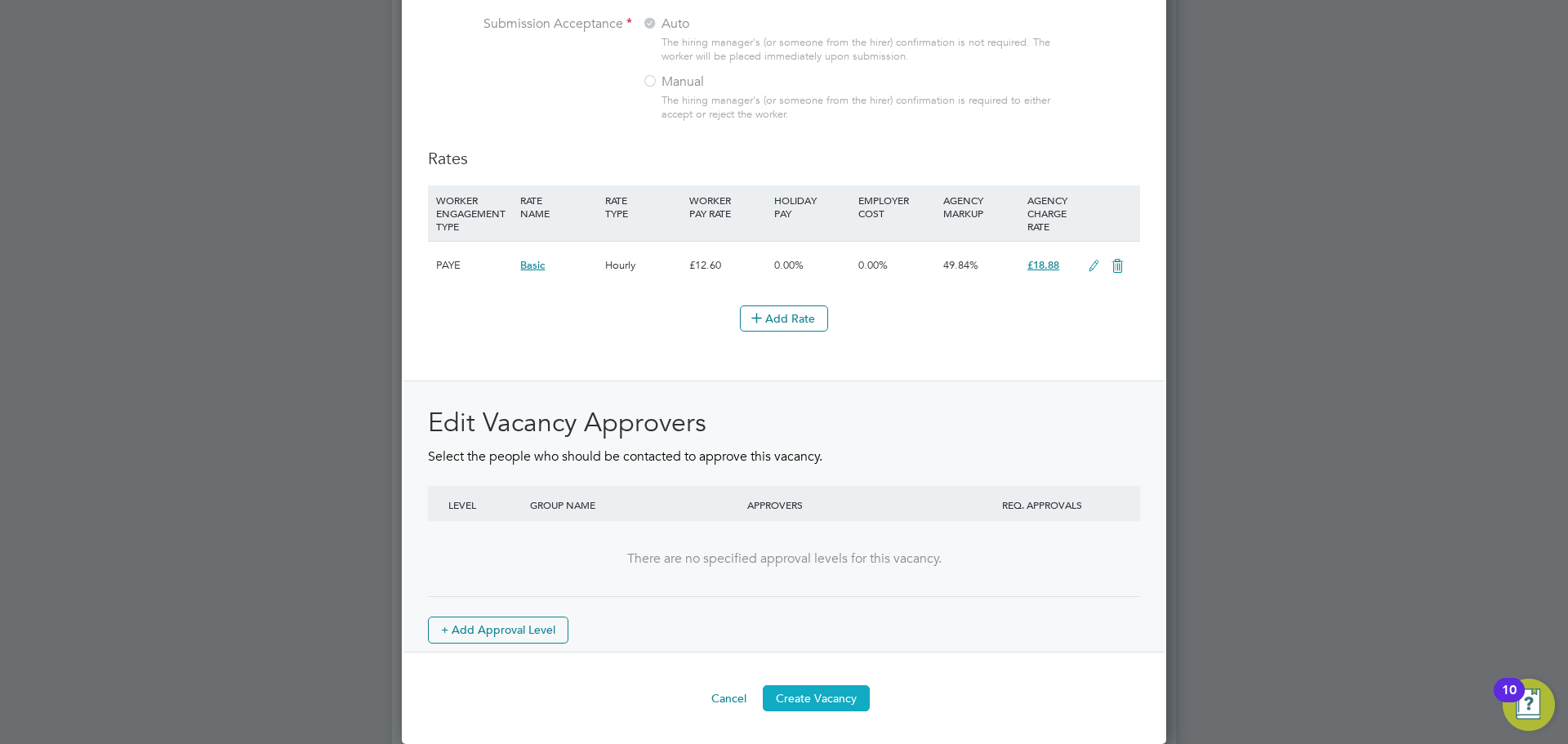
click at [816, 697] on button "Create Vacancy" at bounding box center [816, 698] width 107 height 26
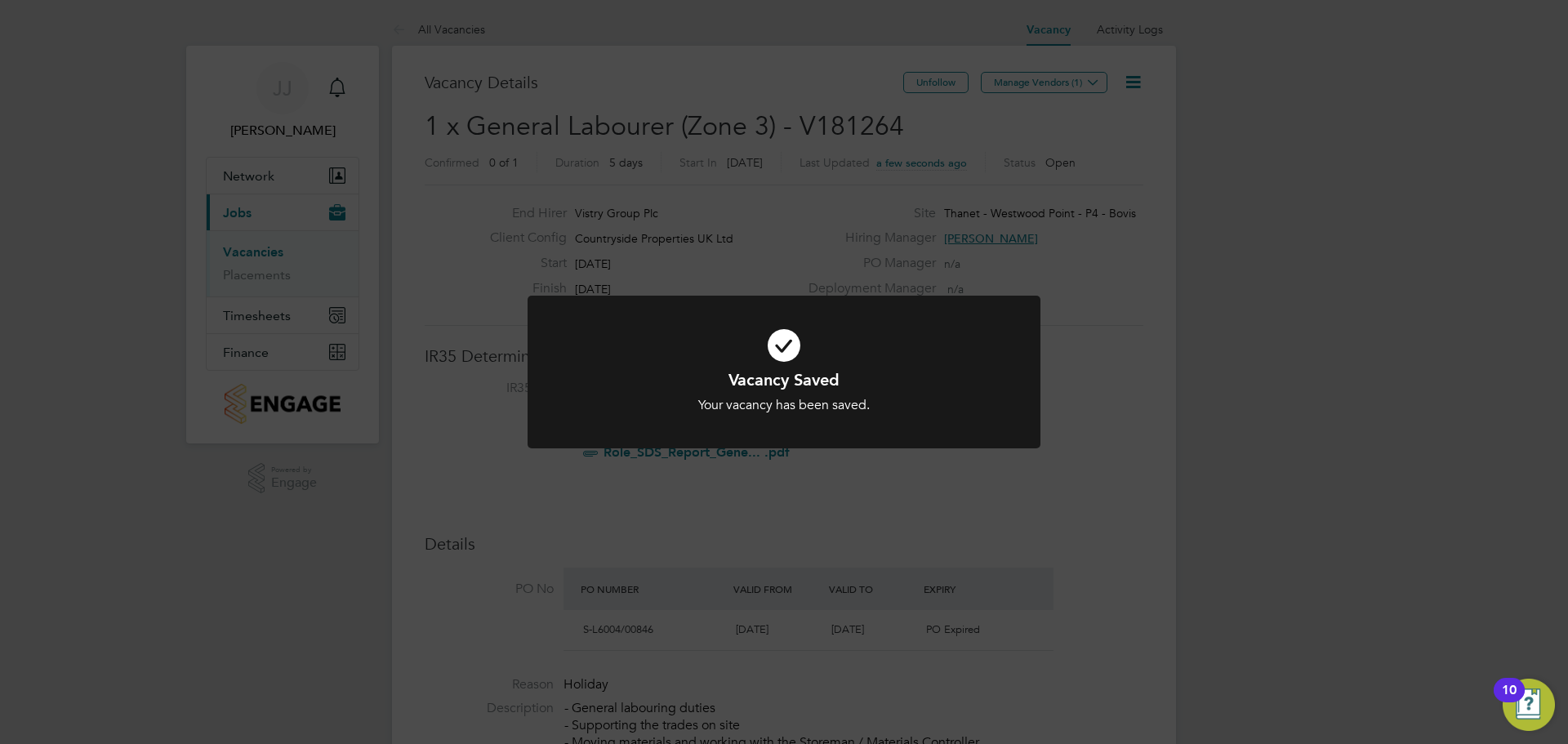
click at [1036, 84] on div "Vacancy Saved Your vacancy has been saved. Cancel Okay" at bounding box center [784, 372] width 1568 height 744
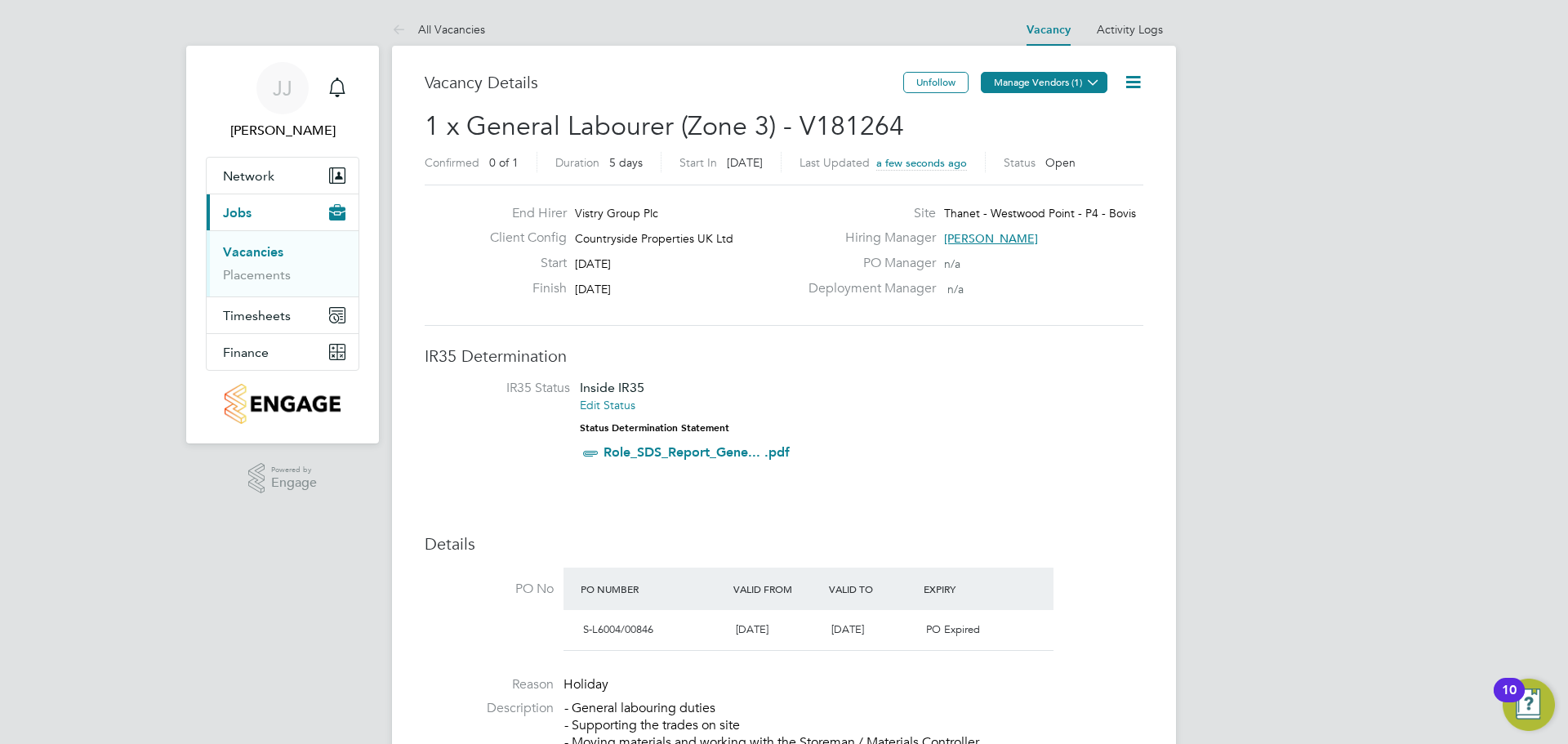
click at [1071, 79] on button "Manage Vendors (1)" at bounding box center [1044, 82] width 126 height 21
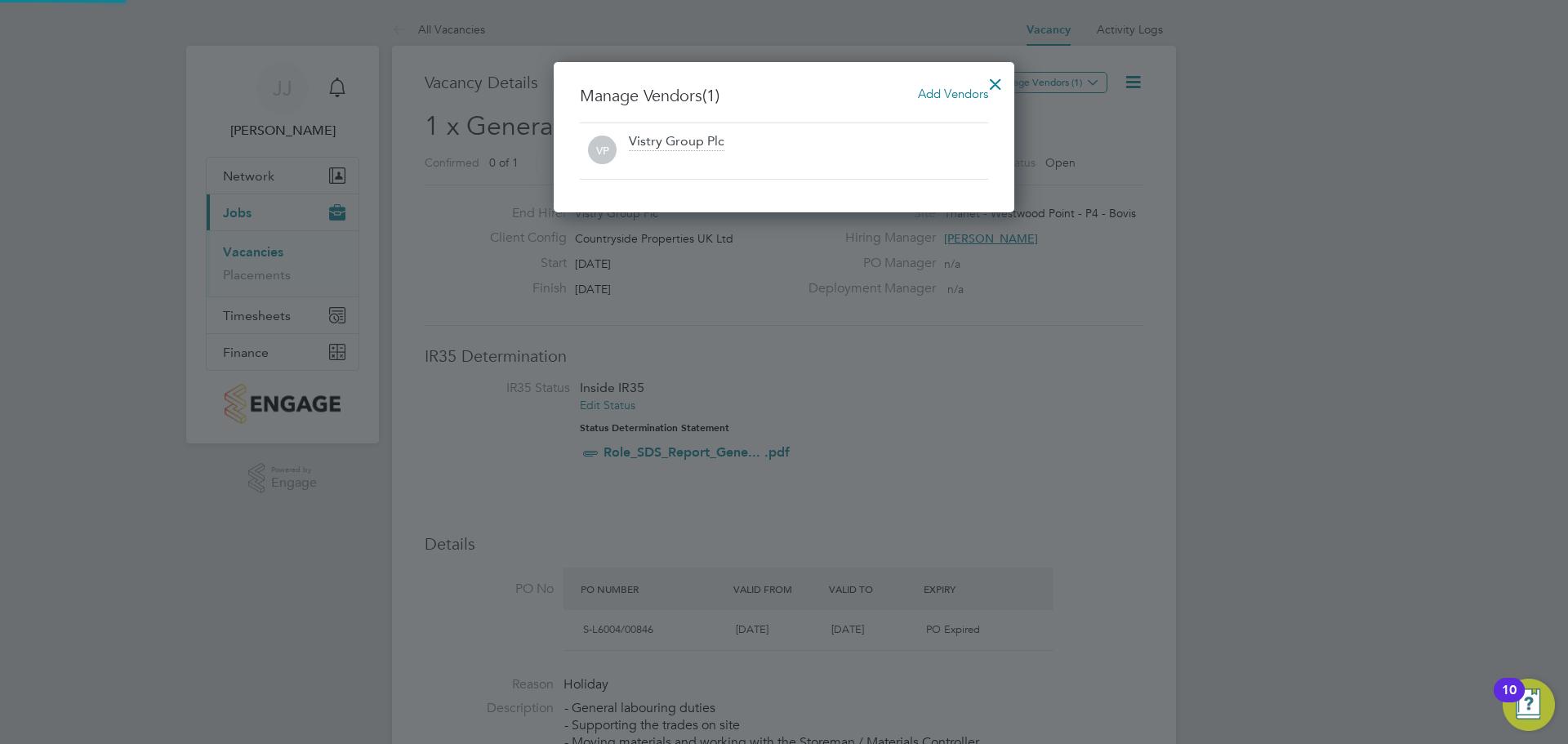
scroll to position [151, 462]
click at [961, 94] on span "Add Vendors" at bounding box center [954, 94] width 71 height 16
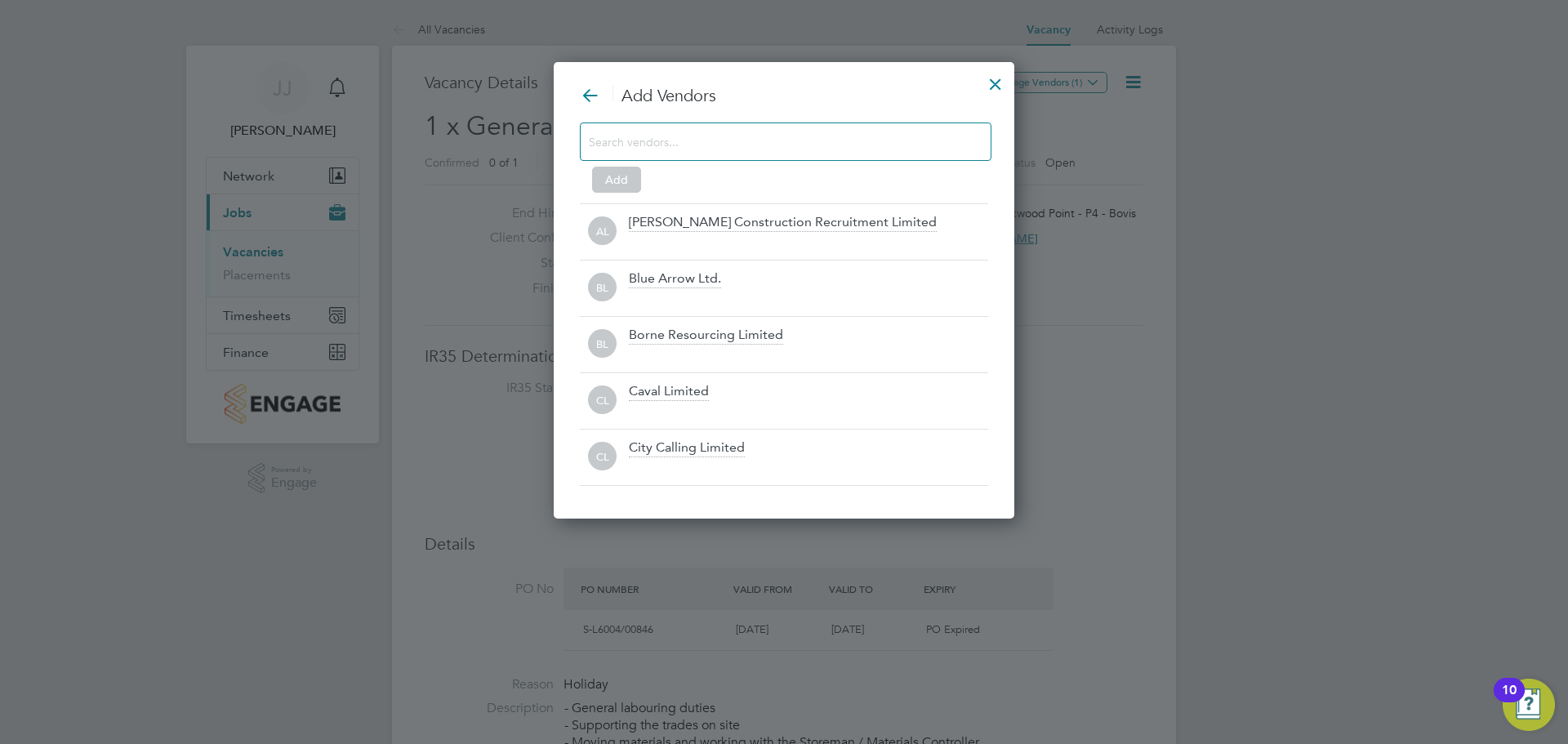
click at [680, 147] on input at bounding box center [773, 141] width 367 height 21
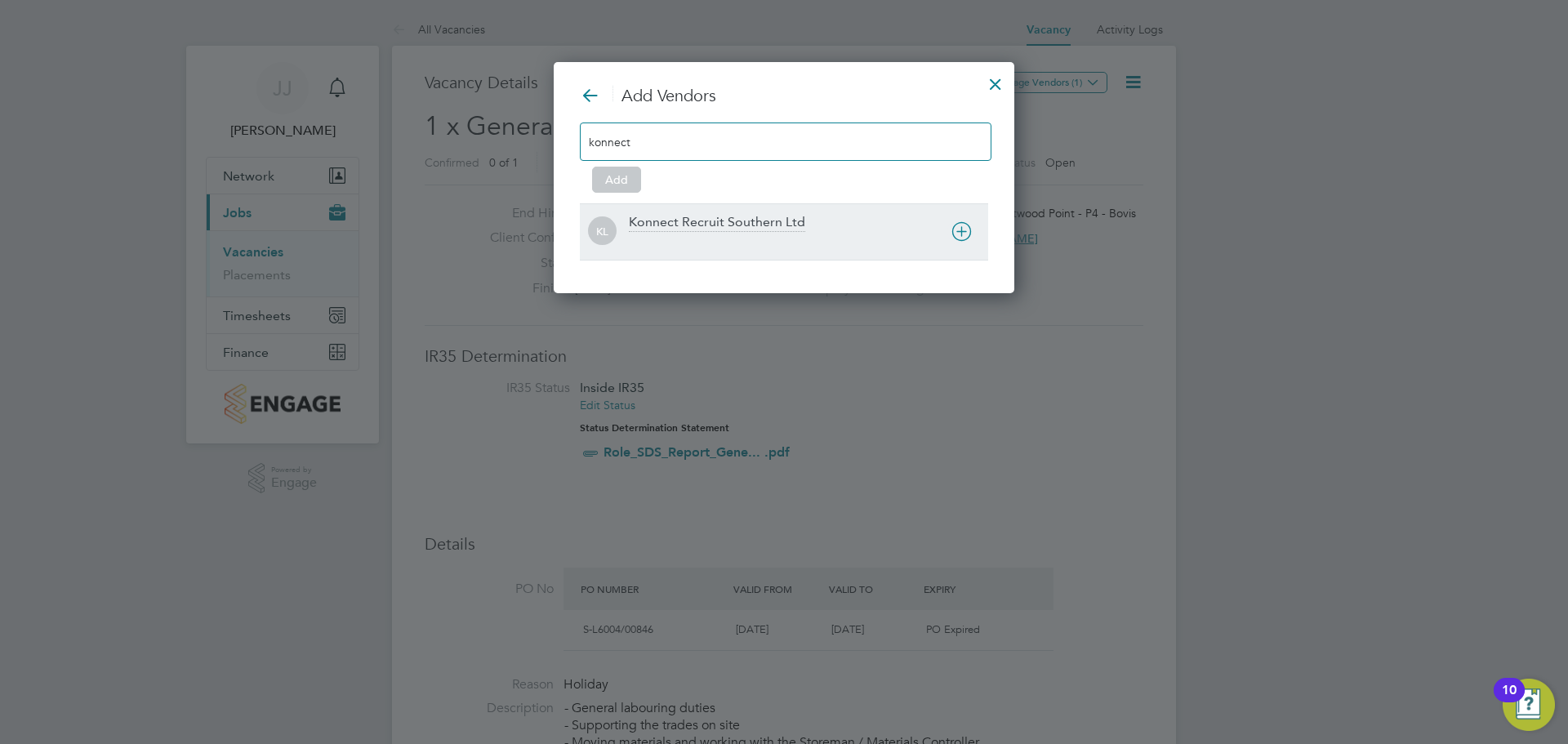
type input "konnect"
click at [684, 223] on div "Konnect Recruit Southern Ltd" at bounding box center [717, 222] width 177 height 18
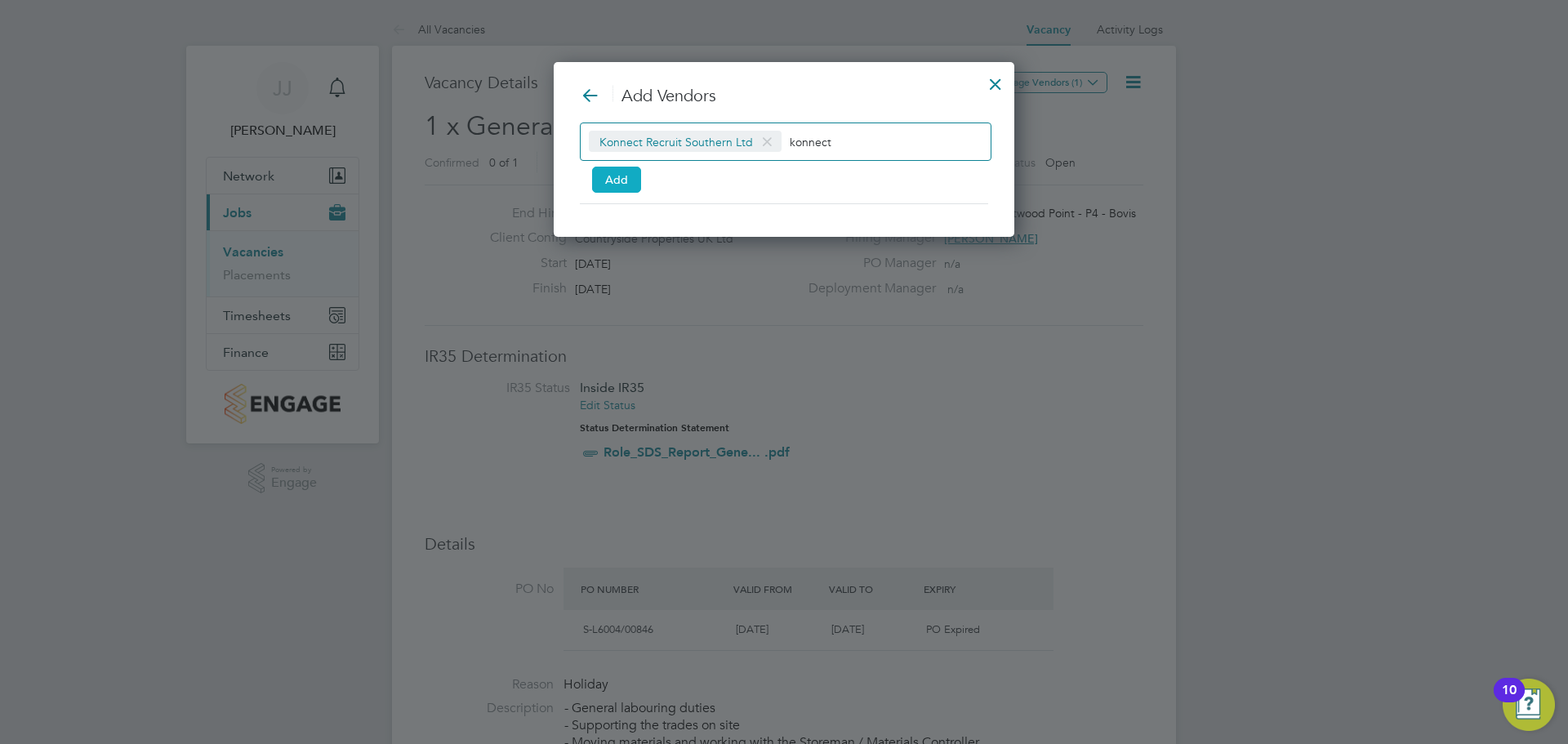
click at [609, 176] on button "Add" at bounding box center [616, 180] width 49 height 26
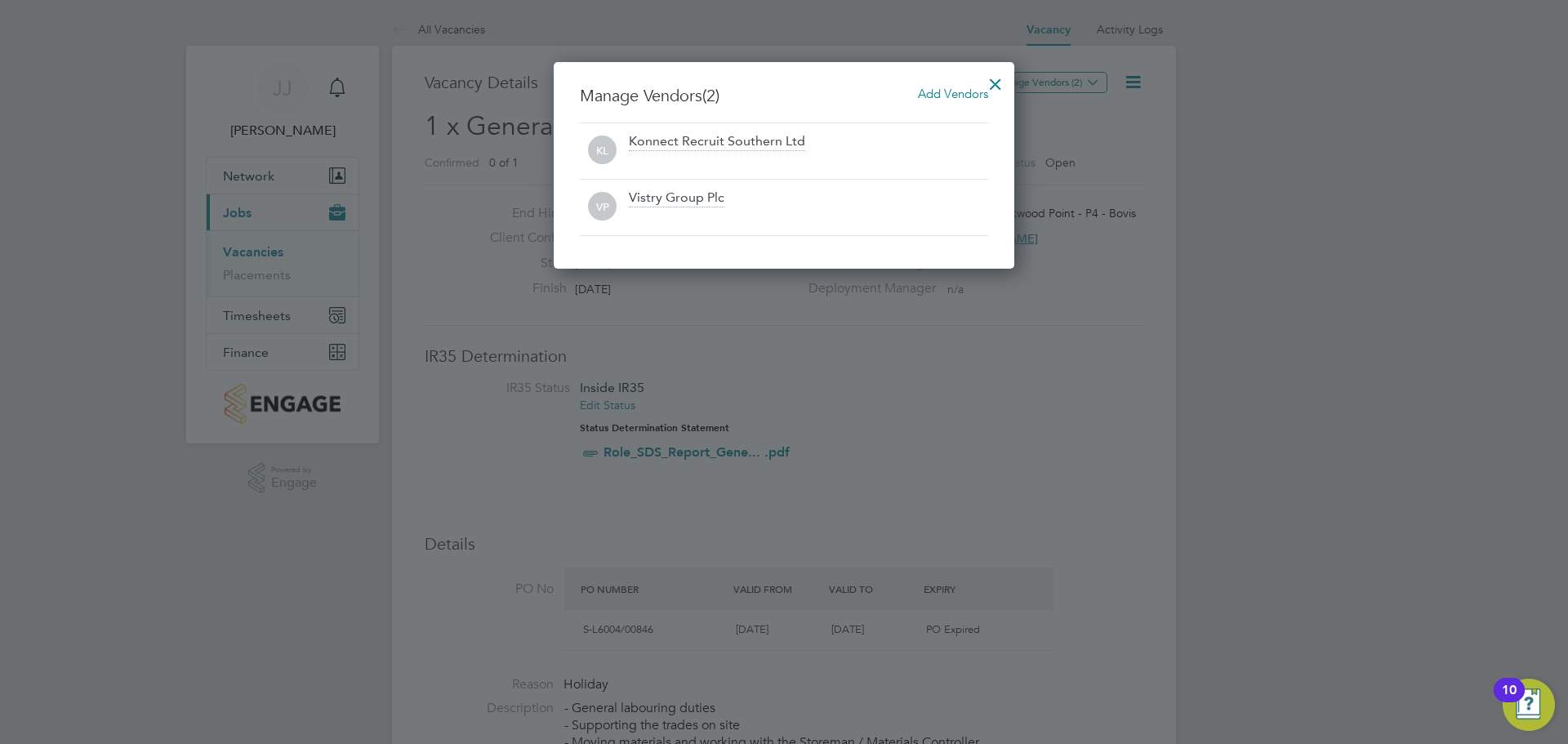
click at [991, 79] on div at bounding box center [995, 79] width 29 height 29
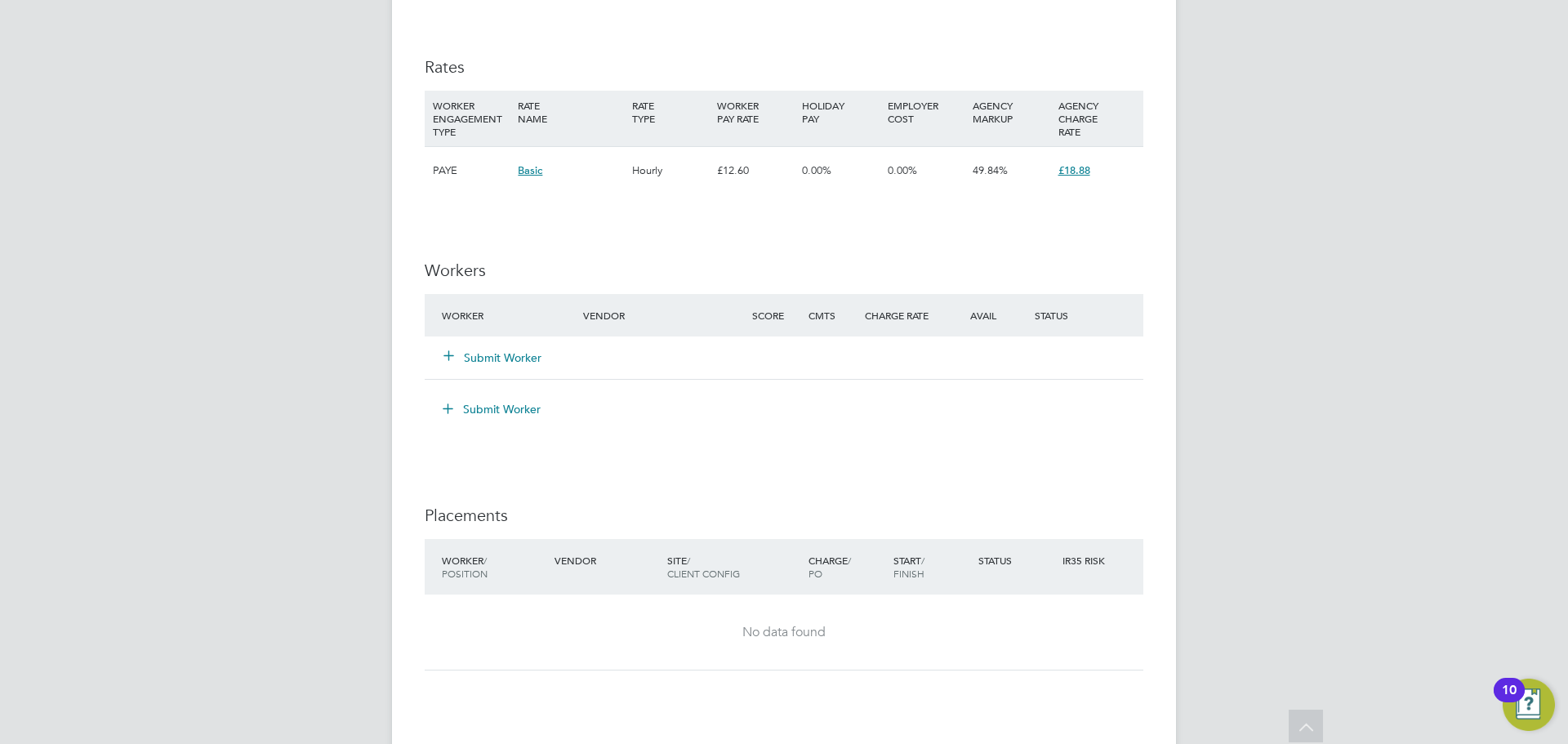
click at [478, 357] on button "Submit Worker" at bounding box center [493, 357] width 98 height 16
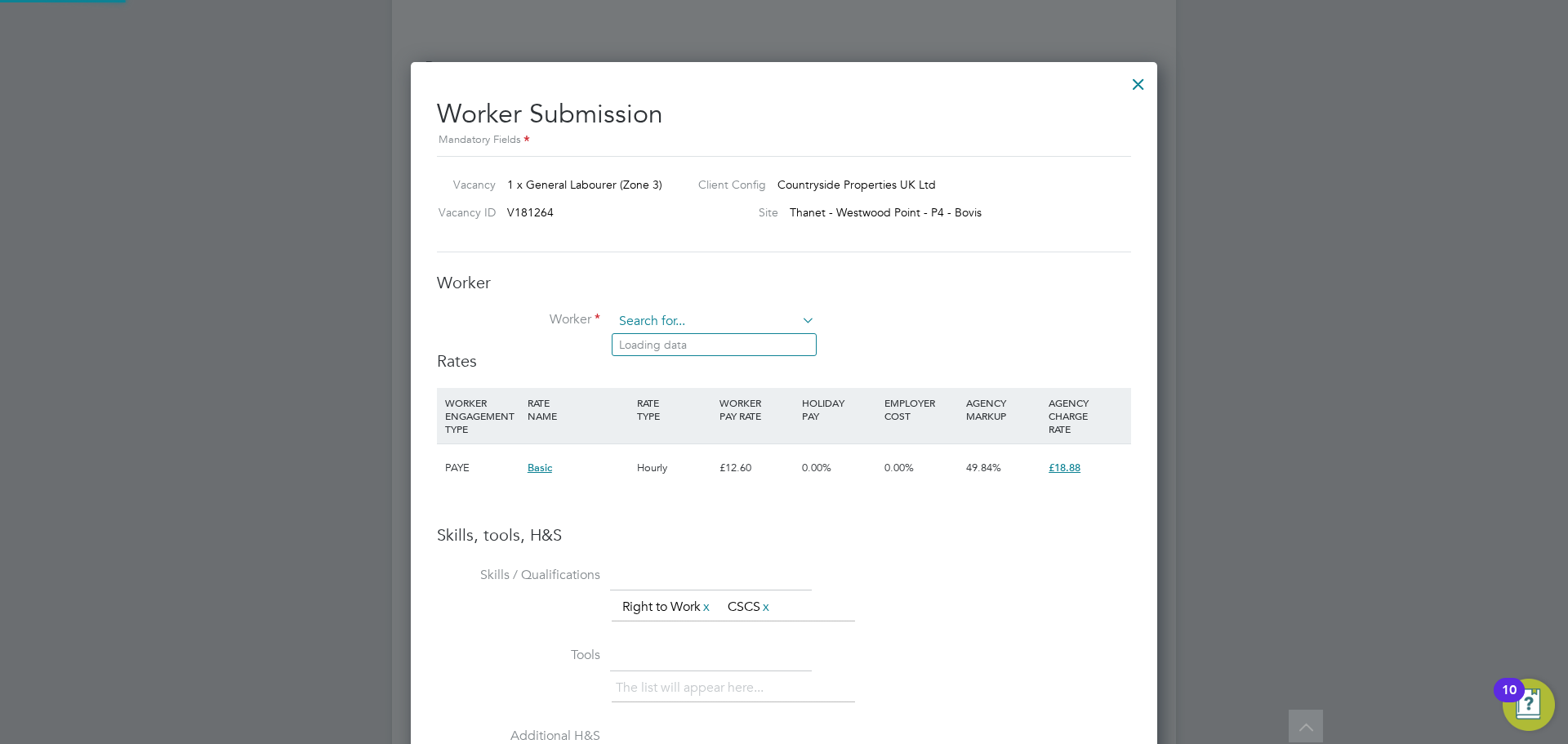
click at [655, 317] on input at bounding box center [714, 322] width 201 height 25
type input "h"
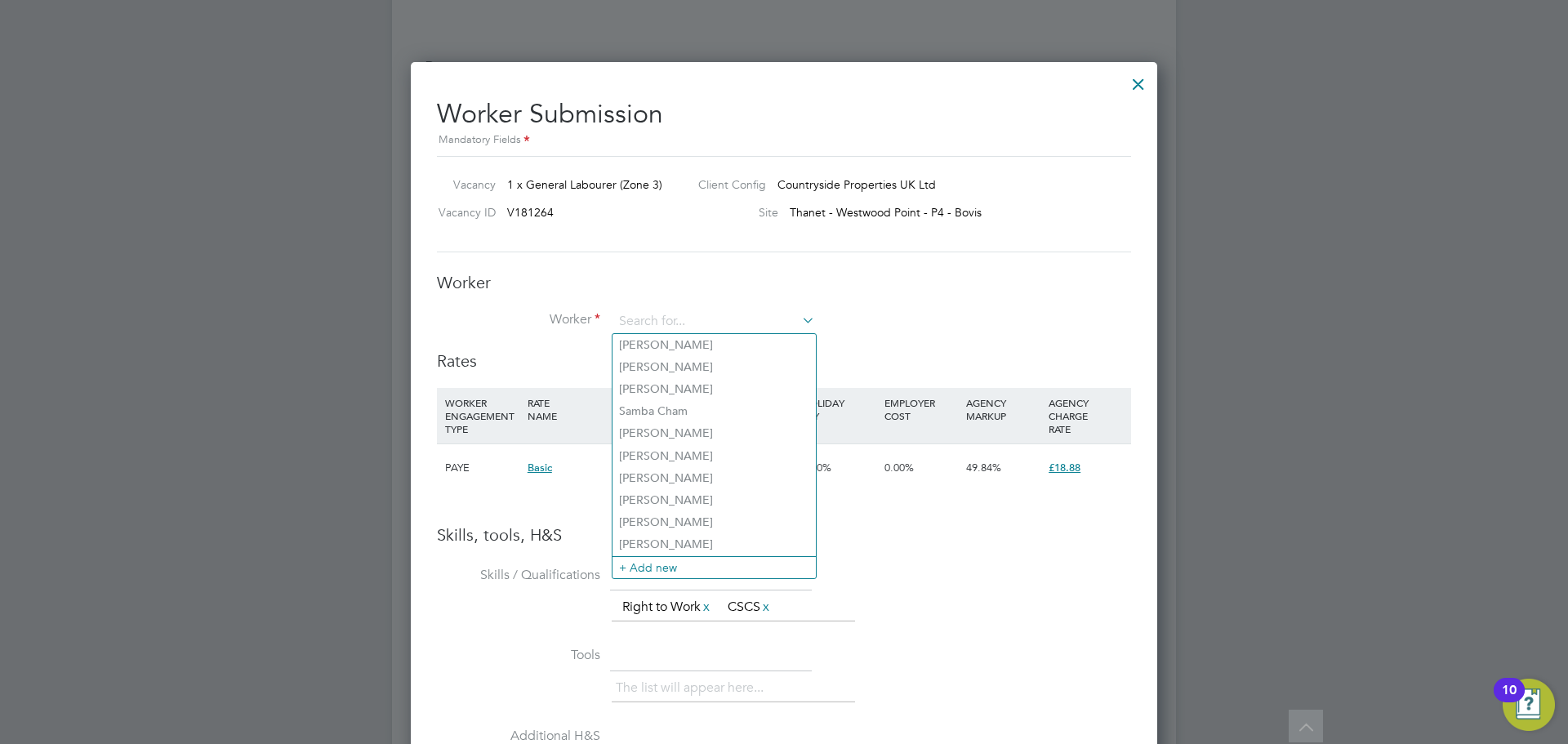
click at [1147, 77] on div at bounding box center [1138, 79] width 29 height 29
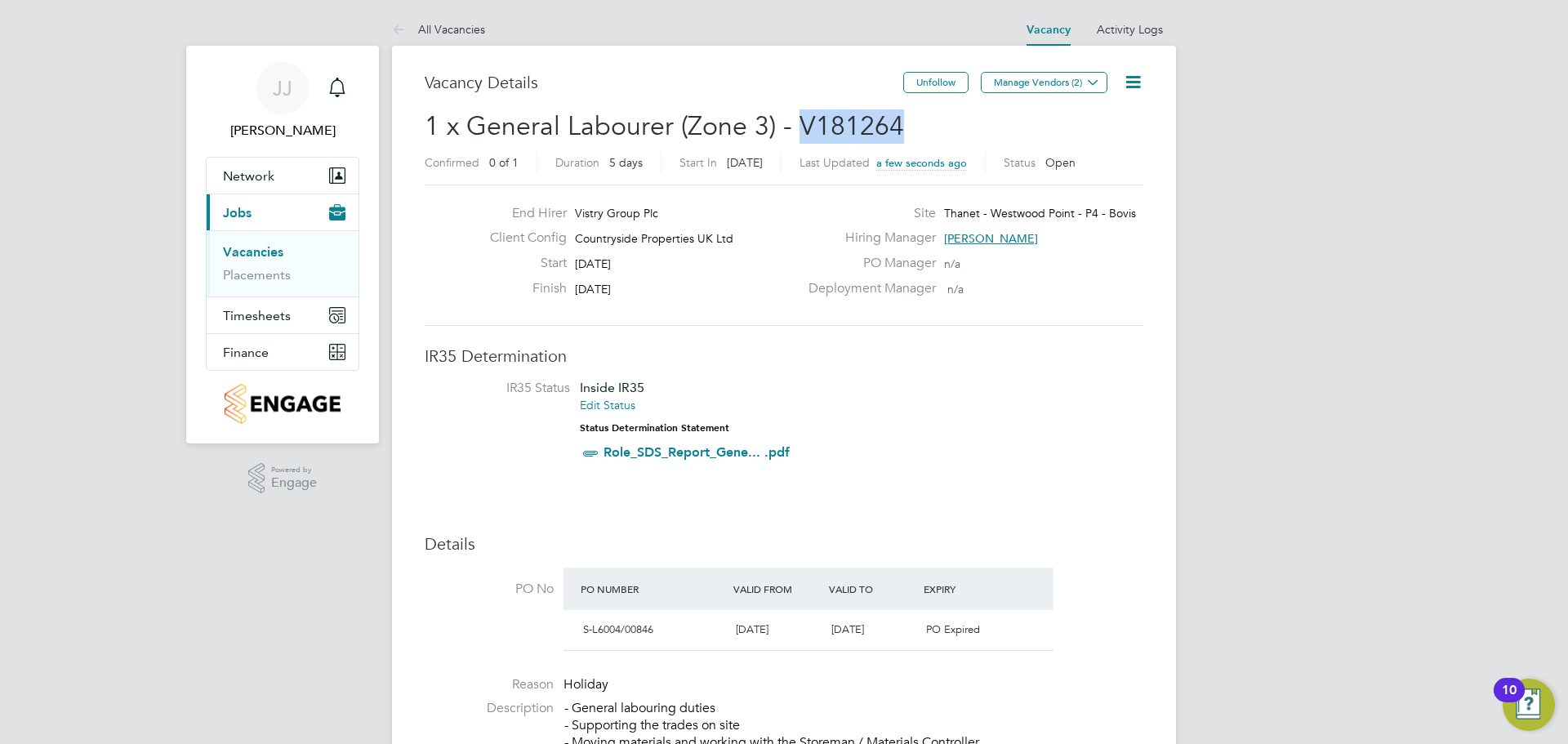
drag, startPoint x: 897, startPoint y: 129, endPoint x: 797, endPoint y: 124, distance: 100.1
click at [797, 124] on span "1 x General Labourer (Zone 3) - V181264" at bounding box center [664, 126] width 479 height 32
copy span "V181264"
